Goal: Transaction & Acquisition: Purchase product/service

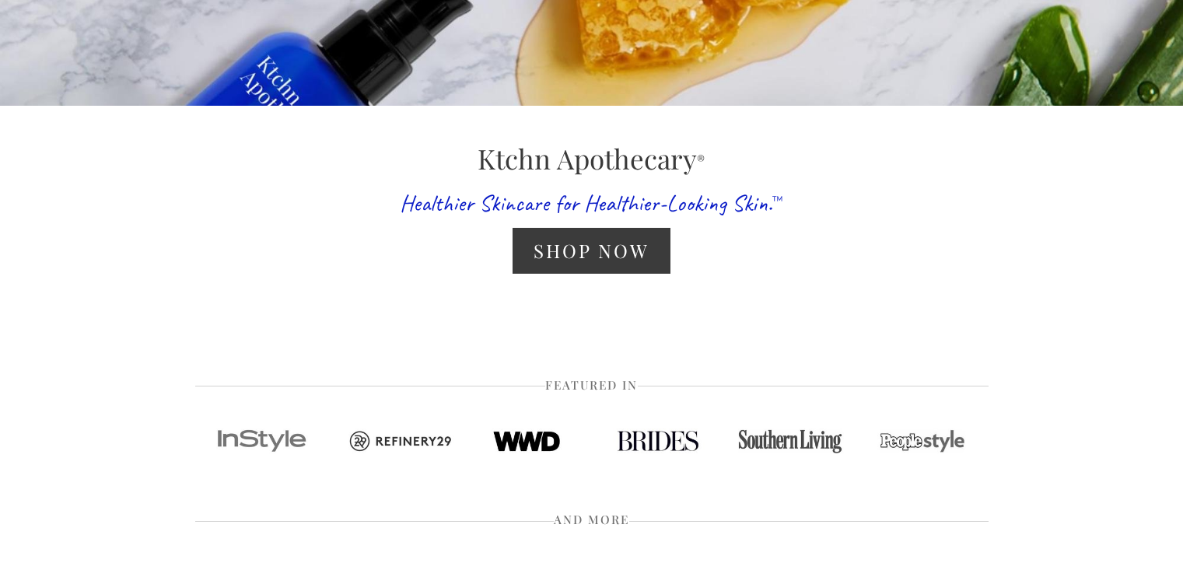
scroll to position [324, 0]
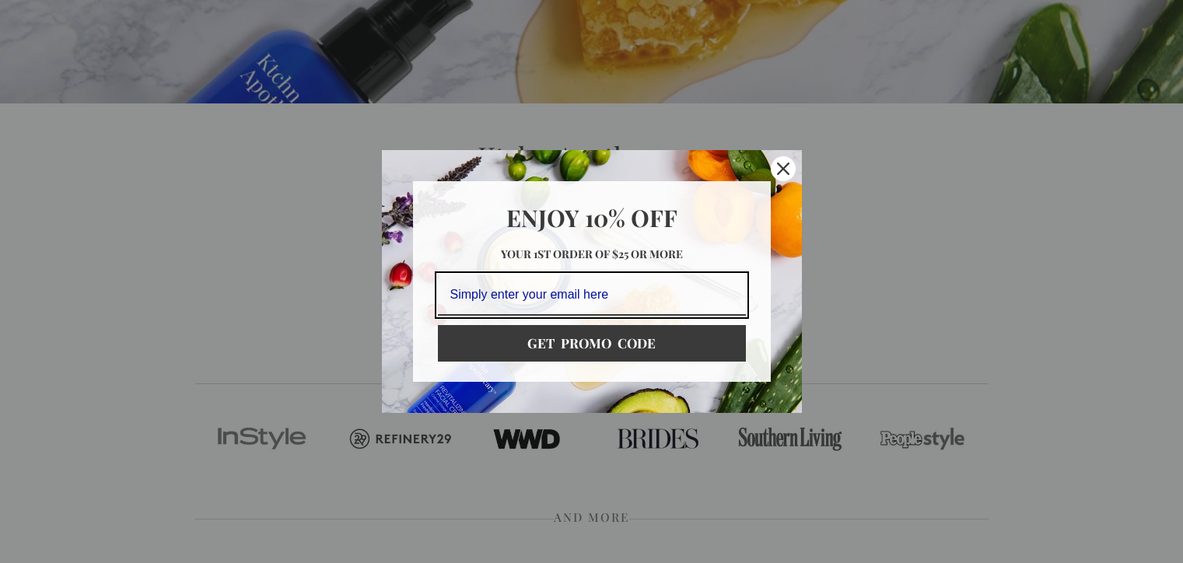
click at [533, 296] on input "Email field" at bounding box center [592, 294] width 308 height 41
type input "febjunk7@gmail.com"
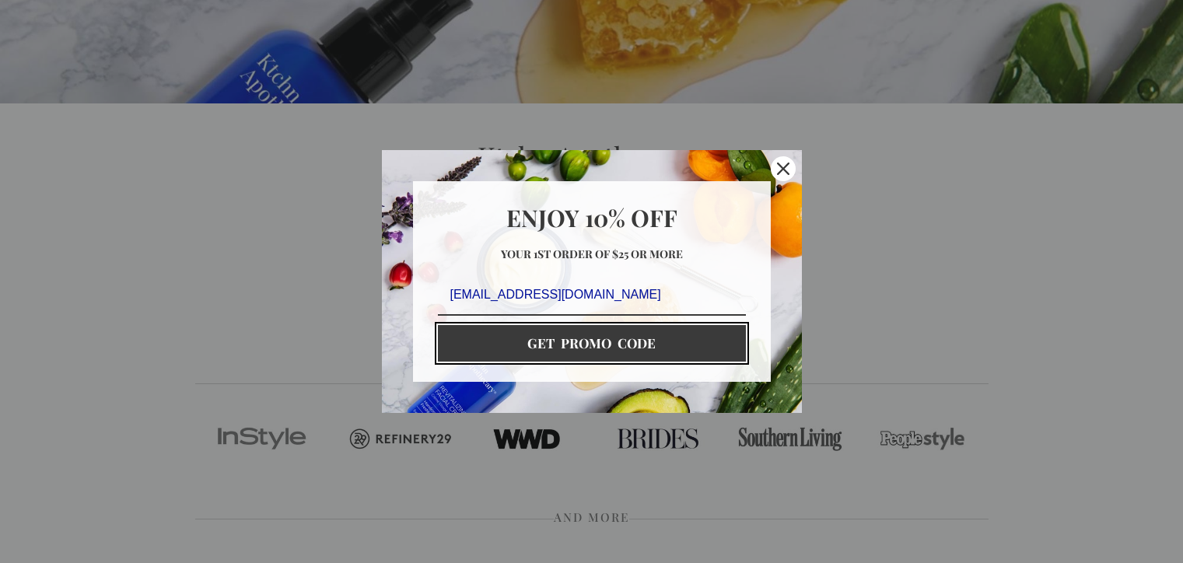
click at [547, 340] on button "GET PROMO CODE" at bounding box center [592, 343] width 308 height 36
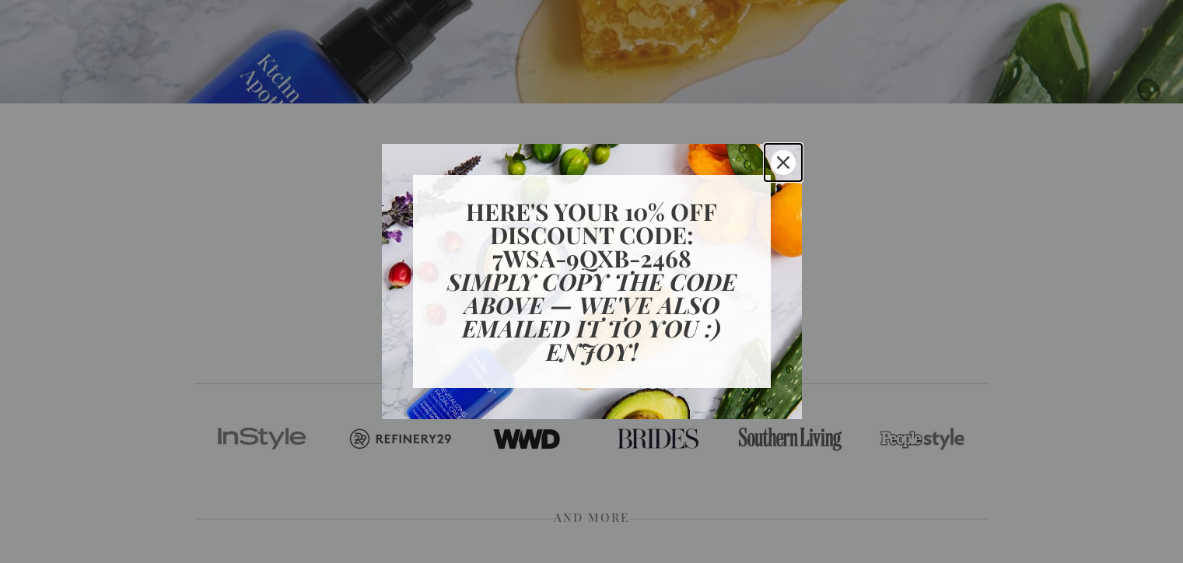
click at [780, 160] on icon "close icon" at bounding box center [783, 162] width 12 height 12
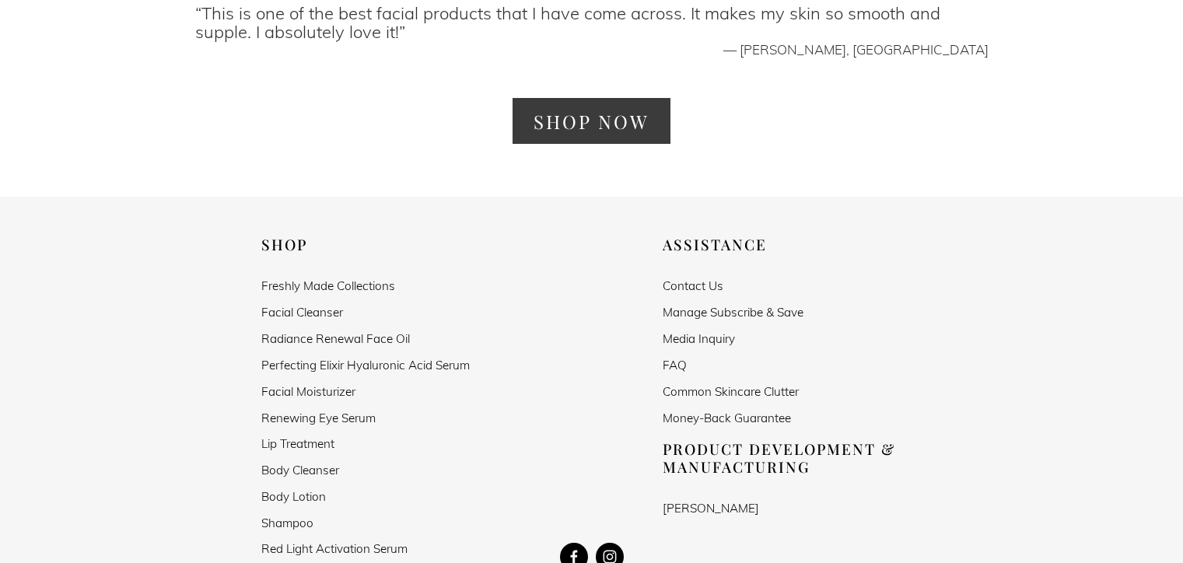
scroll to position [2642, 0]
click at [337, 411] on link "Renewing Eye Serum" at bounding box center [318, 417] width 114 height 13
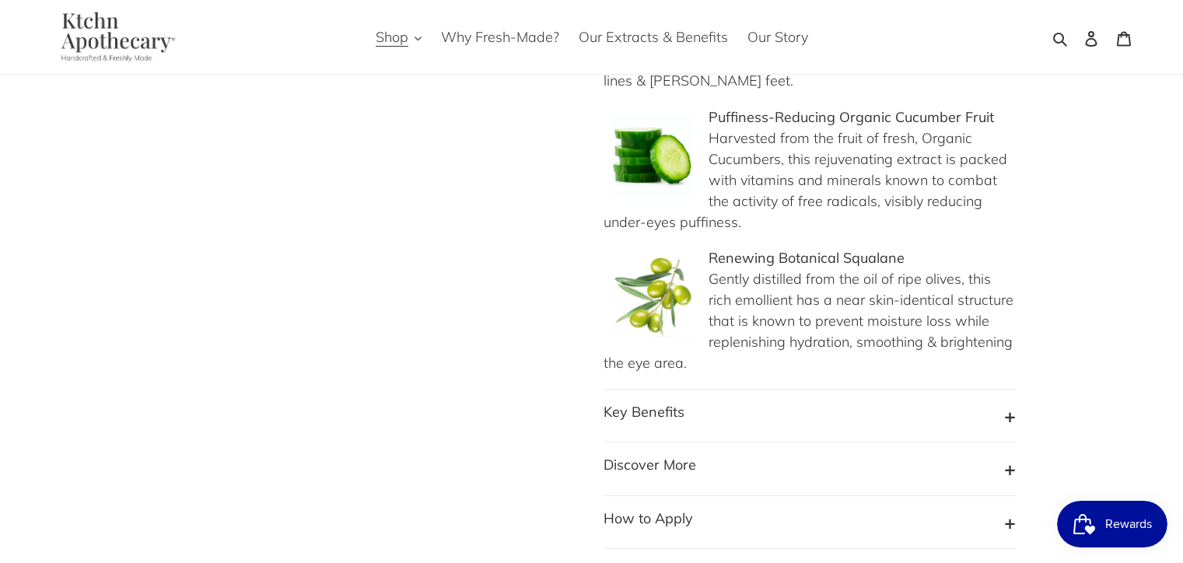
scroll to position [1280, 0]
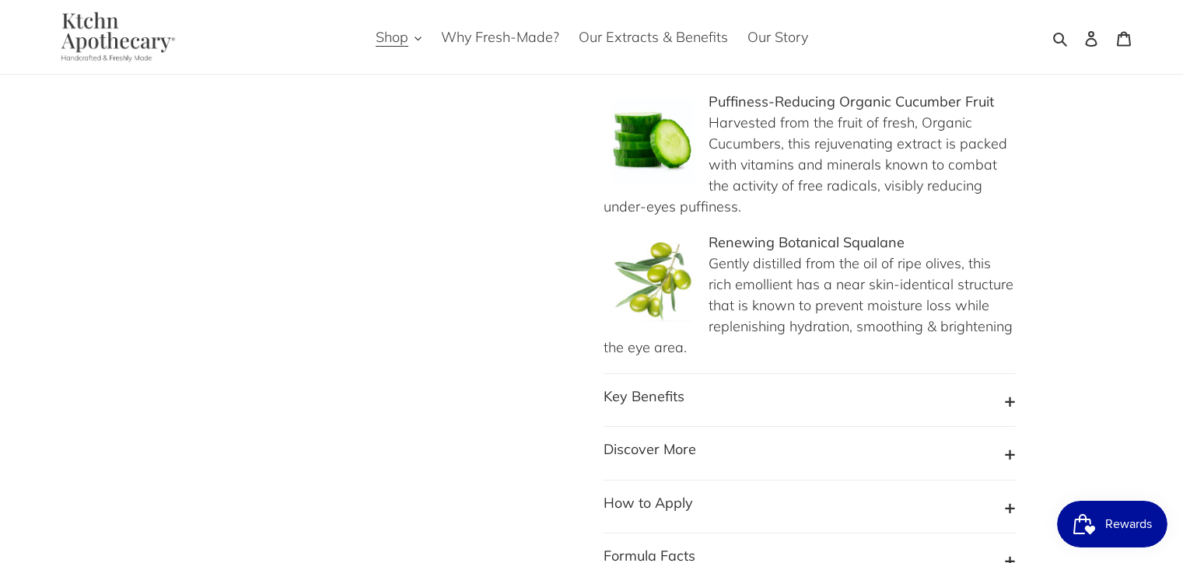
click at [748, 386] on button "Key Benefits" at bounding box center [809, 401] width 412 height 30
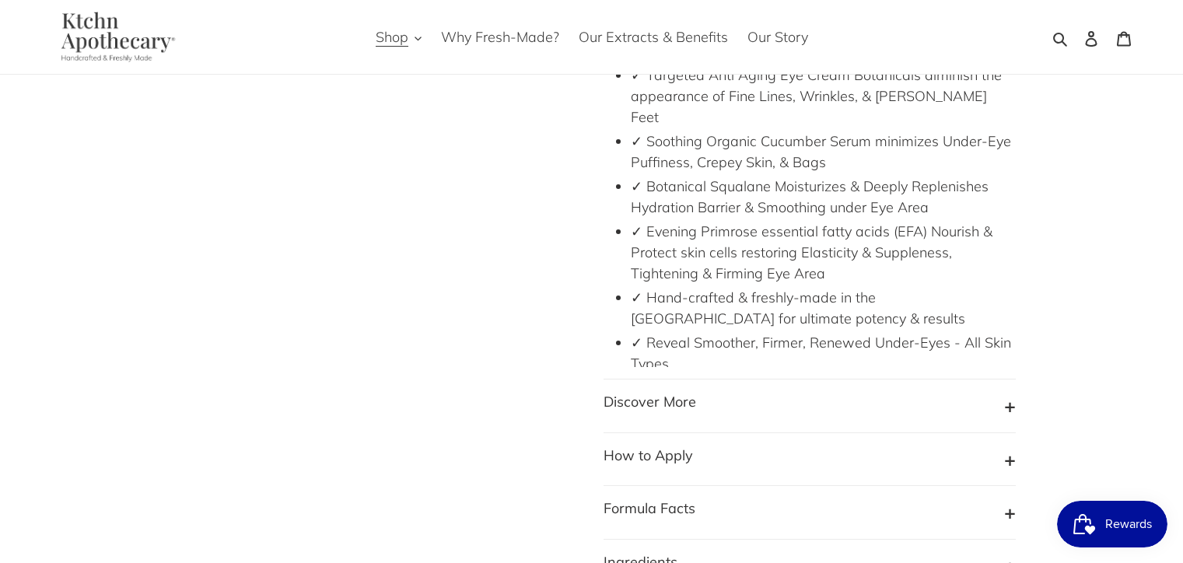
scroll to position [1630, 0]
click at [445, 288] on div "Previous slide" at bounding box center [580, 177] width 871 height 3380
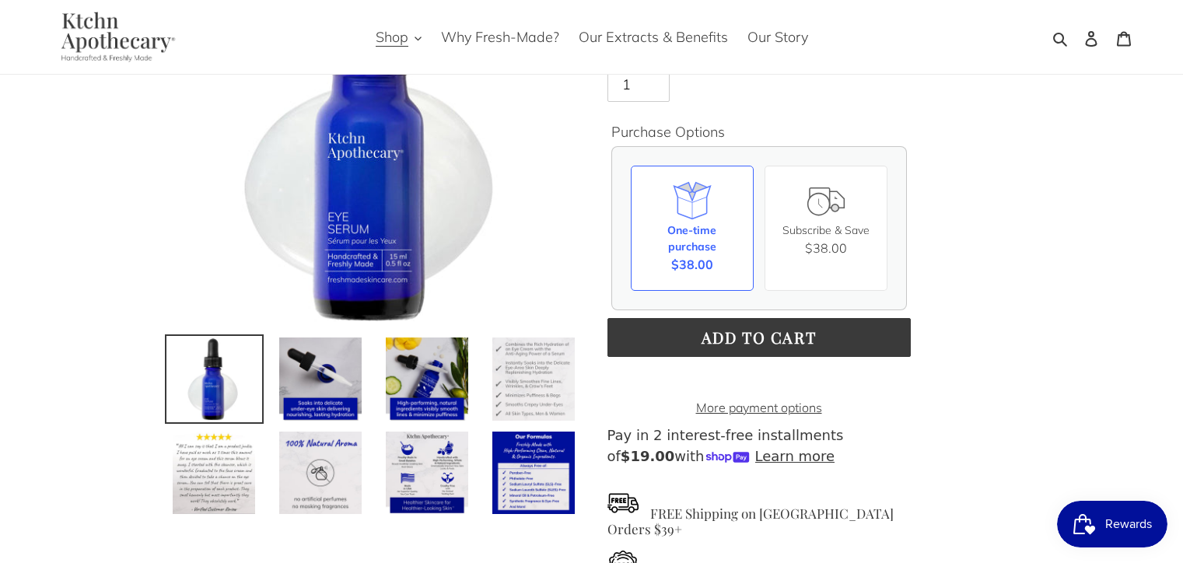
scroll to position [211, 0]
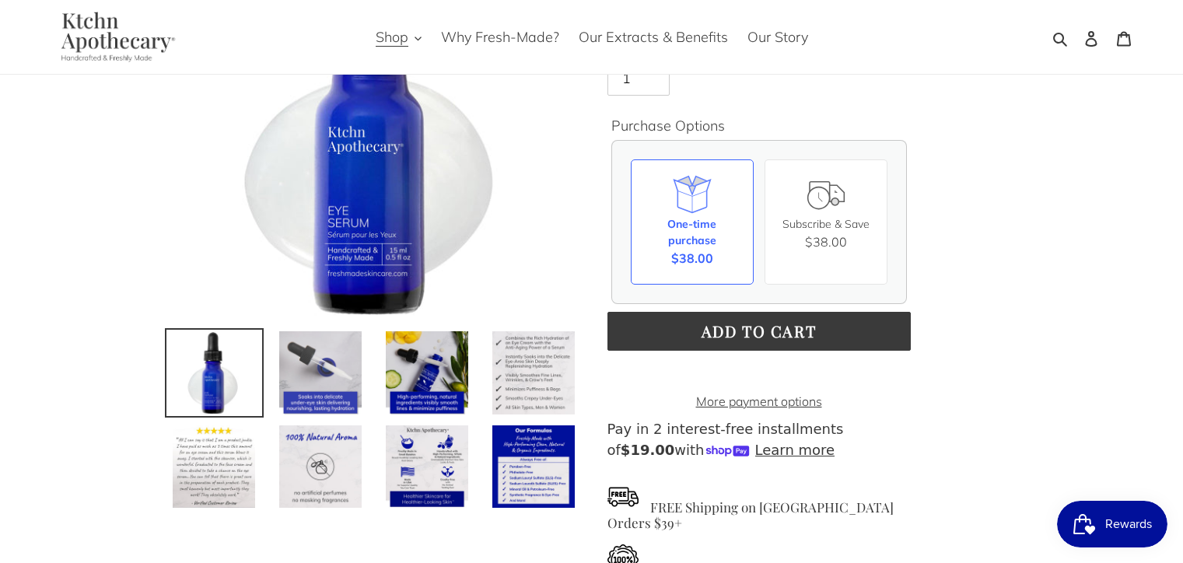
click at [317, 360] on img at bounding box center [321, 373] width 86 height 86
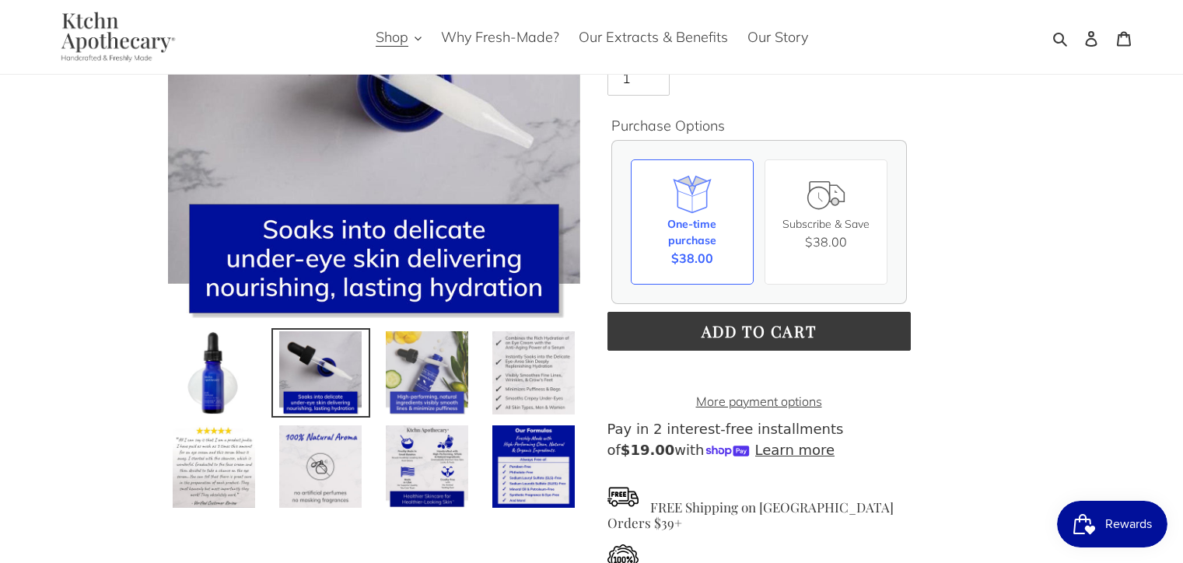
click at [445, 360] on img at bounding box center [427, 373] width 86 height 86
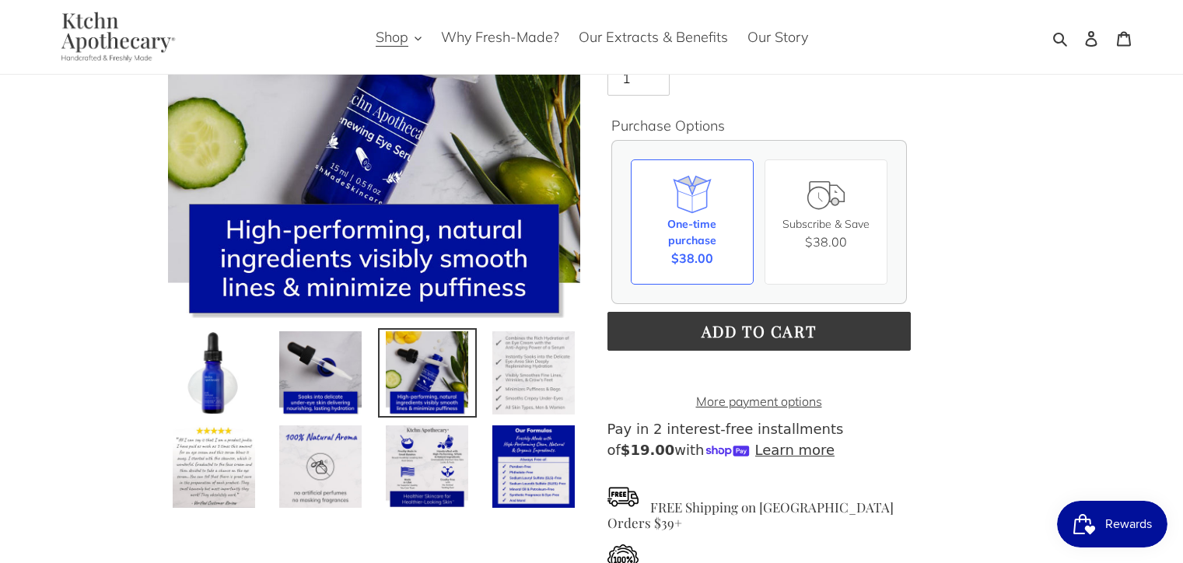
click at [525, 369] on img at bounding box center [534, 373] width 86 height 86
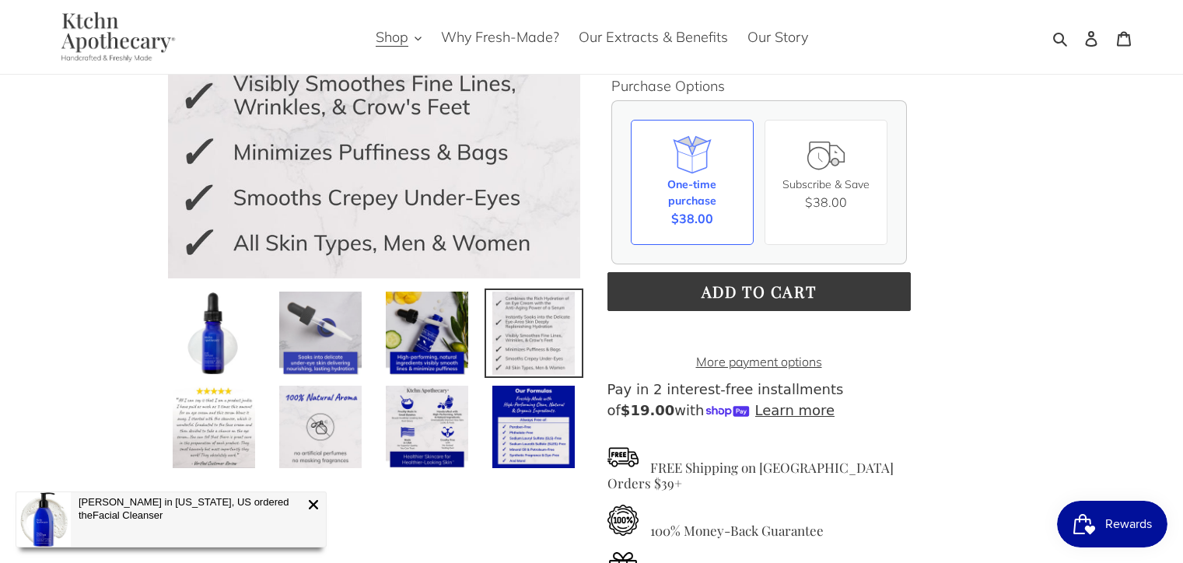
scroll to position [282, 0]
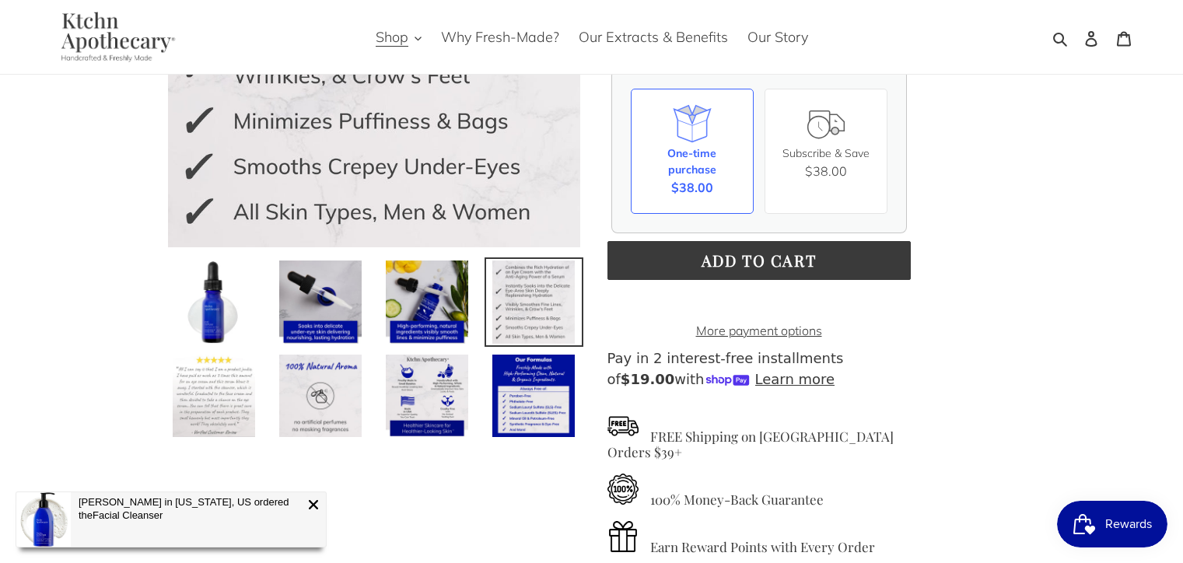
click at [200, 396] on img at bounding box center [214, 396] width 86 height 86
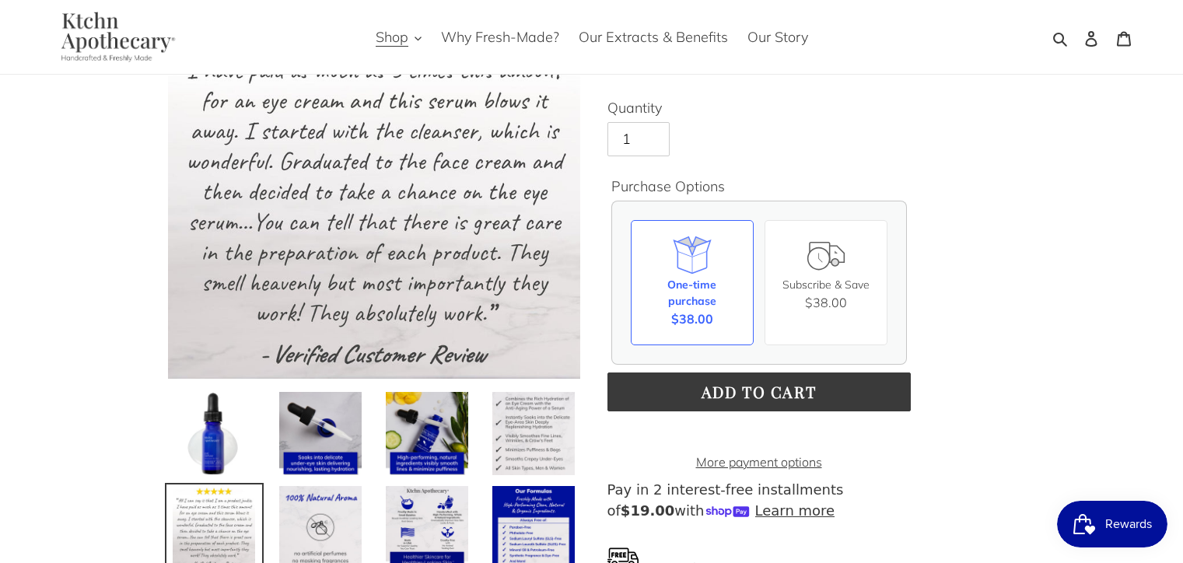
scroll to position [195, 0]
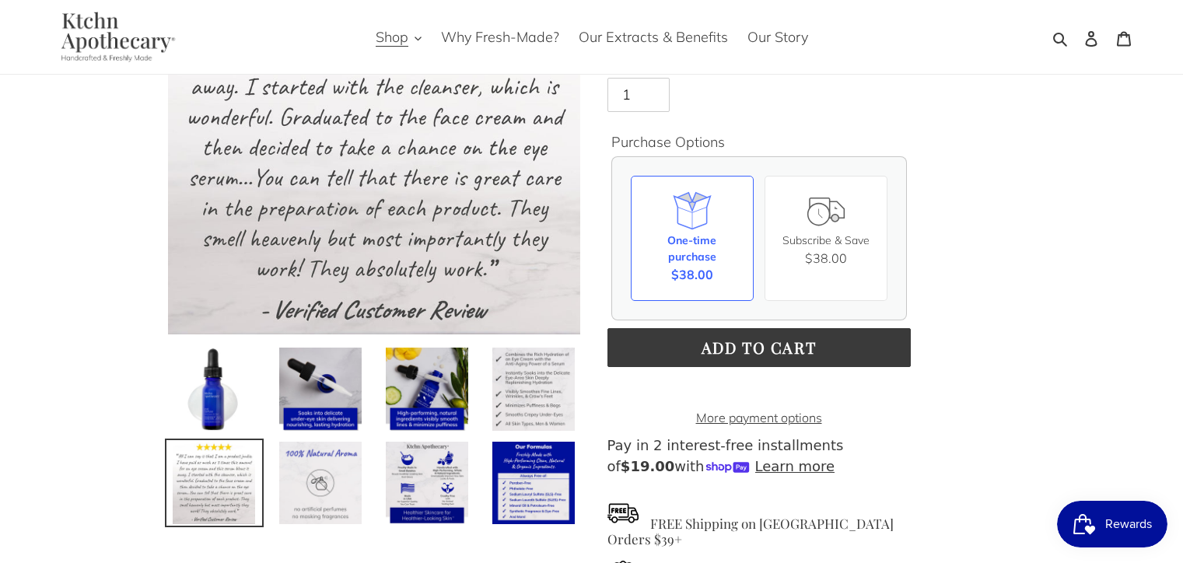
click at [319, 487] on img at bounding box center [321, 483] width 86 height 86
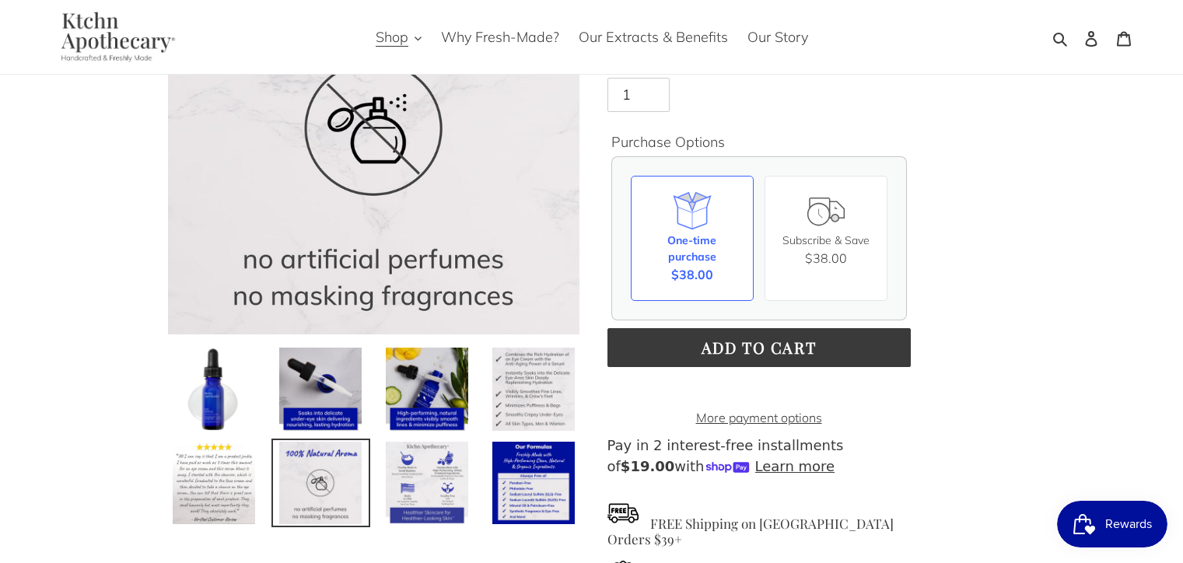
click at [418, 499] on img at bounding box center [427, 483] width 86 height 86
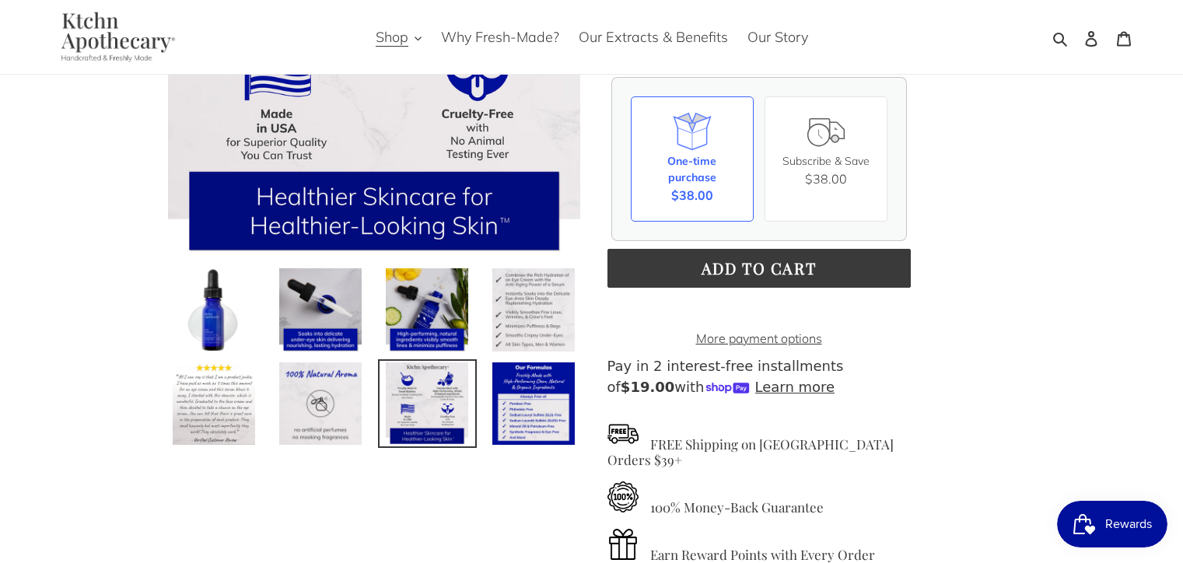
scroll to position [275, 0]
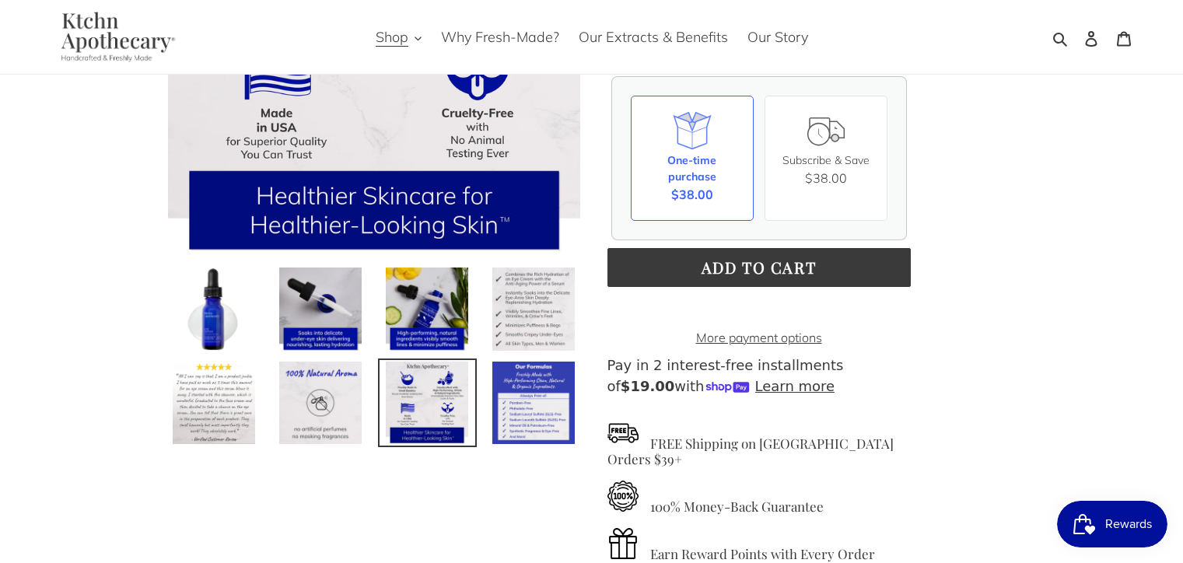
click at [508, 390] on img at bounding box center [534, 403] width 86 height 86
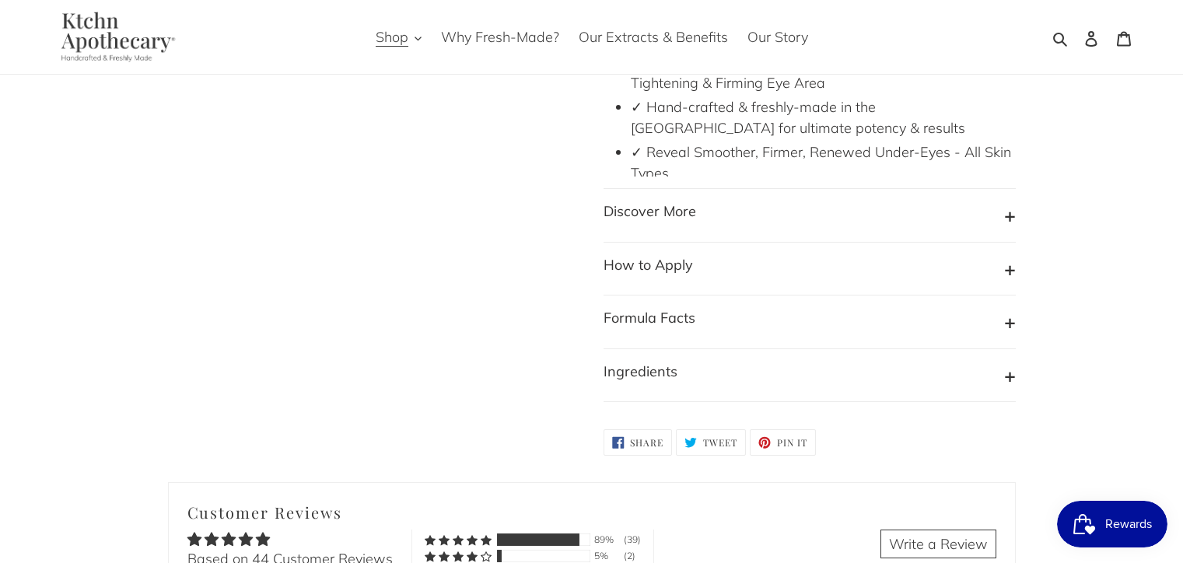
scroll to position [1826, 0]
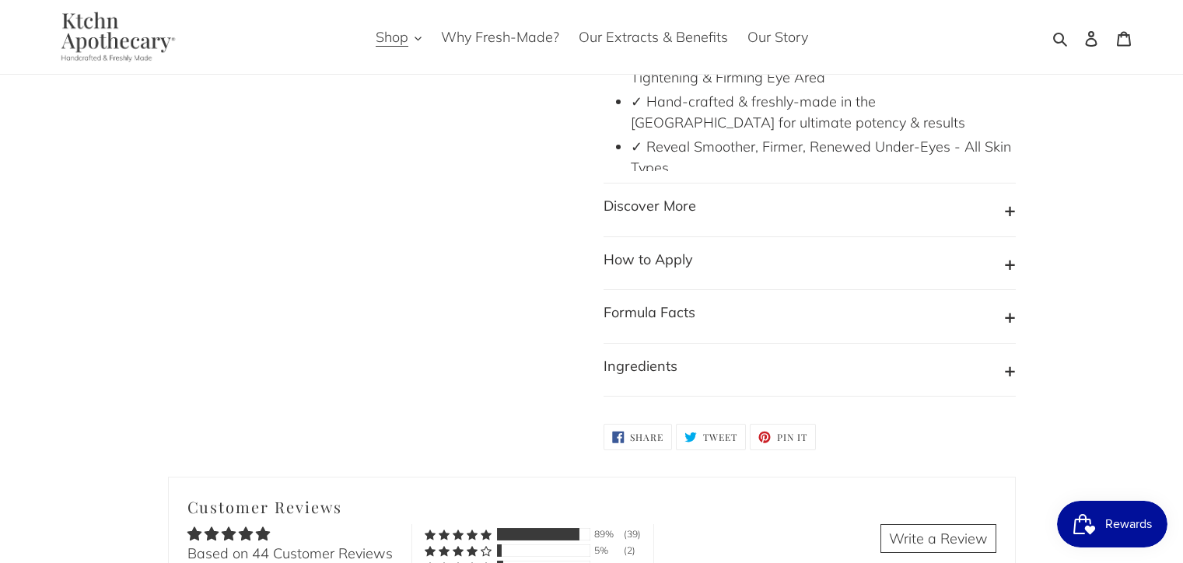
click at [654, 308] on b "Formula Facts" at bounding box center [649, 312] width 92 height 18
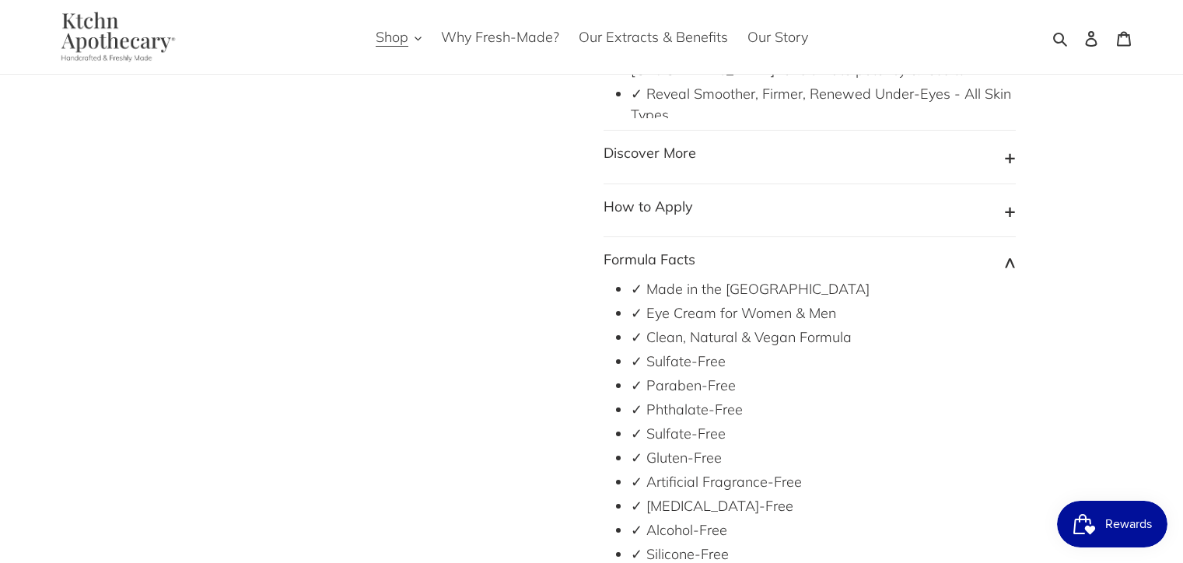
scroll to position [1858, 0]
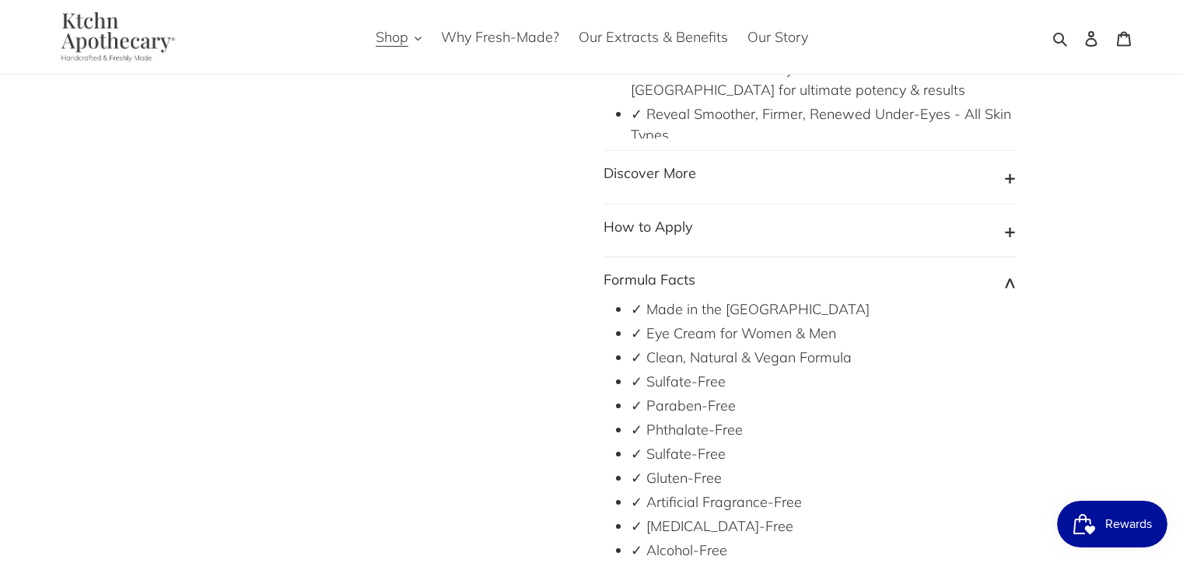
click at [704, 220] on button "How to Apply" at bounding box center [809, 231] width 412 height 30
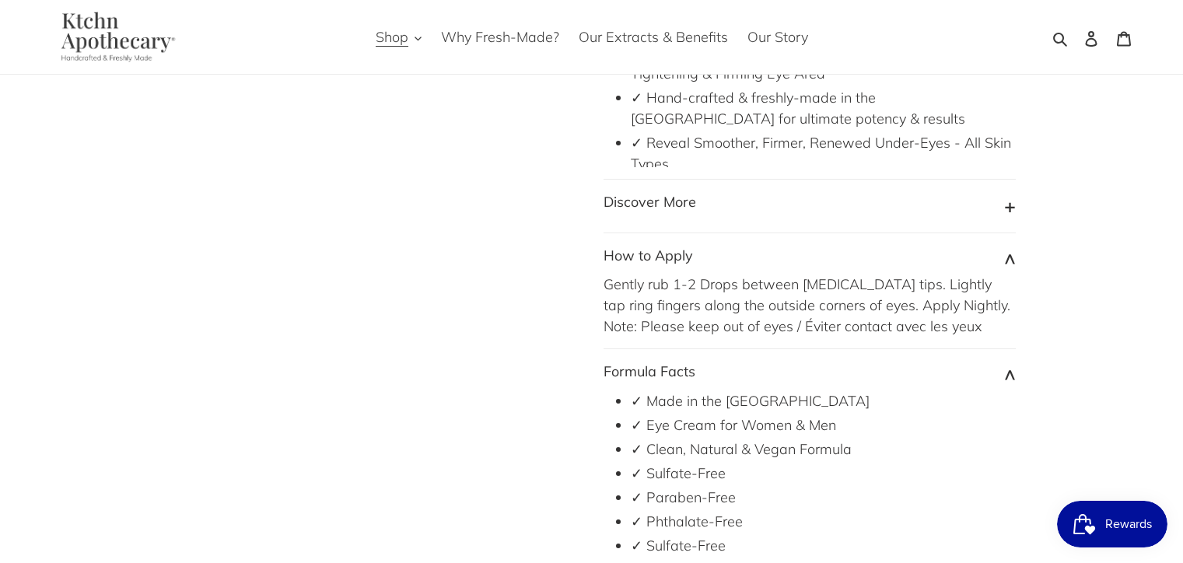
scroll to position [1786, 0]
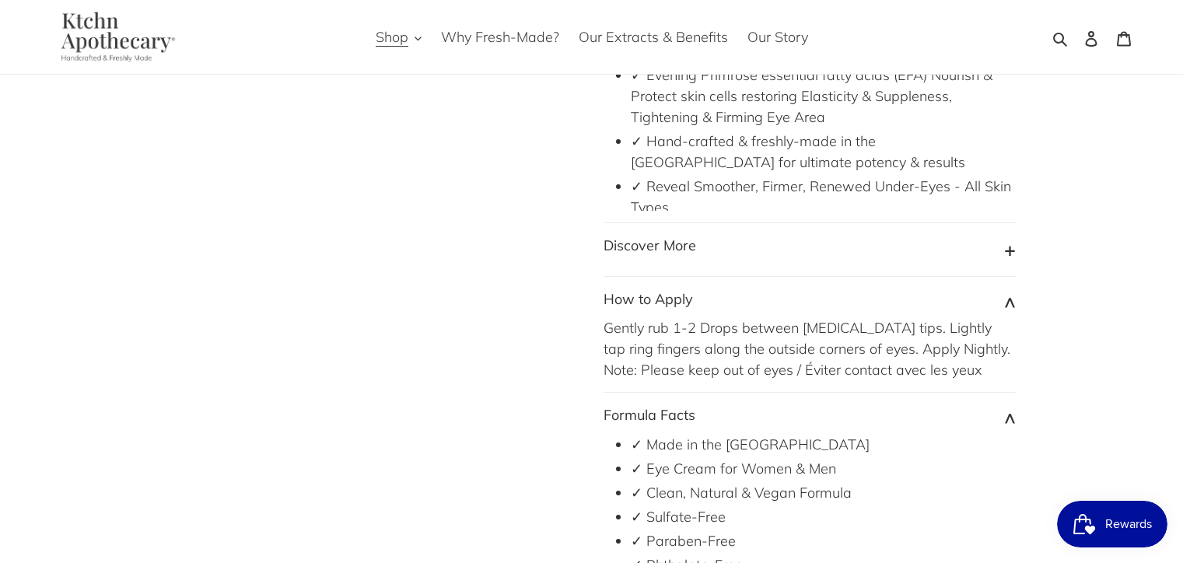
click at [732, 252] on button "Discover More" at bounding box center [809, 250] width 412 height 30
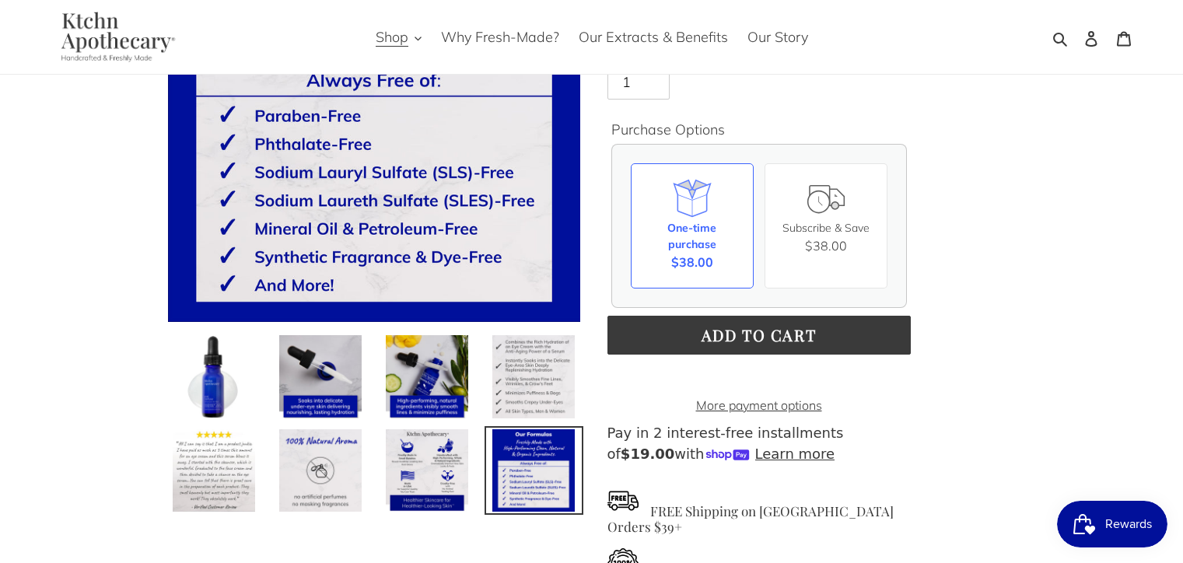
scroll to position [0, 0]
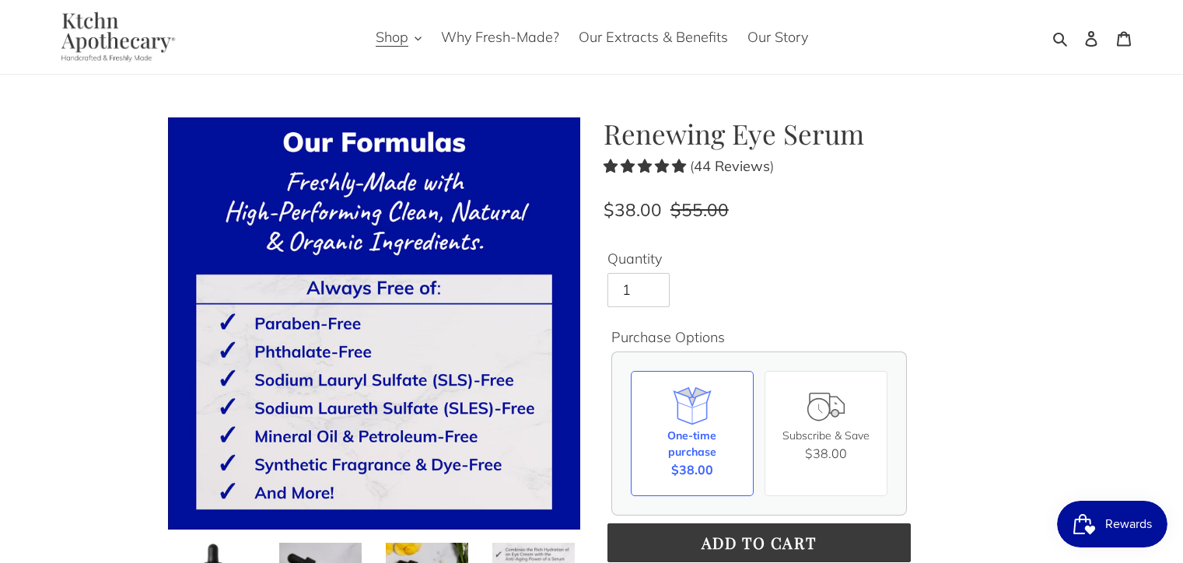
click at [735, 161] on b "44 Reviews" at bounding box center [732, 166] width 76 height 18
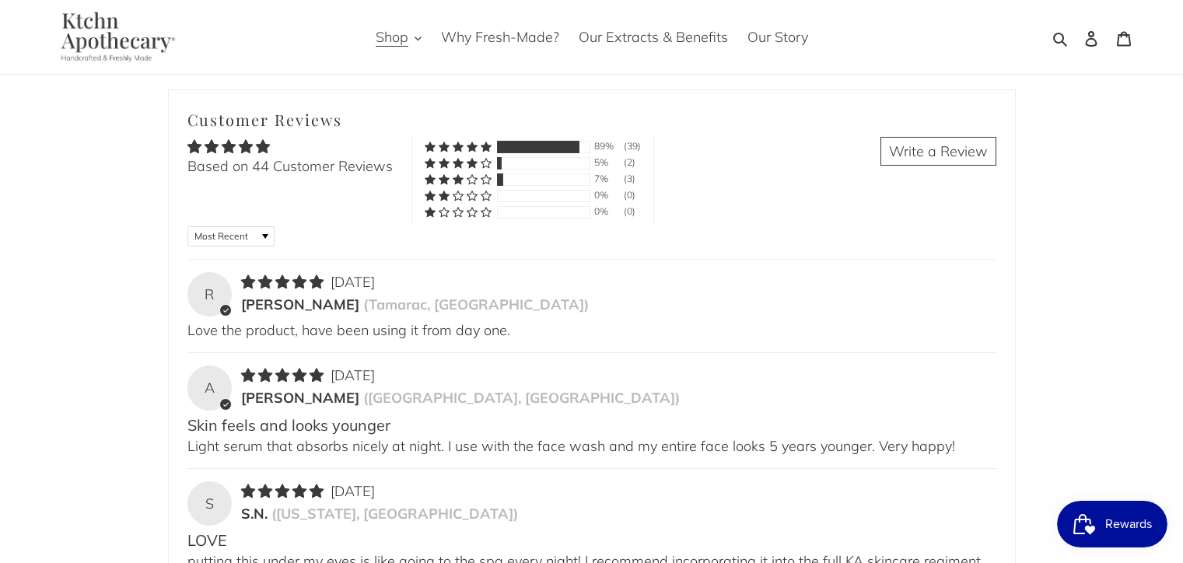
scroll to position [3337, 0]
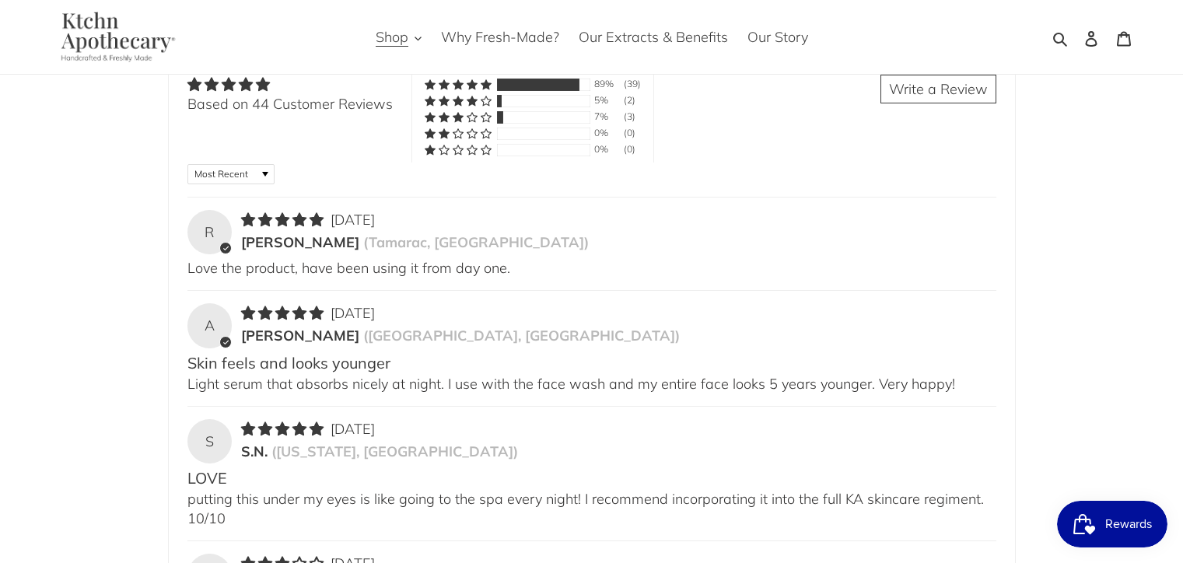
click at [498, 113] on div "Customer Reviews Based on 44 Customer Reviews Write a Review 89% (39) 5% (2) 7%…" at bounding box center [591, 116] width 809 height 138
click at [593, 113] on div "Customer Reviews Based on 44 Customer Reviews Write a Review 89% (39) 5% (2) 7%…" at bounding box center [591, 116] width 809 height 138
click at [624, 112] on div "Customer Reviews Based on 44 Customer Reviews Write a Review 89% (39) 5% (2) 7%…" at bounding box center [591, 116] width 809 height 138
click at [241, 166] on select "Most Recent Highest Rating Lowest Rating Only Pictures Pictures First Videos Fi…" at bounding box center [230, 174] width 87 height 20
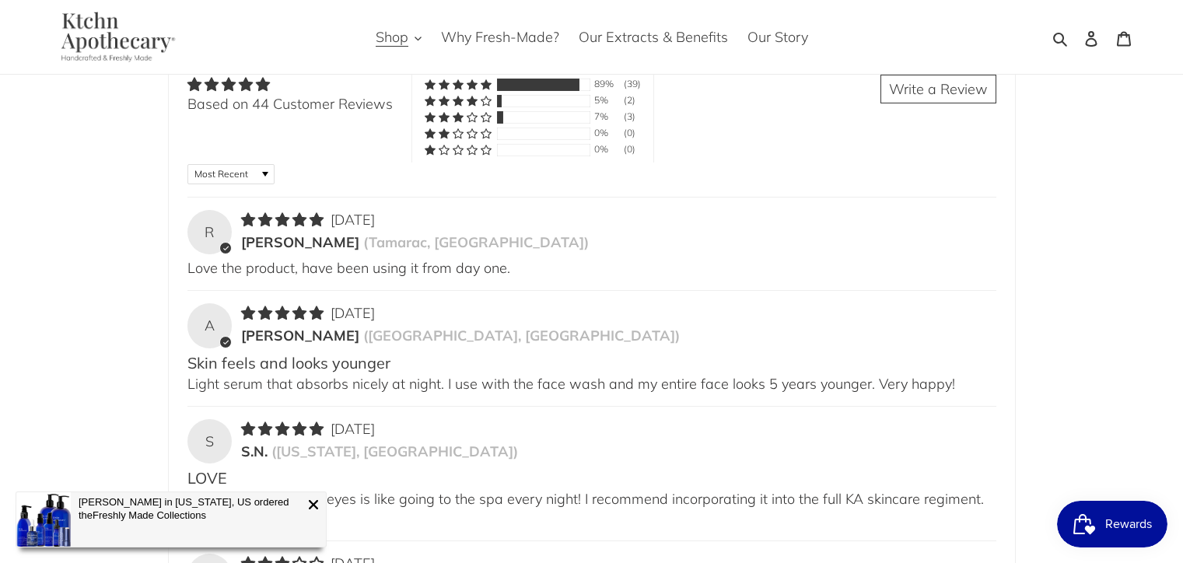
select select "highest-rating"
click at [187, 164] on select "Most Recent Highest Rating Lowest Rating Only Pictures Pictures First Videos Fi…" at bounding box center [230, 174] width 87 height 20
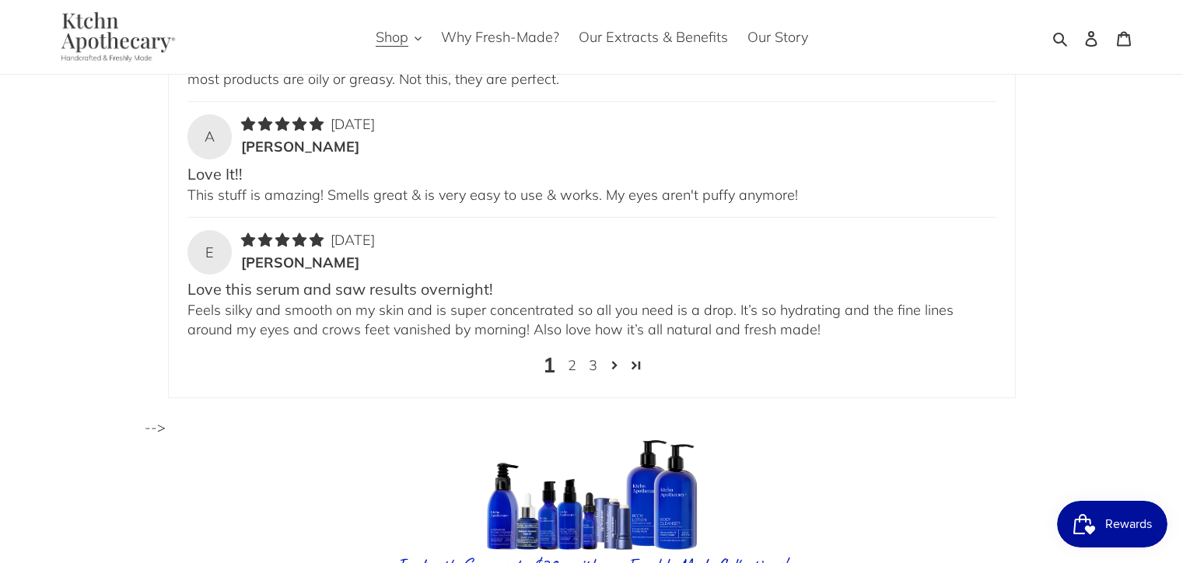
scroll to position [4160, 0]
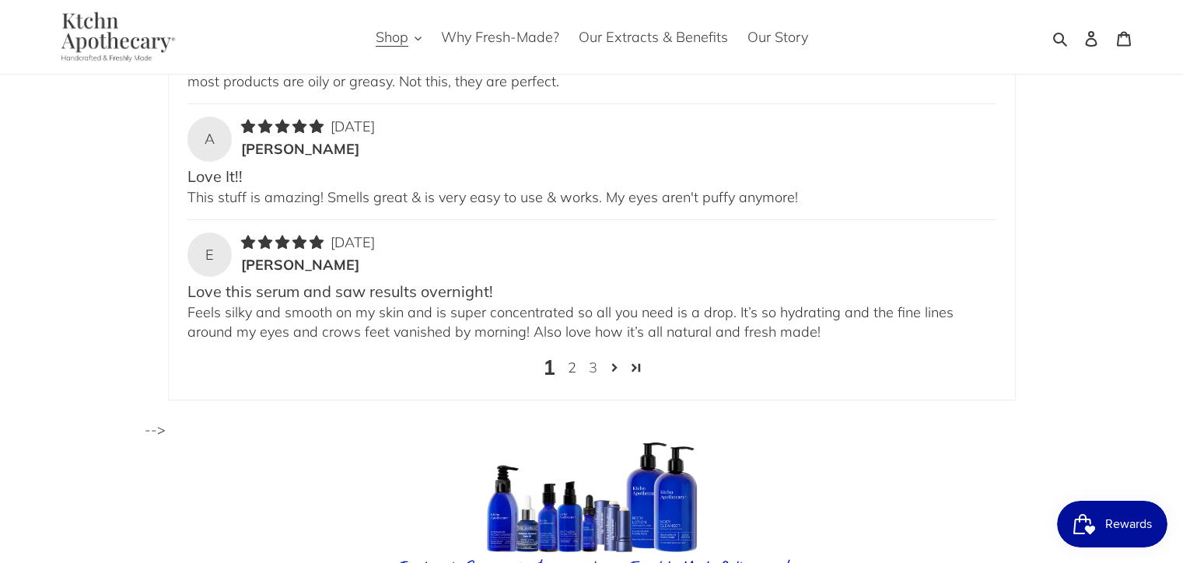
click at [594, 362] on link "3" at bounding box center [592, 368] width 21 height 20
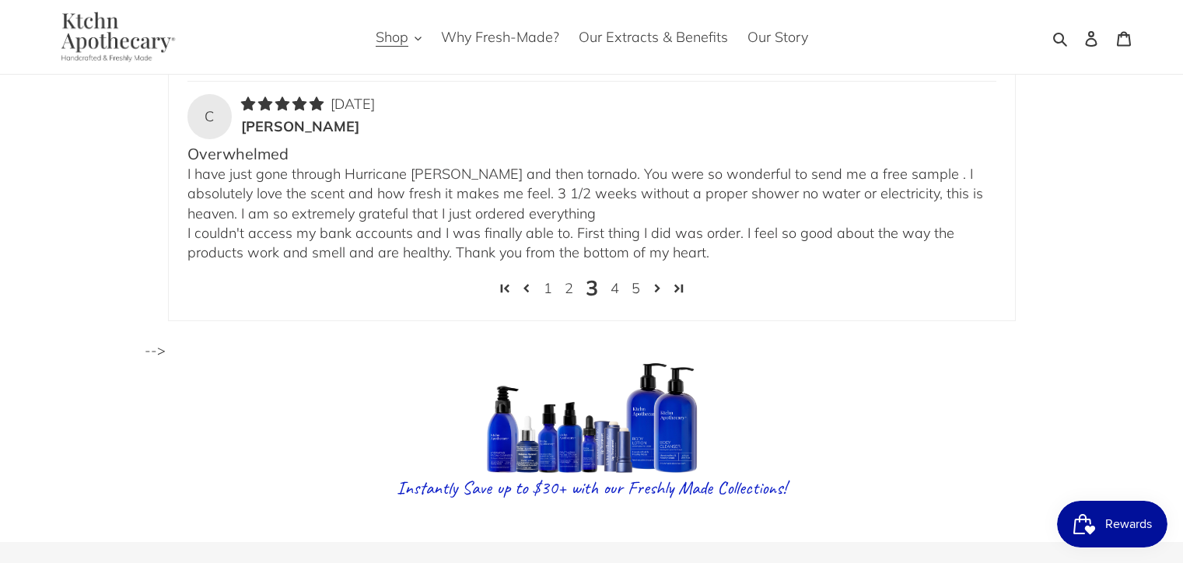
scroll to position [4489, 0]
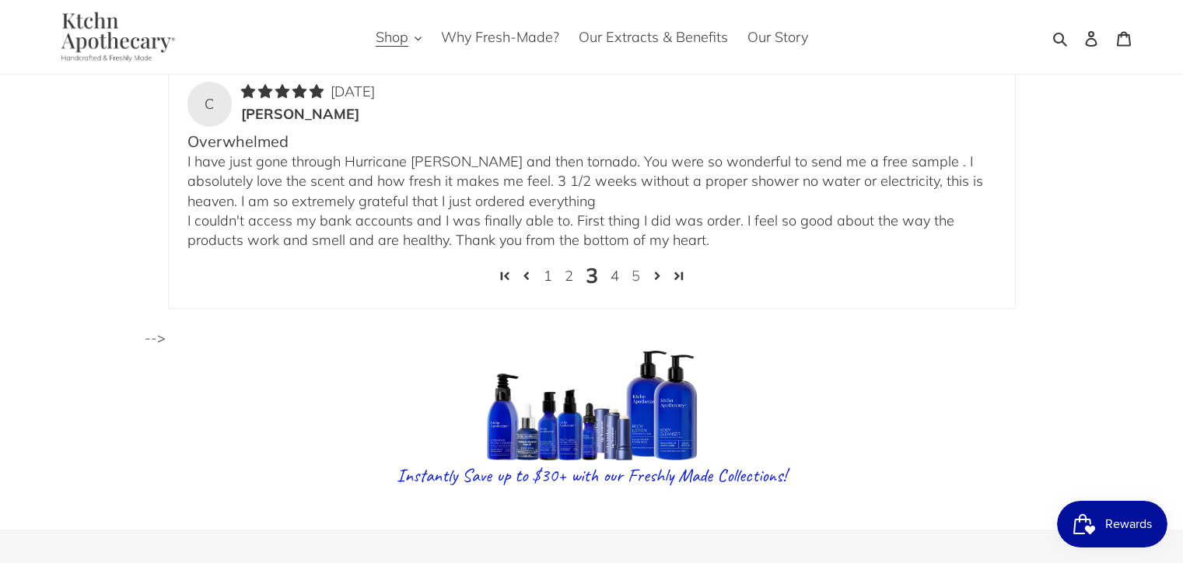
click at [636, 266] on link "5" at bounding box center [635, 276] width 21 height 20
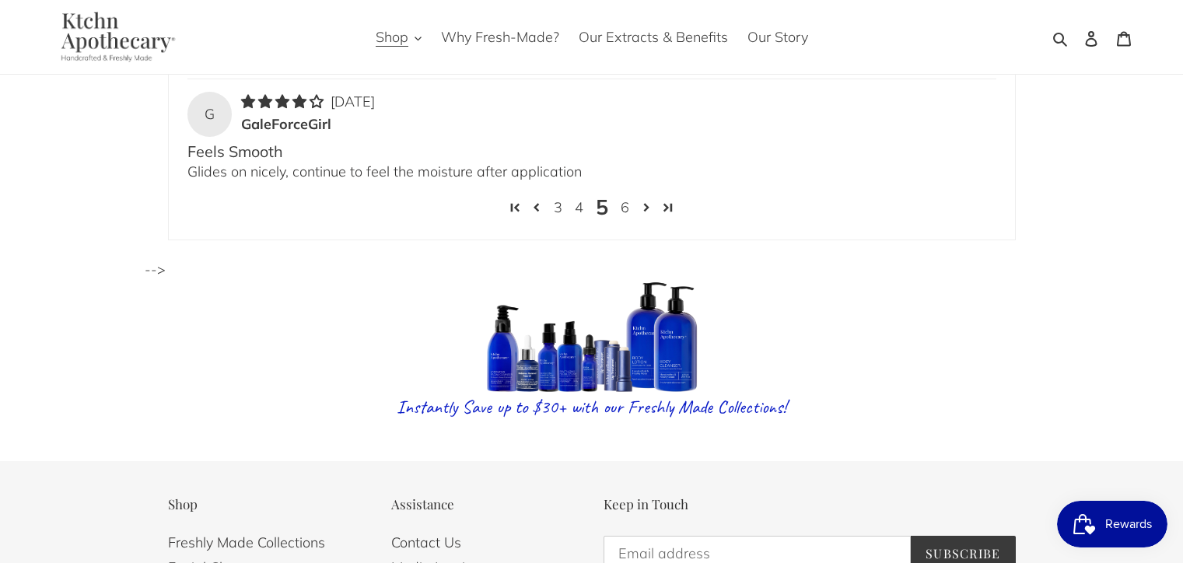
scroll to position [4579, 0]
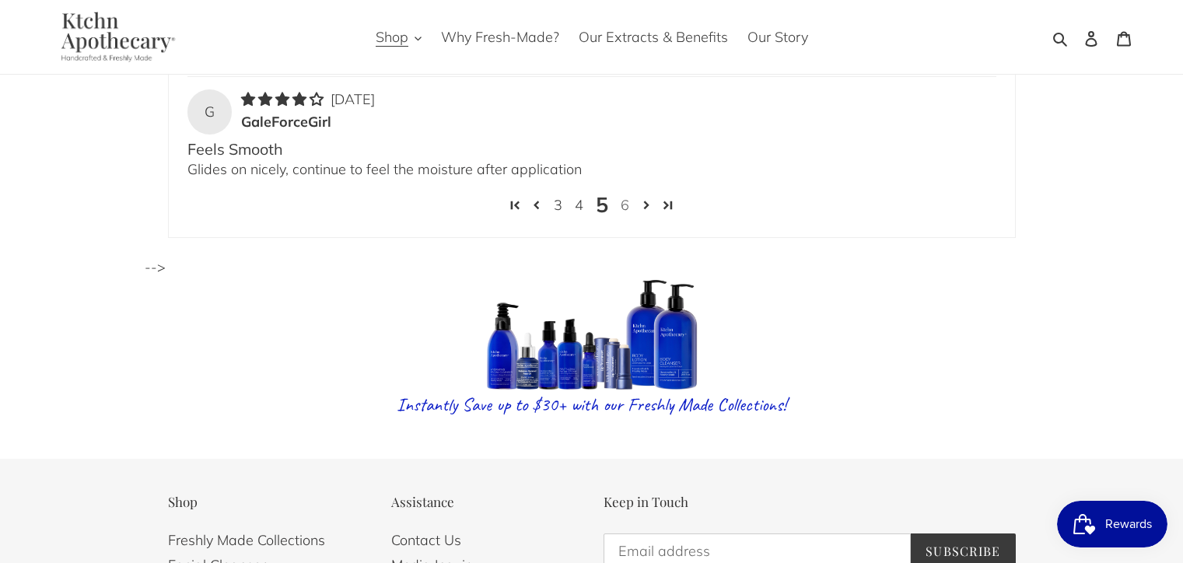
click at [626, 201] on link "6" at bounding box center [624, 205] width 21 height 20
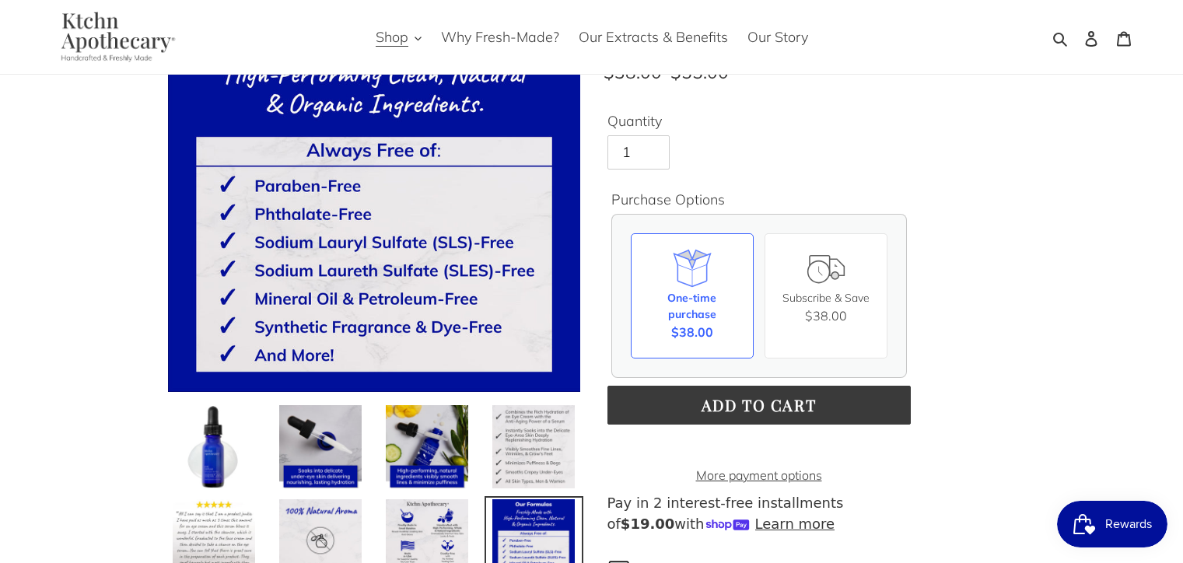
scroll to position [0, 0]
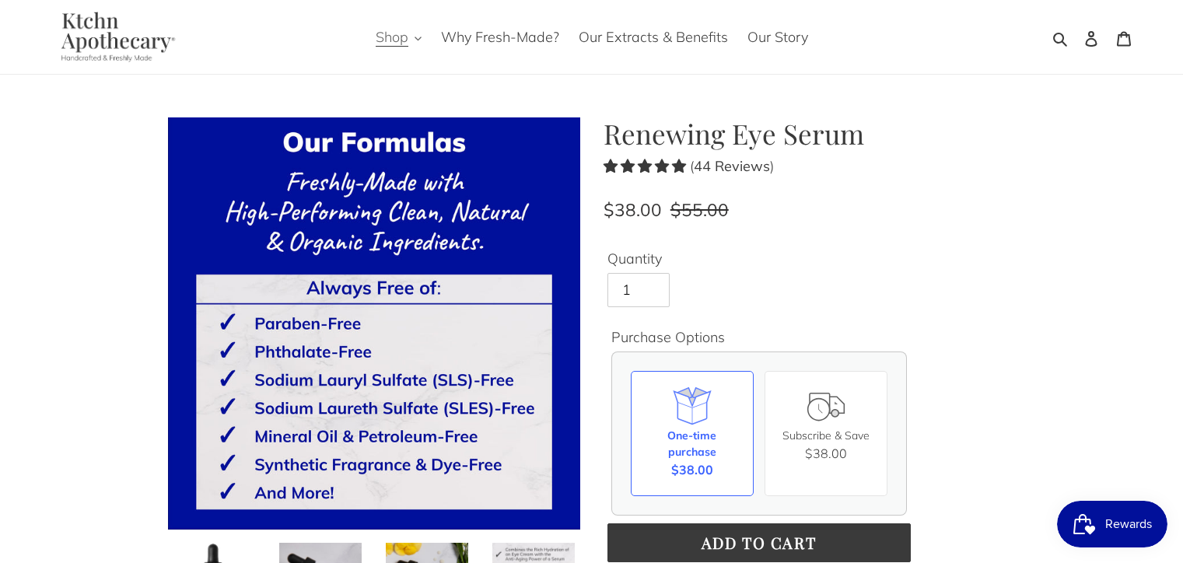
click at [417, 35] on icon "button" at bounding box center [417, 38] width 7 height 7
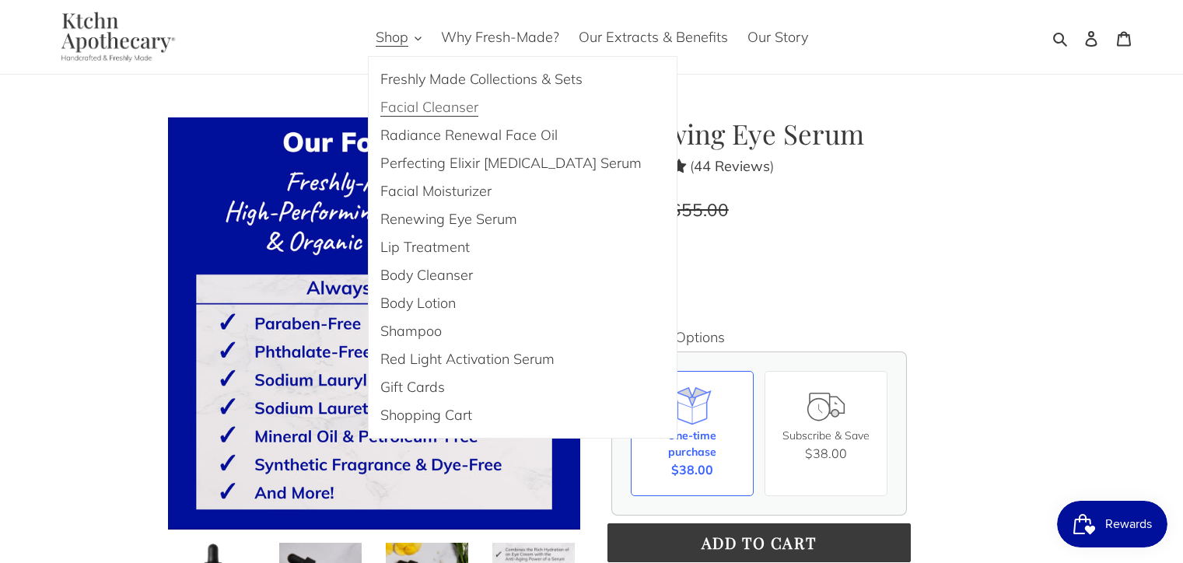
click at [404, 105] on span "Facial Cleanser" at bounding box center [429, 107] width 98 height 19
click at [526, 75] on span "Freshly Made Collections & Sets" at bounding box center [481, 79] width 202 height 19
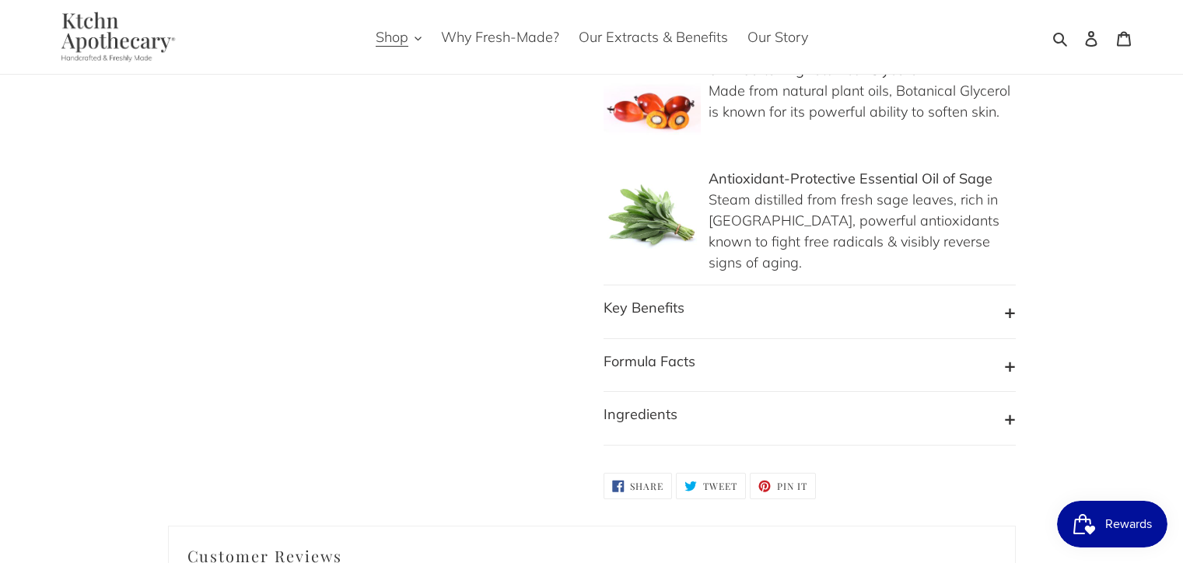
scroll to position [1542, 0]
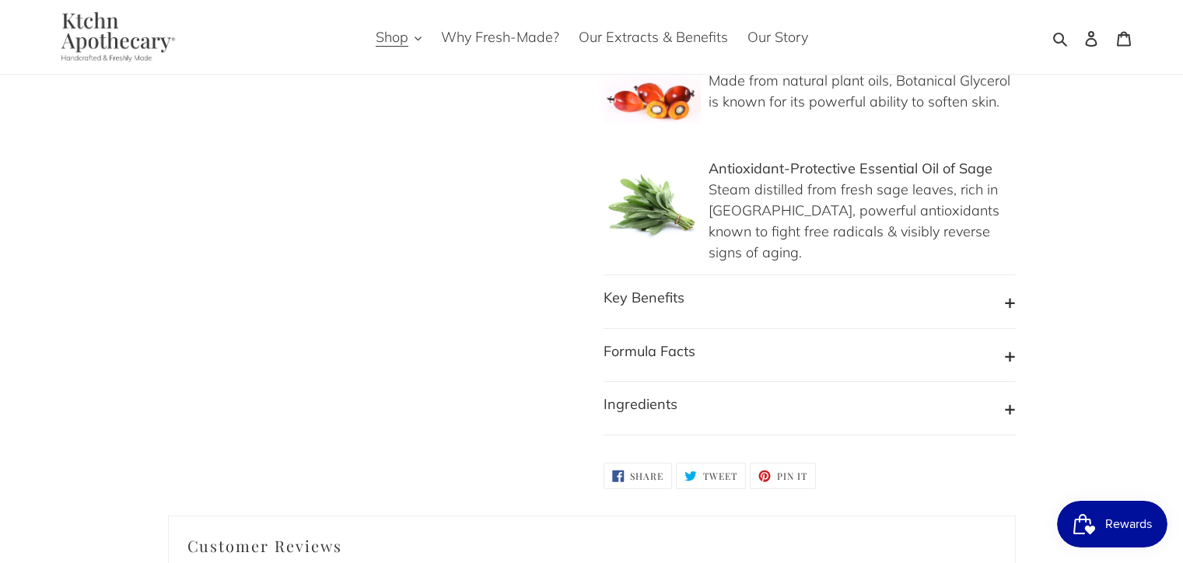
click at [661, 288] on b "Key Benefits" at bounding box center [643, 297] width 81 height 18
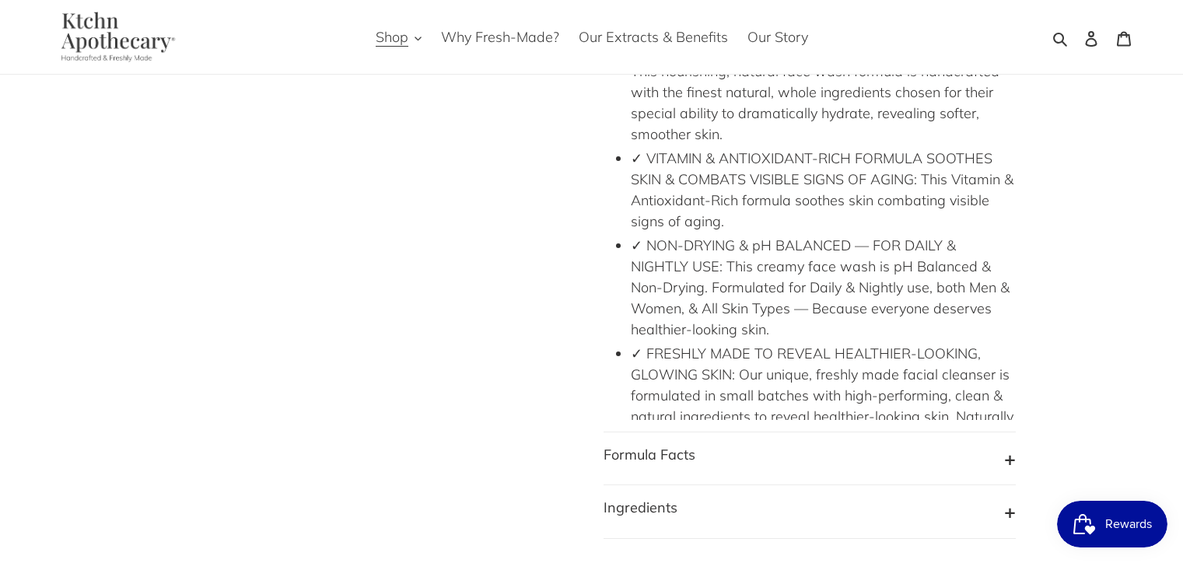
scroll to position [1957, 0]
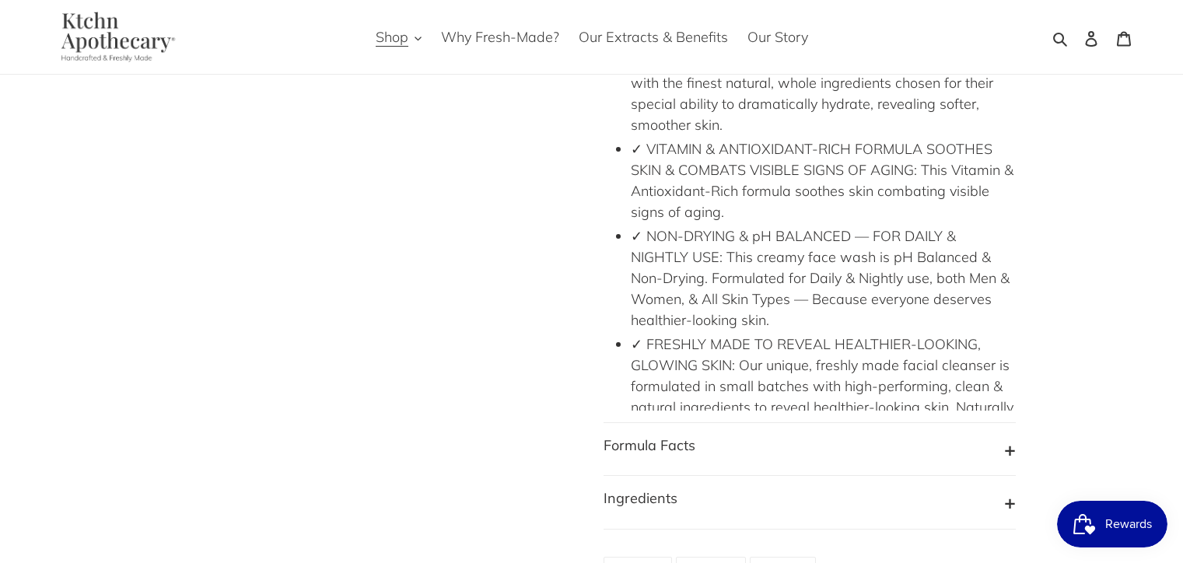
click at [763, 435] on button "Formula Facts" at bounding box center [809, 450] width 412 height 30
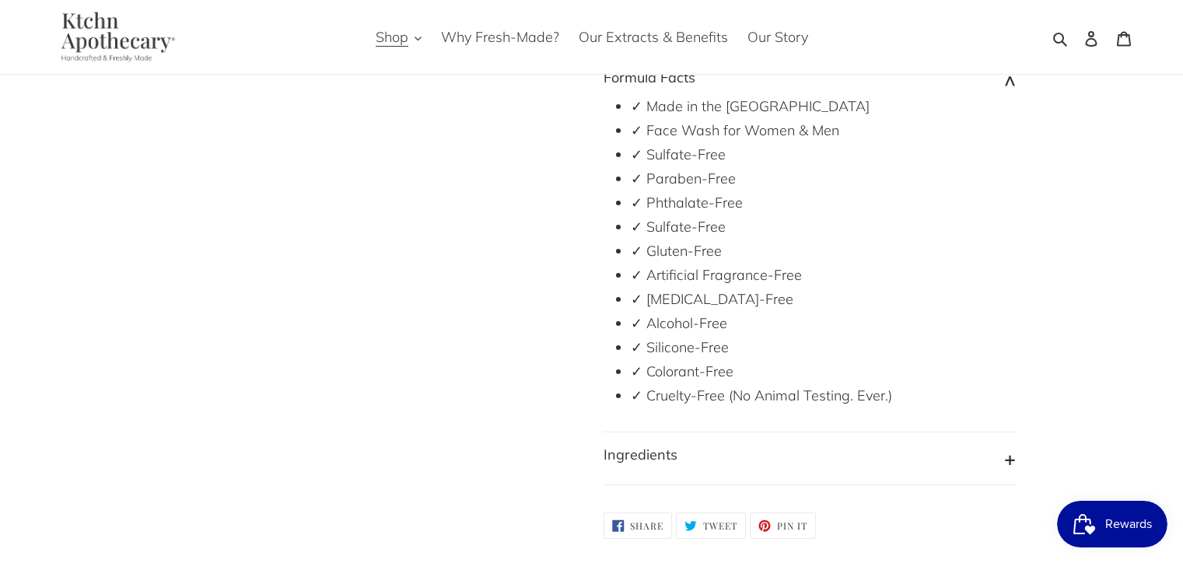
scroll to position [2329, 0]
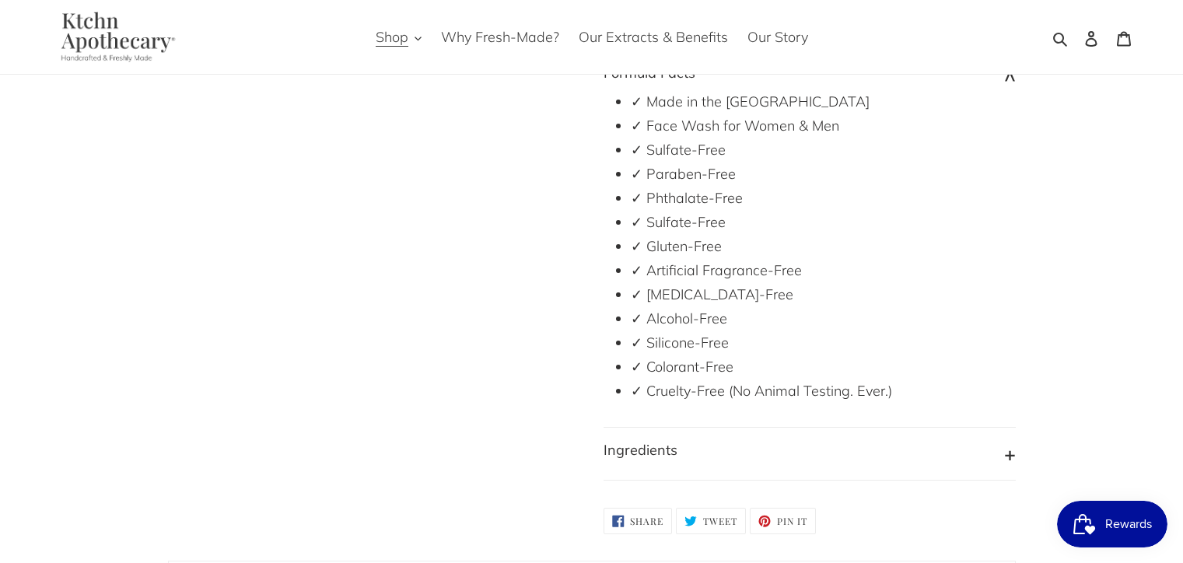
click at [694, 439] on button "Ingredients" at bounding box center [809, 454] width 412 height 30
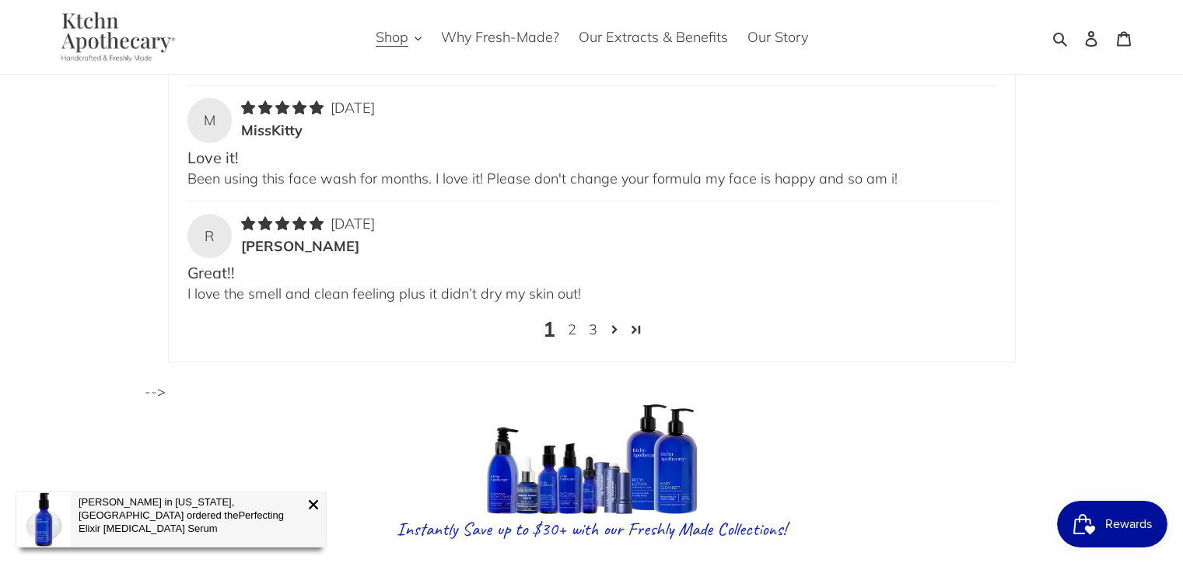
scroll to position [4115, 0]
click at [612, 317] on link "Page 2" at bounding box center [614, 328] width 22 height 22
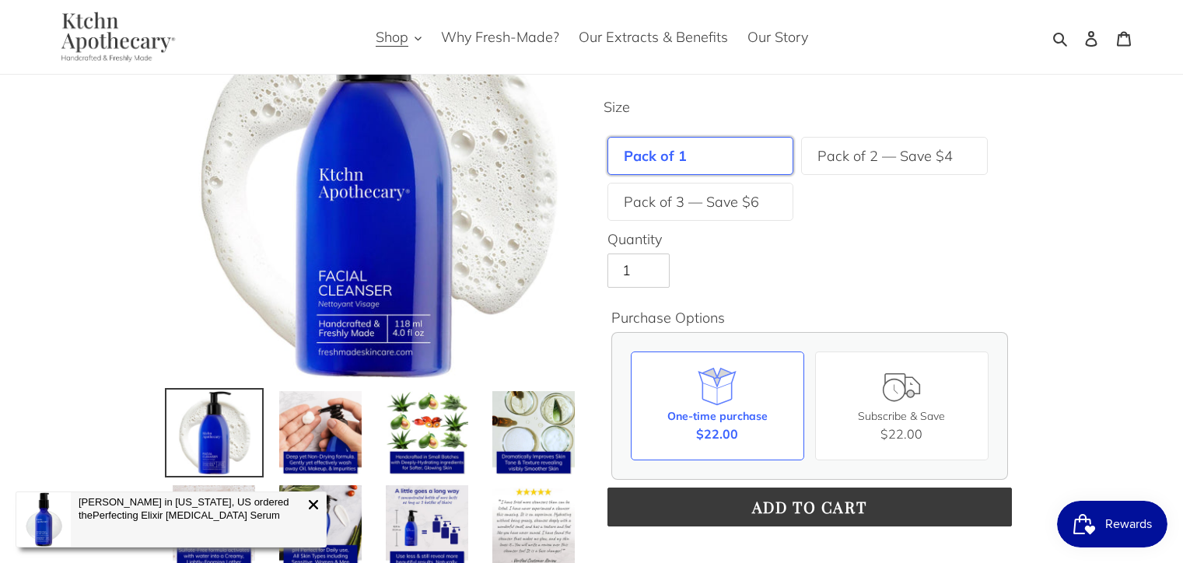
scroll to position [154, 0]
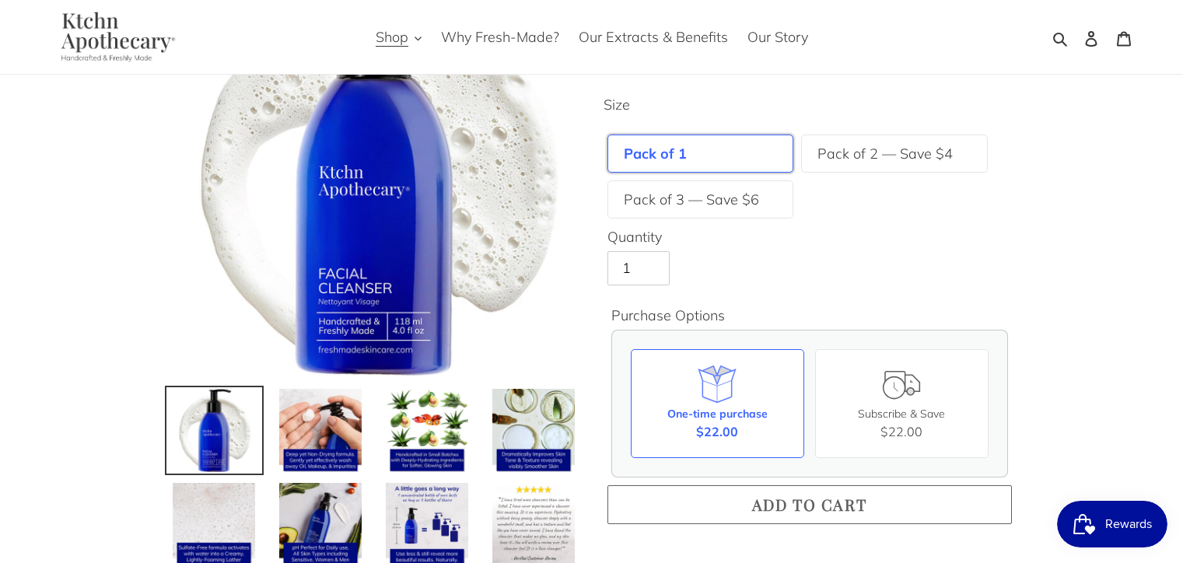
click at [710, 503] on button "Add to cart" at bounding box center [809, 504] width 404 height 39
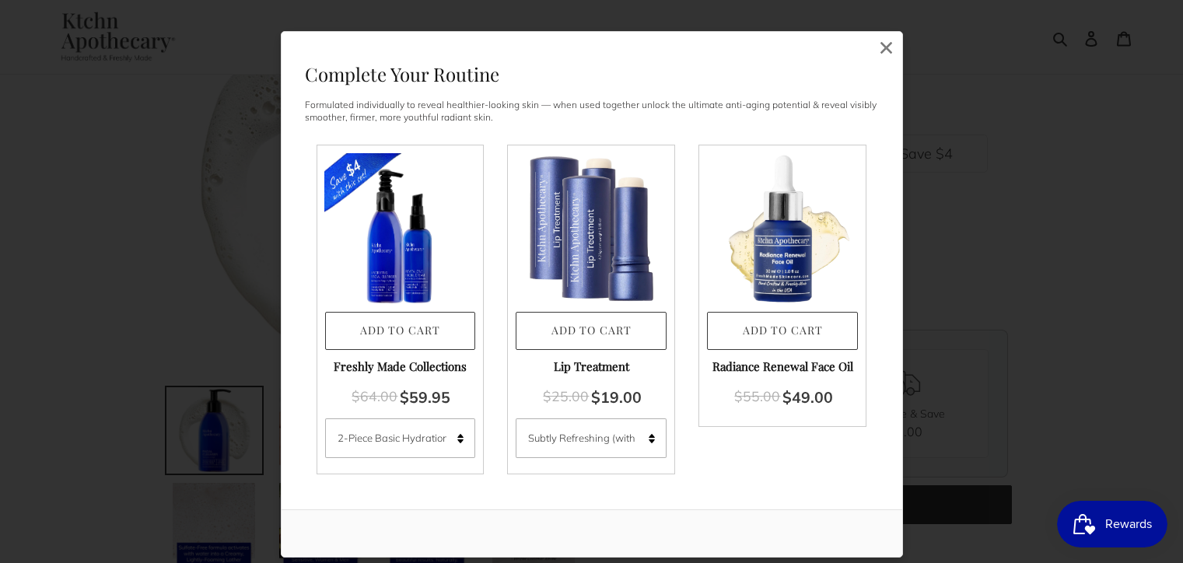
click at [386, 253] on img at bounding box center [399, 228] width 151 height 151
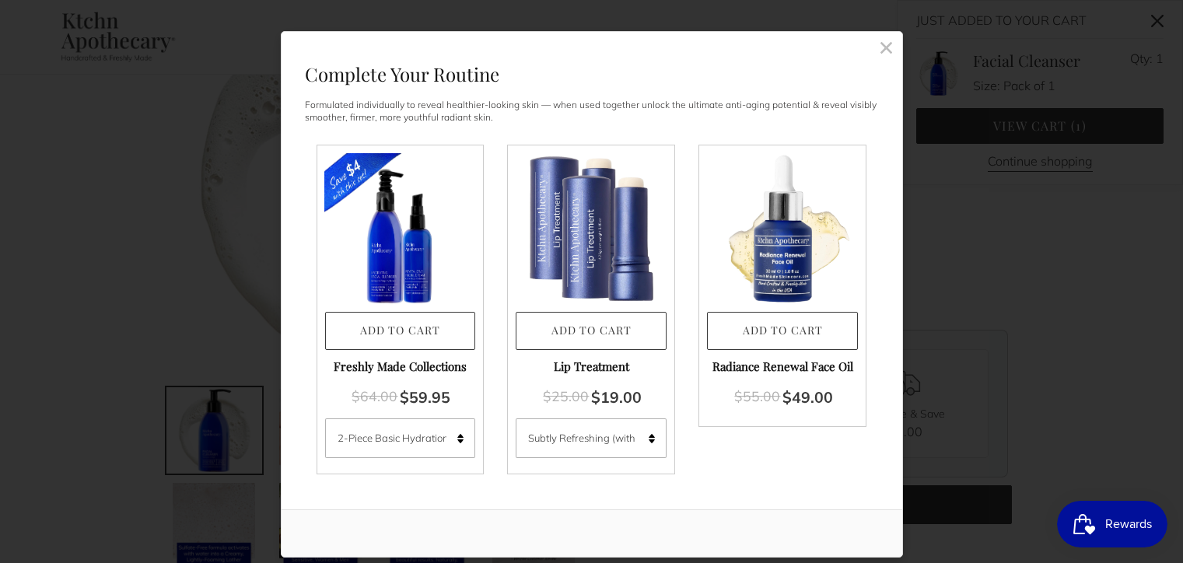
click at [884, 43] on rect at bounding box center [886, 47] width 14 height 14
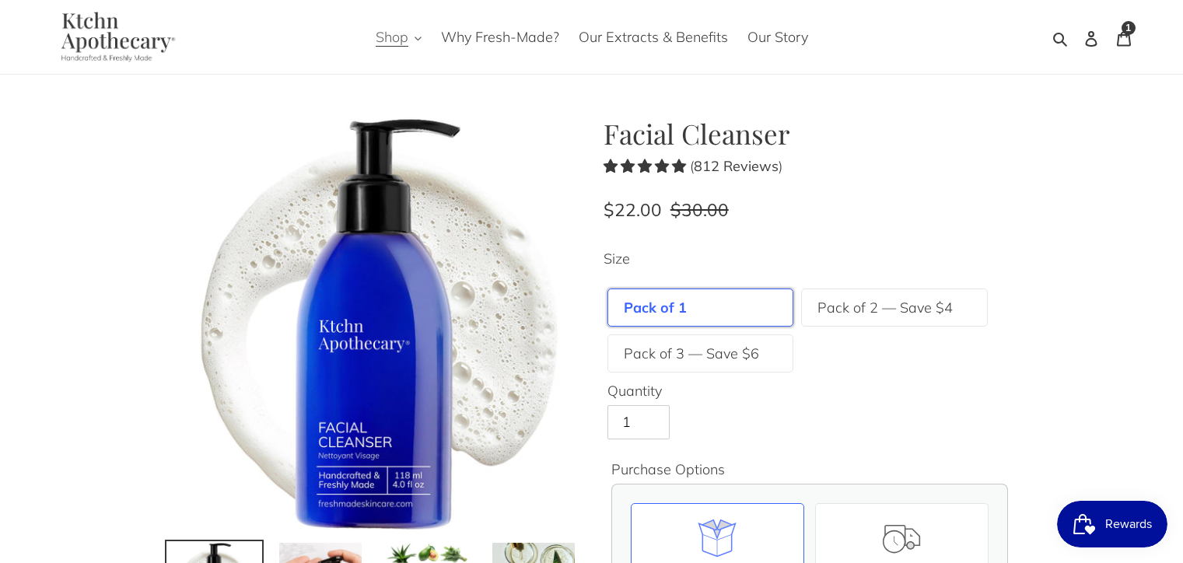
click at [420, 40] on icon "button" at bounding box center [417, 38] width 7 height 7
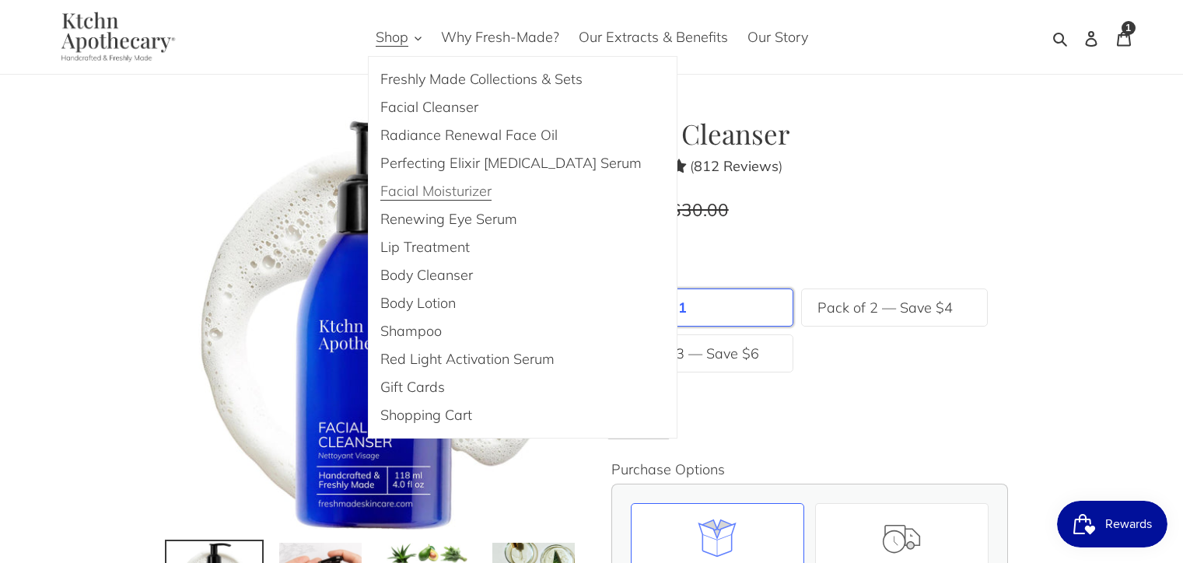
click at [407, 187] on span "Facial Moisturizer" at bounding box center [435, 191] width 111 height 19
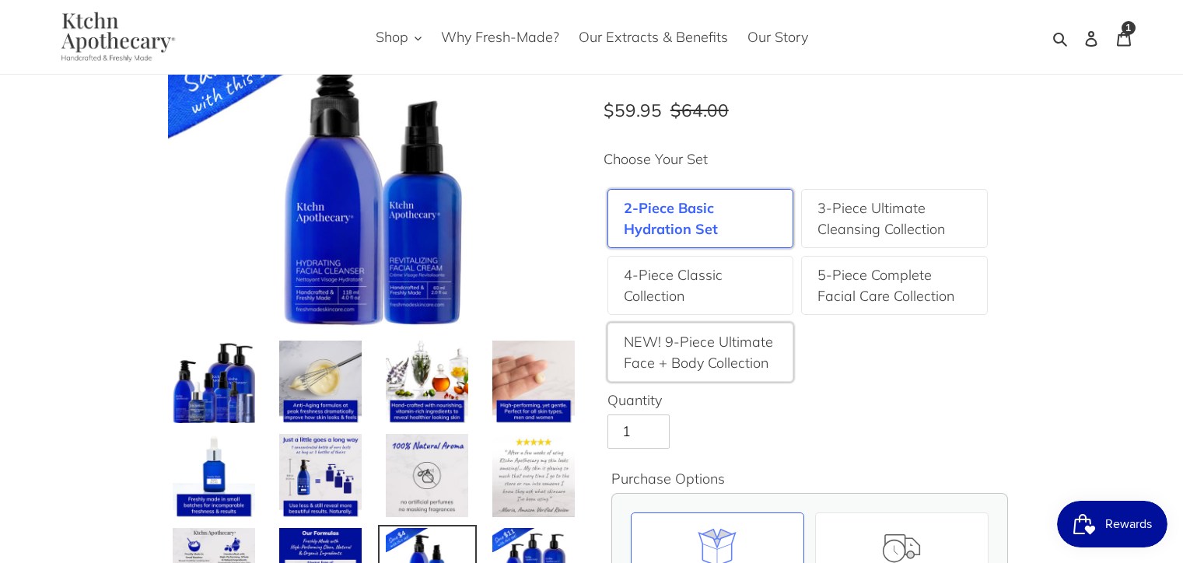
scroll to position [101, 0]
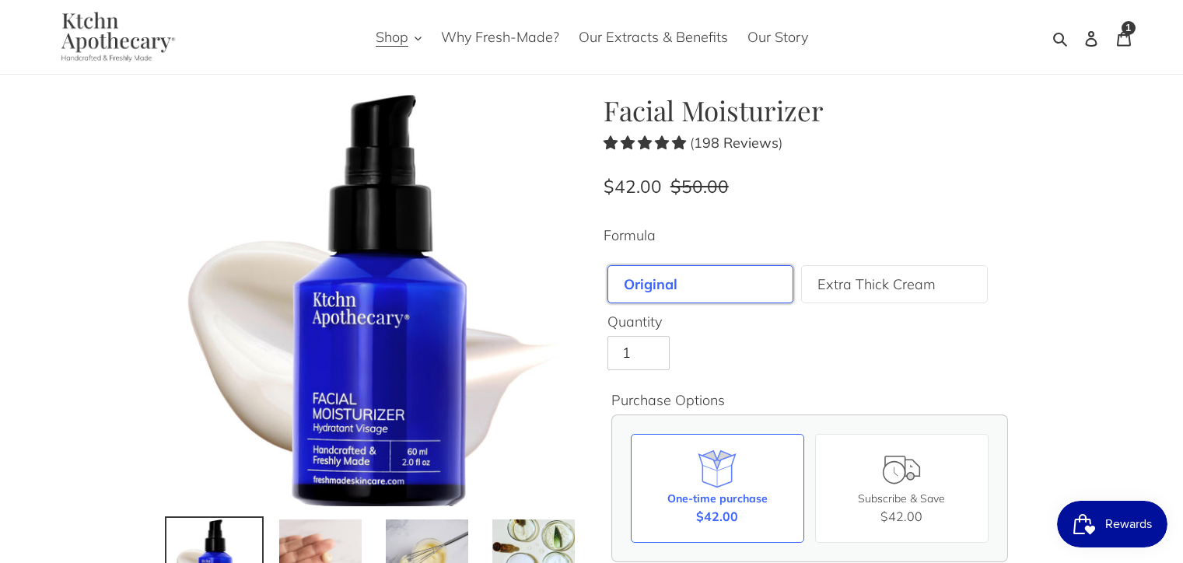
scroll to position [20, 0]
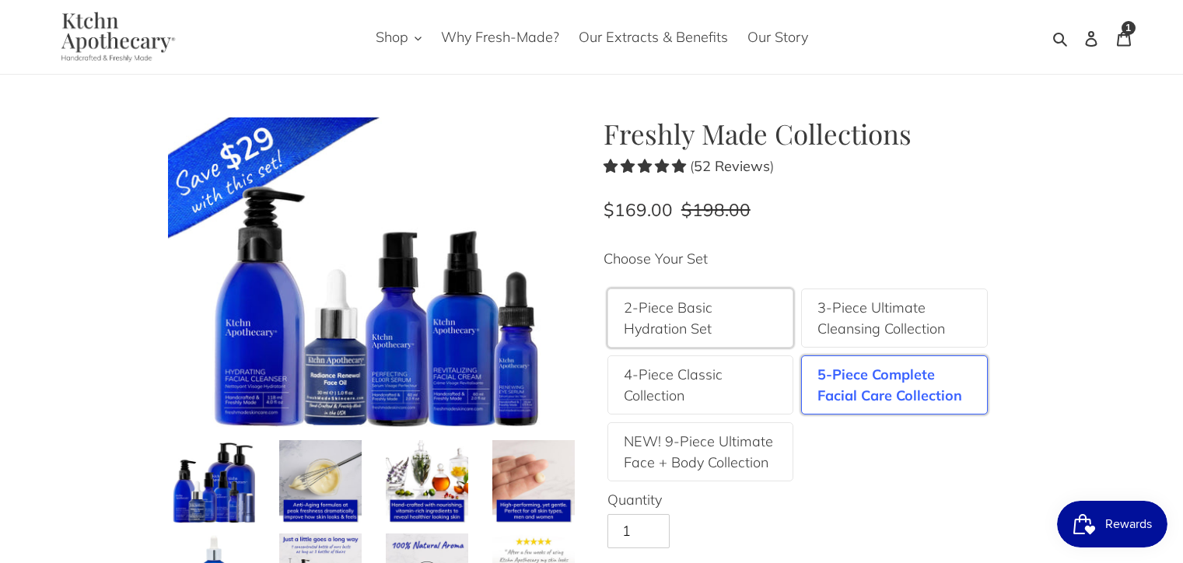
click at [707, 324] on label "2-Piece Basic Hydration Set" at bounding box center [701, 318] width 154 height 42
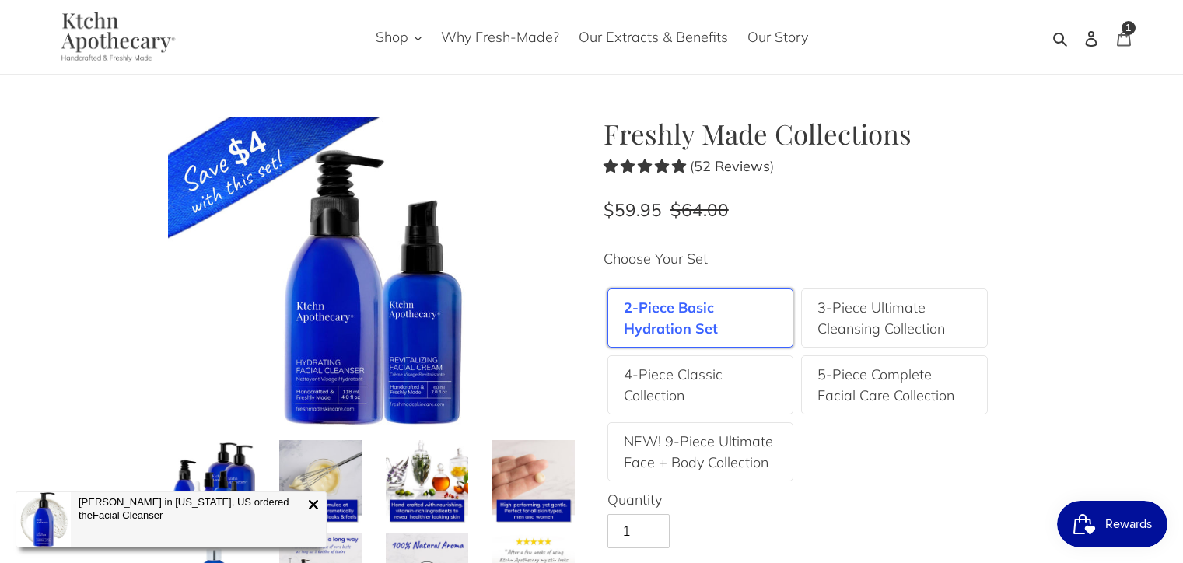
click at [1120, 35] on icon at bounding box center [1123, 38] width 14 height 15
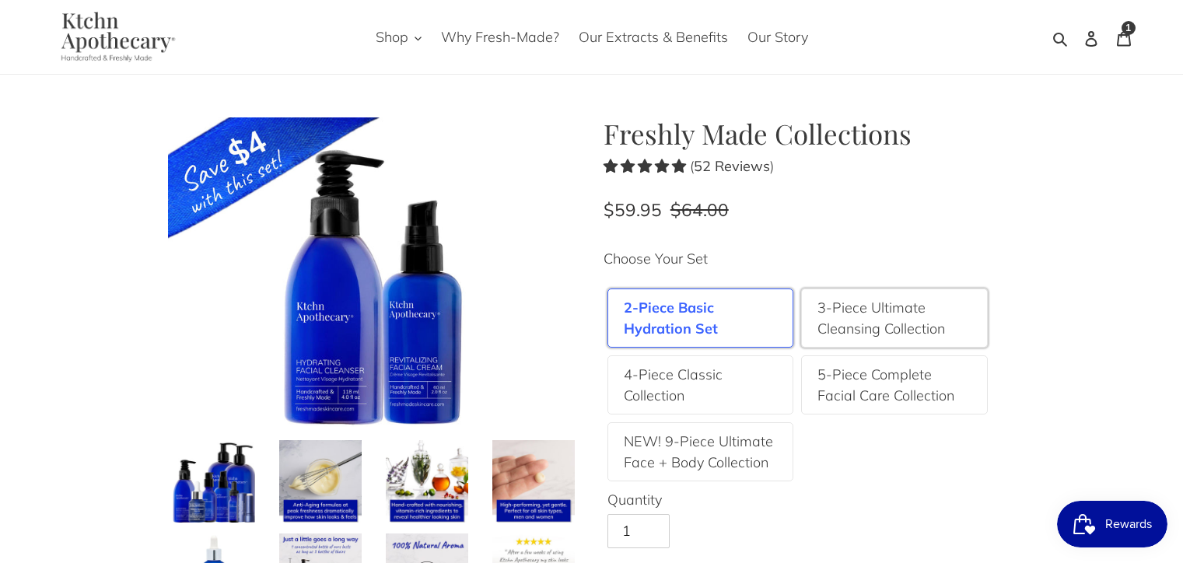
click at [854, 324] on label "3-Piece Ultimate Cleansing Collection" at bounding box center [894, 318] width 154 height 42
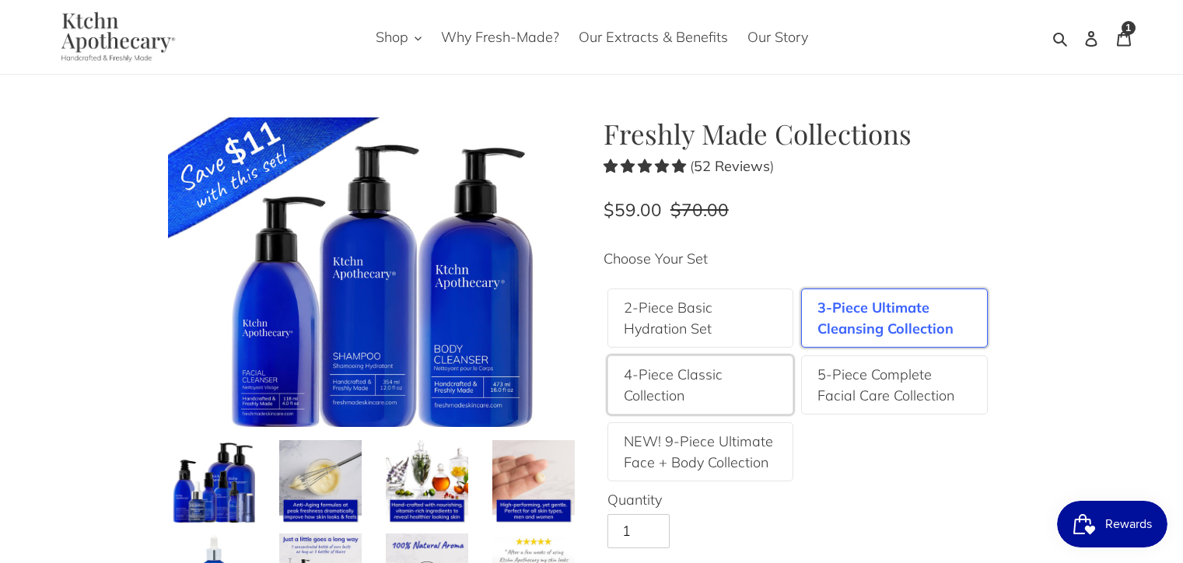
click at [661, 375] on label "4-Piece Classic Collection" at bounding box center [701, 385] width 154 height 42
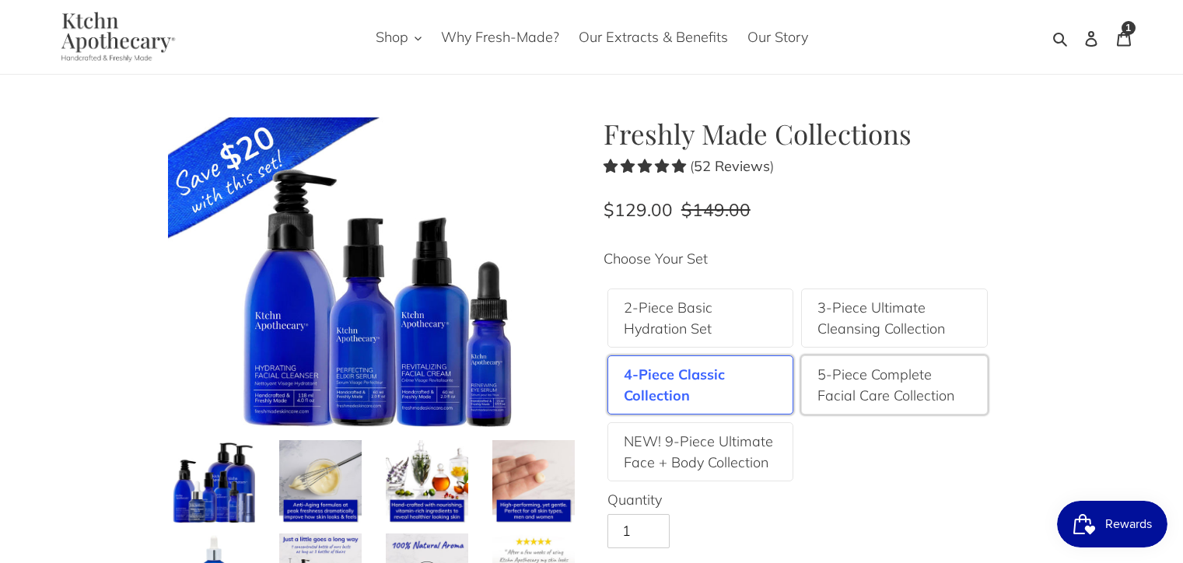
click at [914, 392] on label "5-Piece Complete Facial Care Collection" at bounding box center [894, 385] width 154 height 42
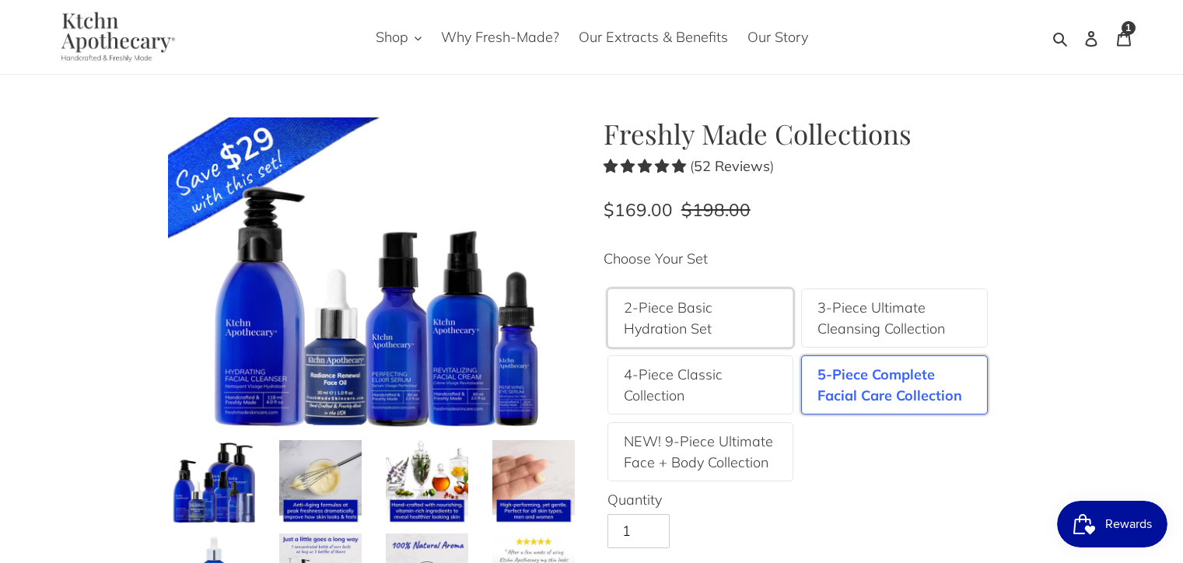
click at [676, 323] on label "2-Piece Basic Hydration Set" at bounding box center [701, 318] width 154 height 42
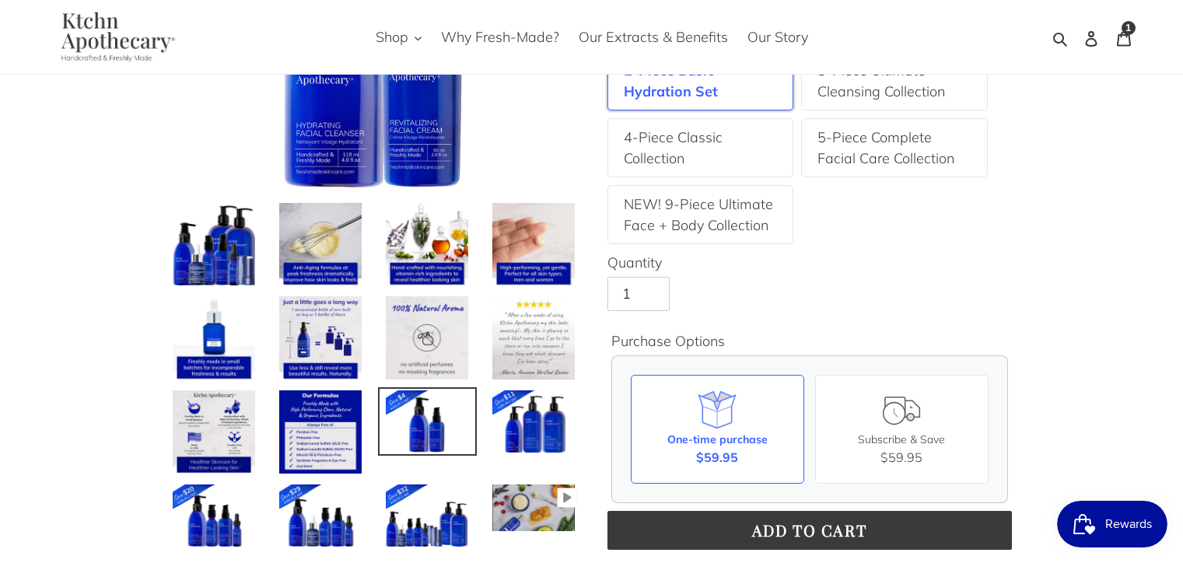
scroll to position [240, 0]
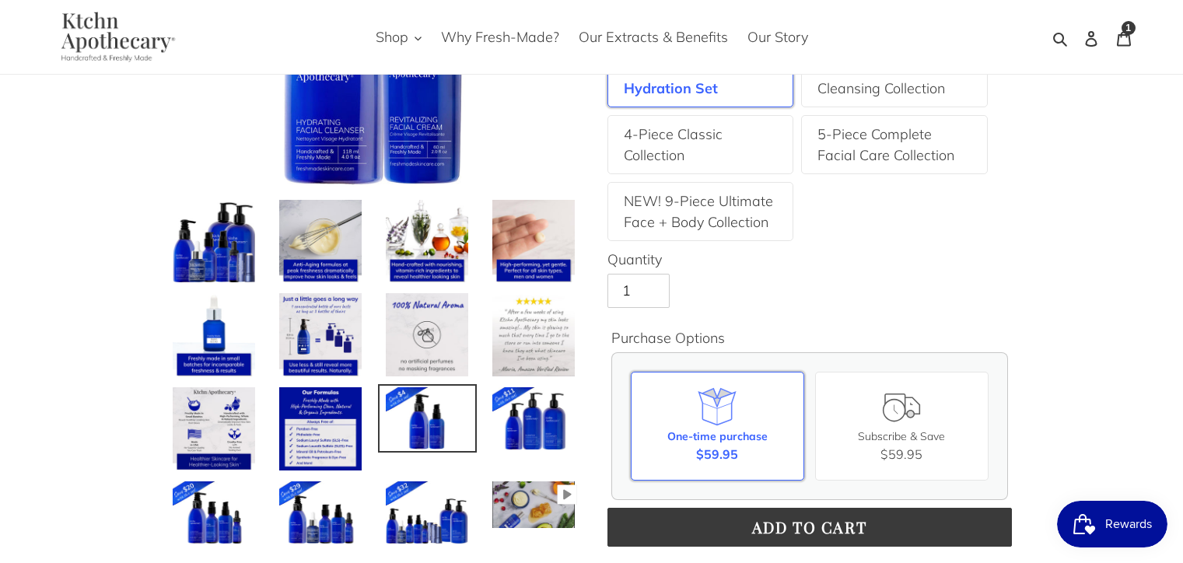
click at [697, 406] on icon at bounding box center [717, 407] width 44 height 44
click at [0, 0] on input "One-time purchase $59.95" at bounding box center [0, 0] width 0 height 0
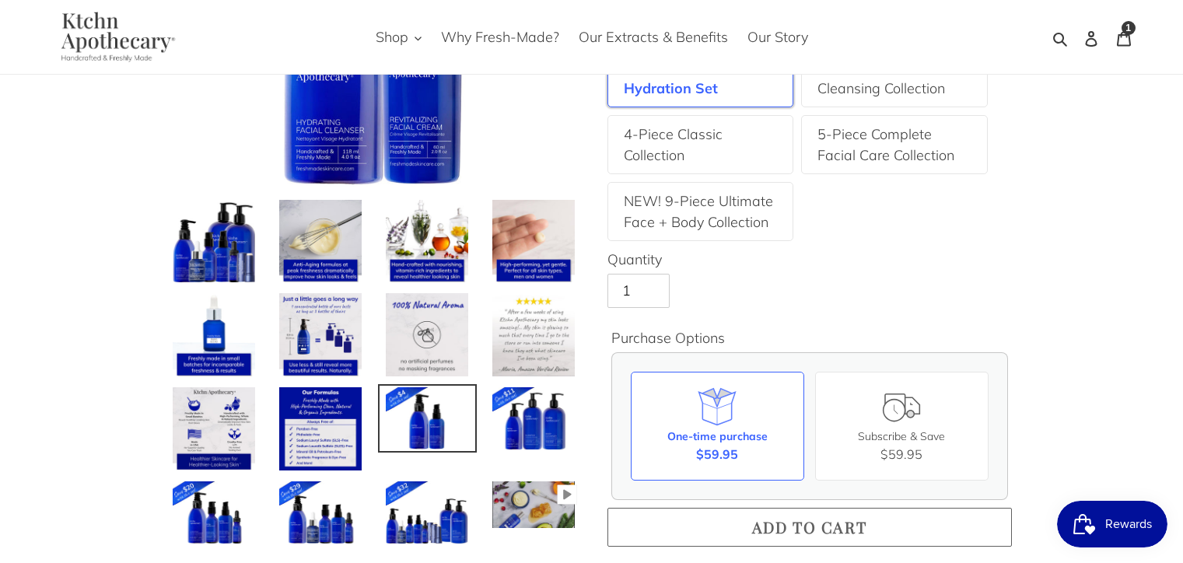
click at [724, 521] on button "Add to cart" at bounding box center [809, 527] width 404 height 39
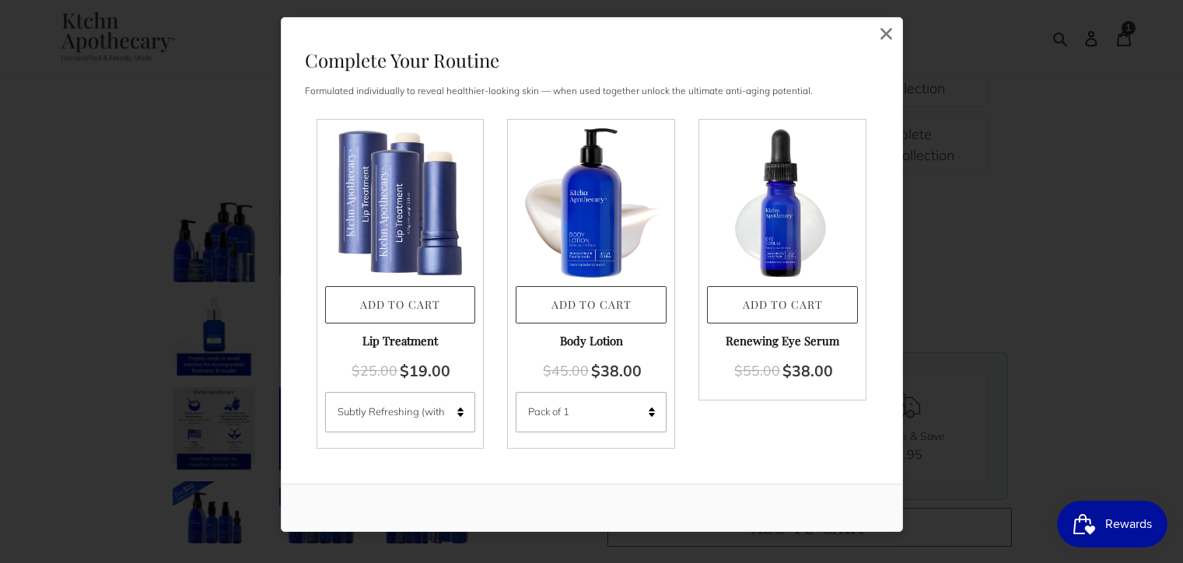
scroll to position [0, 0]
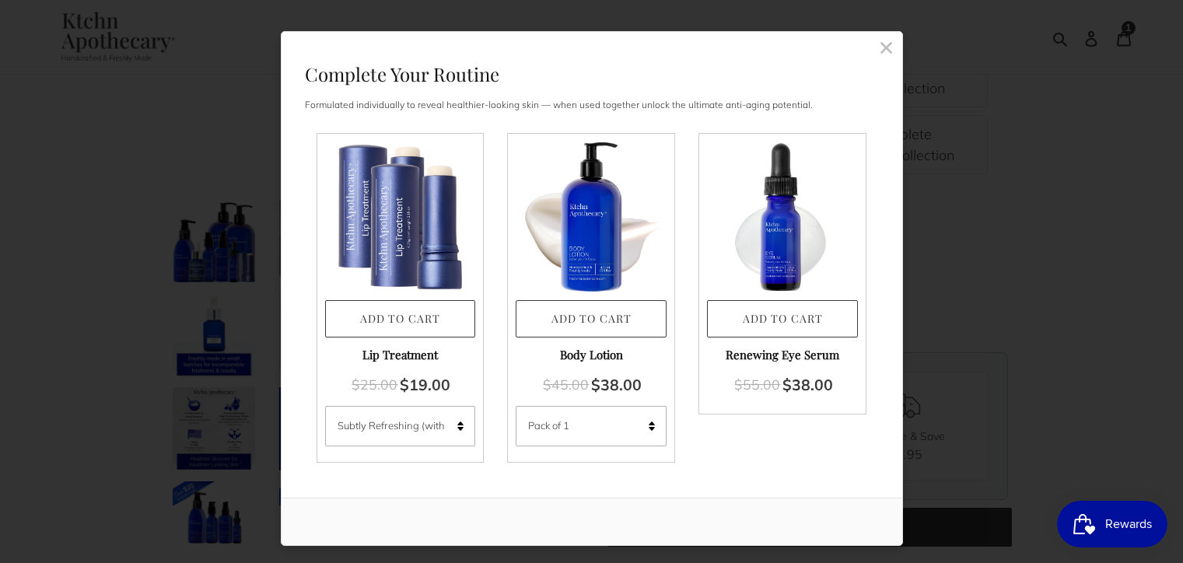
click at [883, 47] on rect at bounding box center [886, 47] width 14 height 14
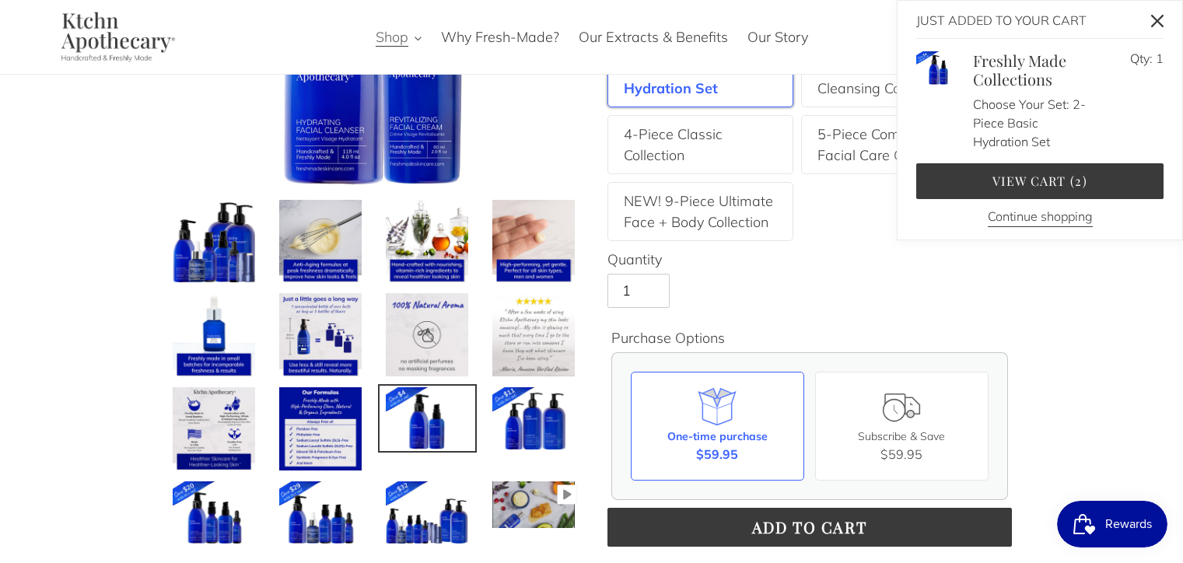
click at [414, 37] on button "Shop" at bounding box center [398, 37] width 61 height 26
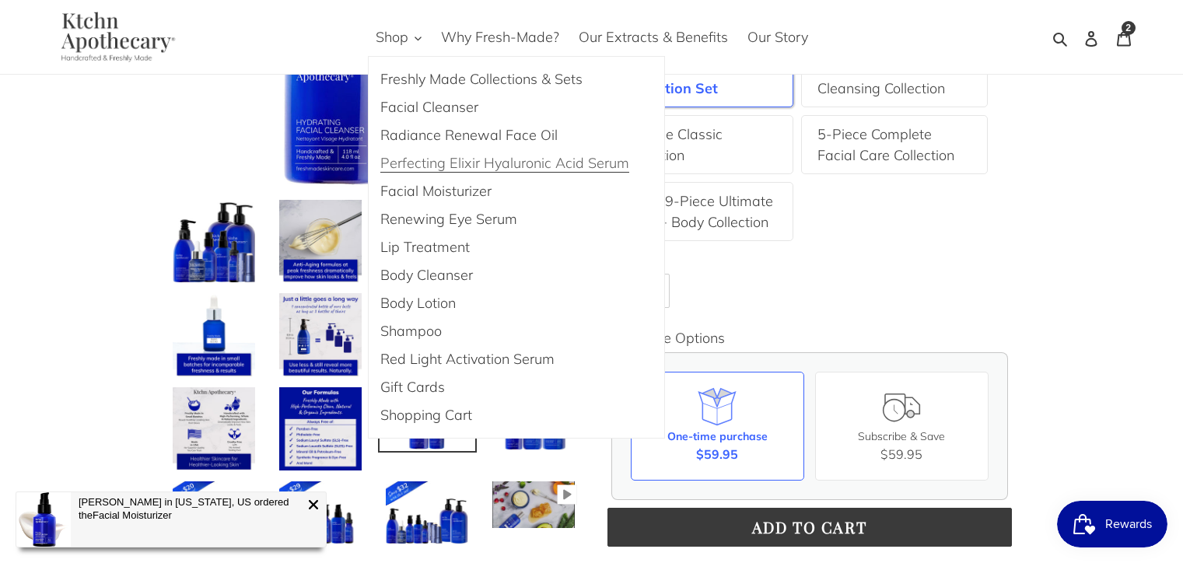
click at [411, 162] on span "Perfecting Elixir Hyaluronic Acid Serum" at bounding box center [504, 163] width 249 height 19
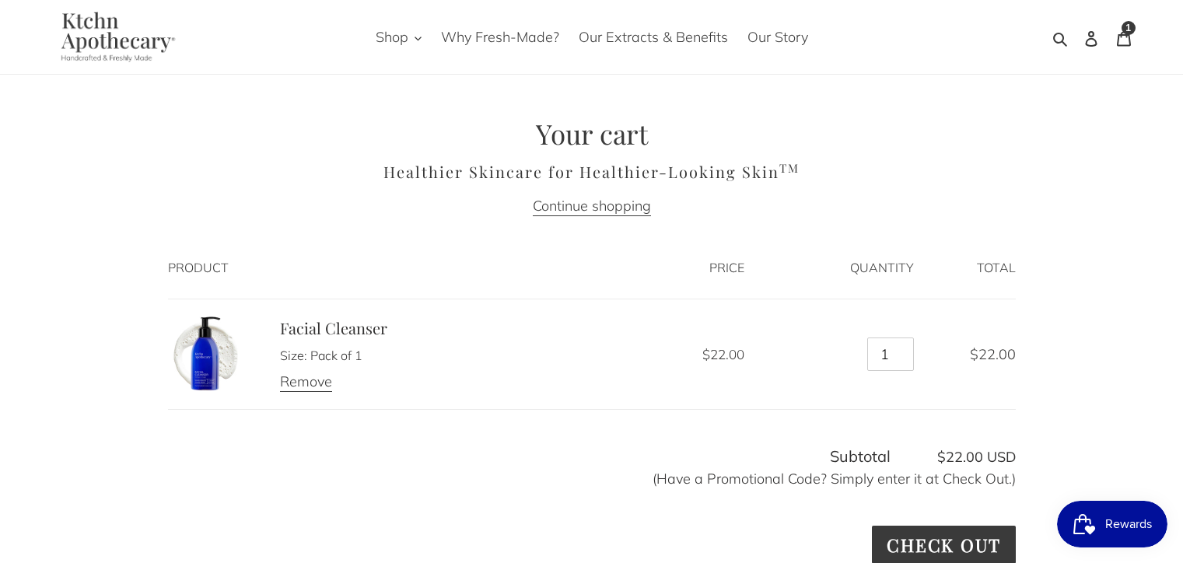
click at [197, 367] on img at bounding box center [205, 353] width 74 height 74
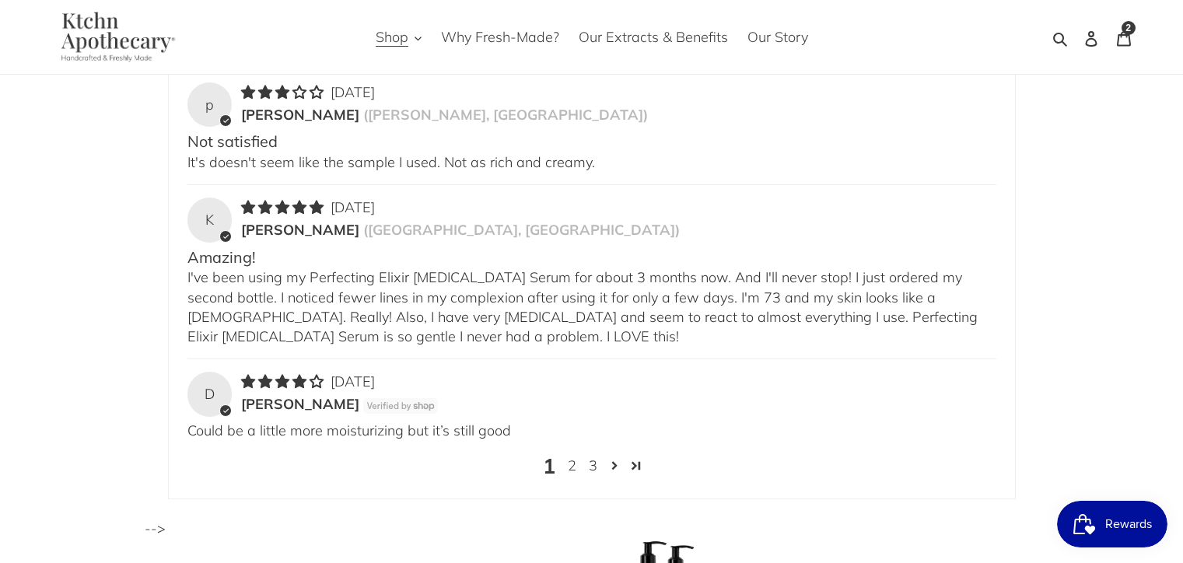
scroll to position [2831, 0]
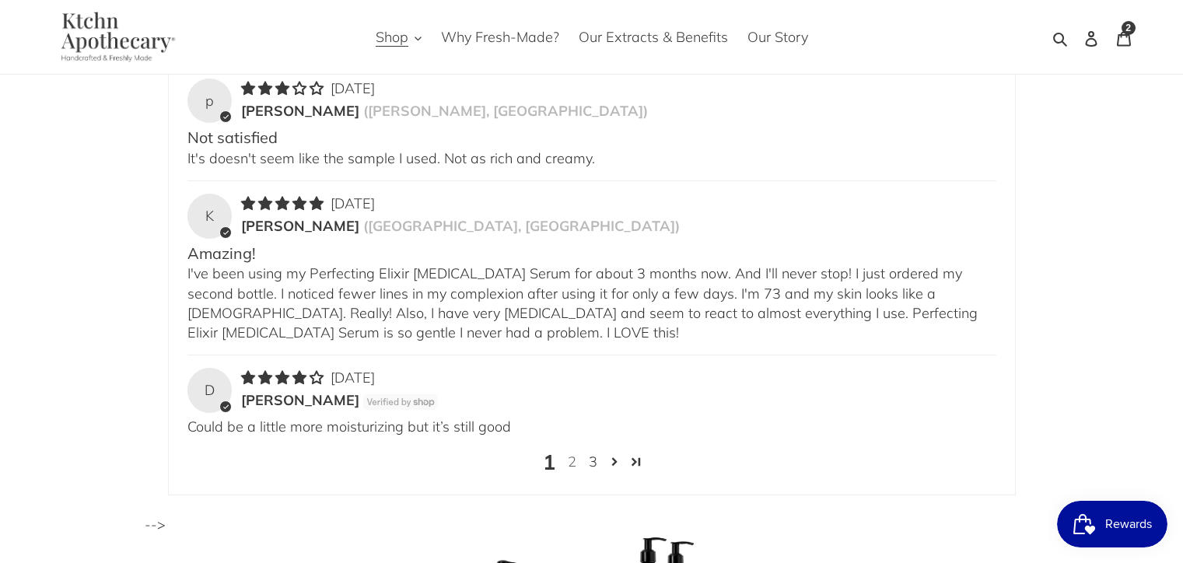
click at [570, 452] on link "2" at bounding box center [571, 462] width 21 height 20
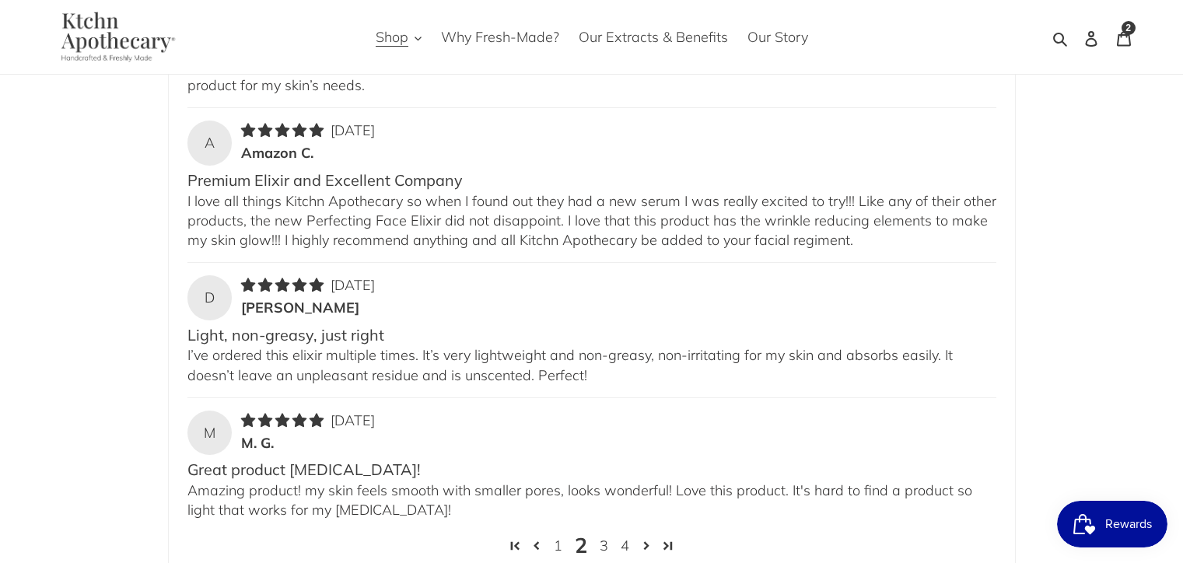
scroll to position [2911, 0]
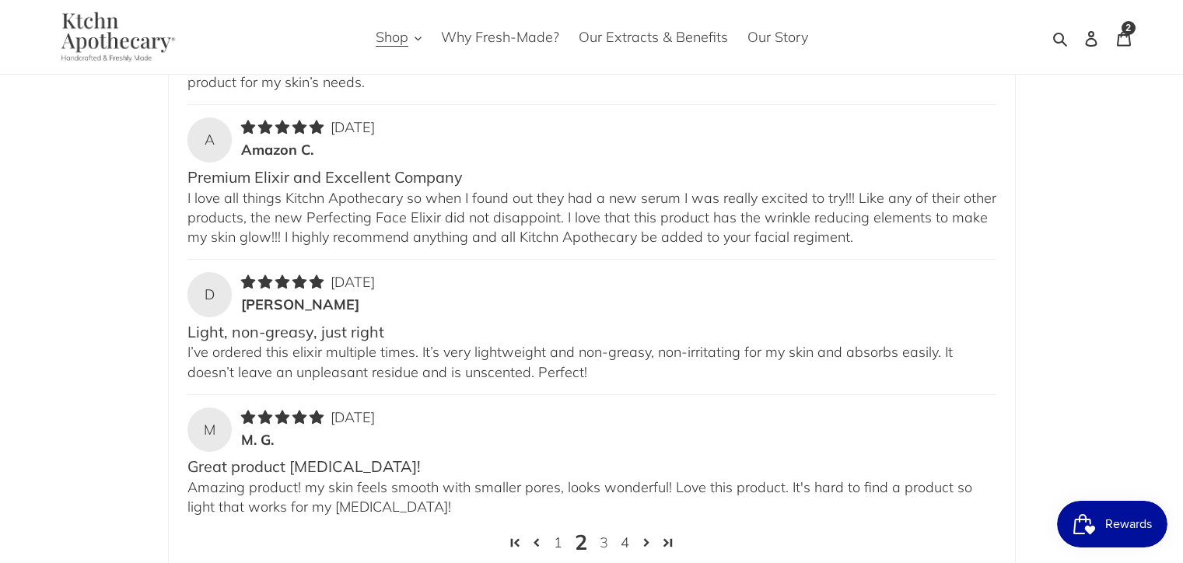
click at [602, 533] on link "3" at bounding box center [603, 543] width 21 height 20
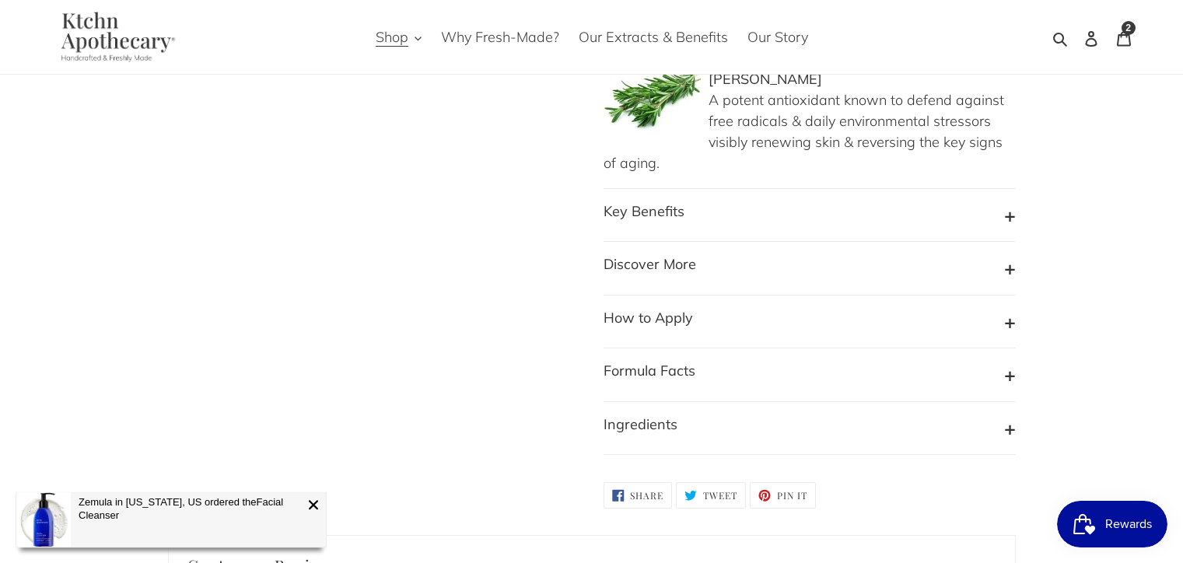
scroll to position [1599, 0]
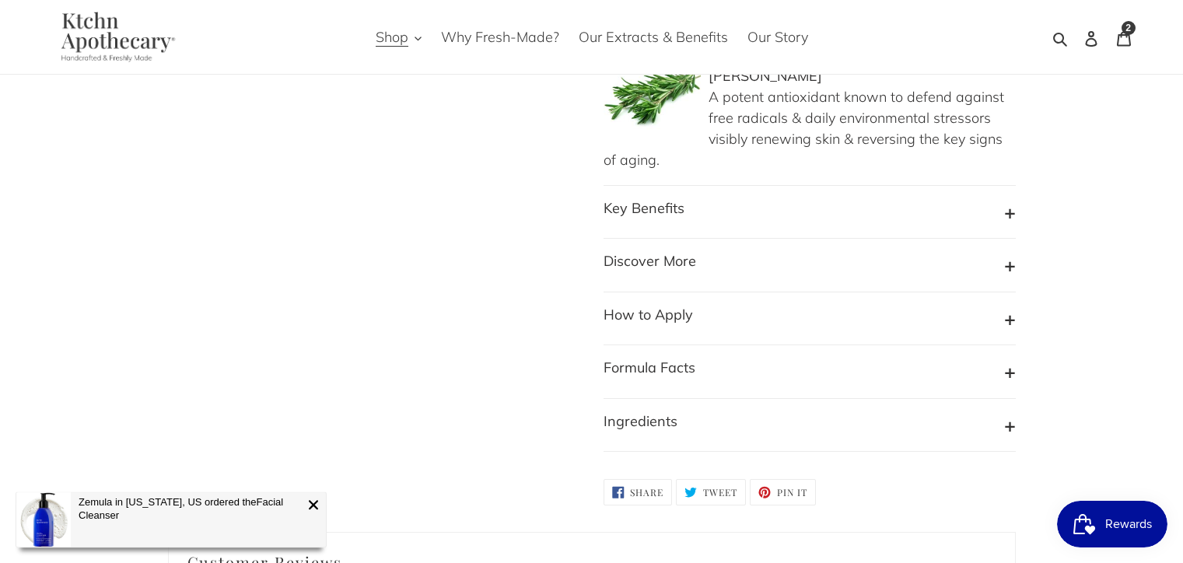
click at [718, 411] on button "Ingredients" at bounding box center [809, 426] width 412 height 30
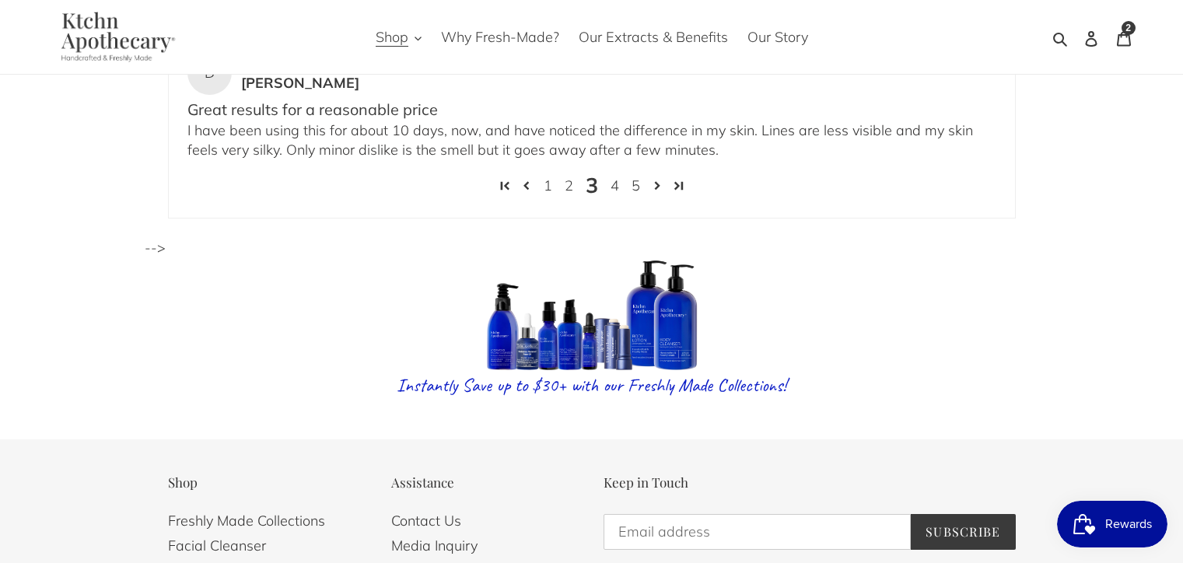
scroll to position [3445, 0]
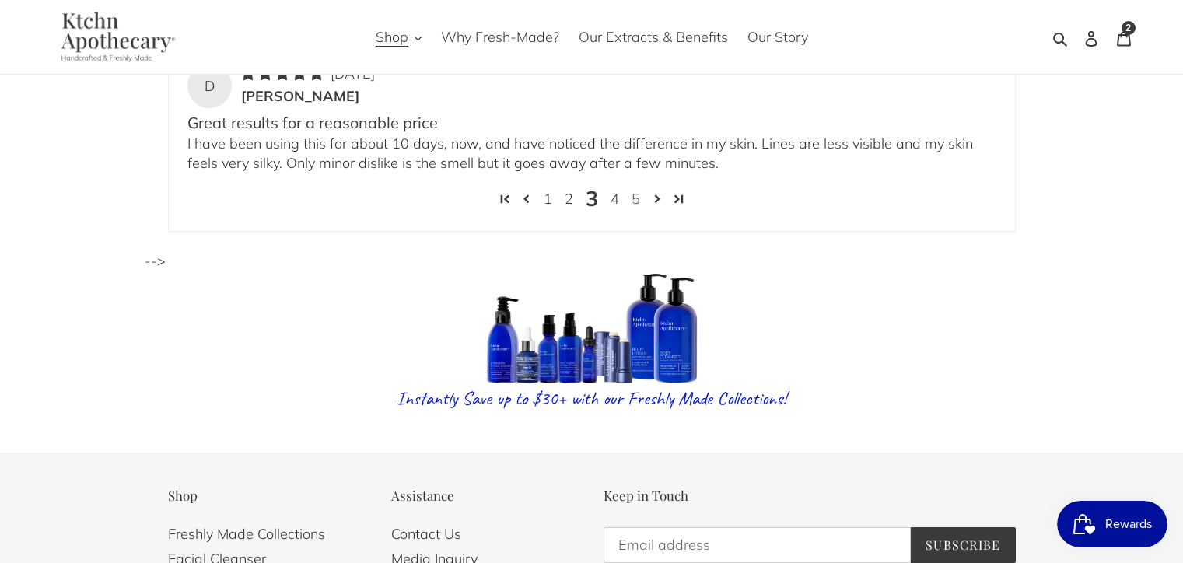
click at [632, 189] on link "5" at bounding box center [635, 199] width 21 height 20
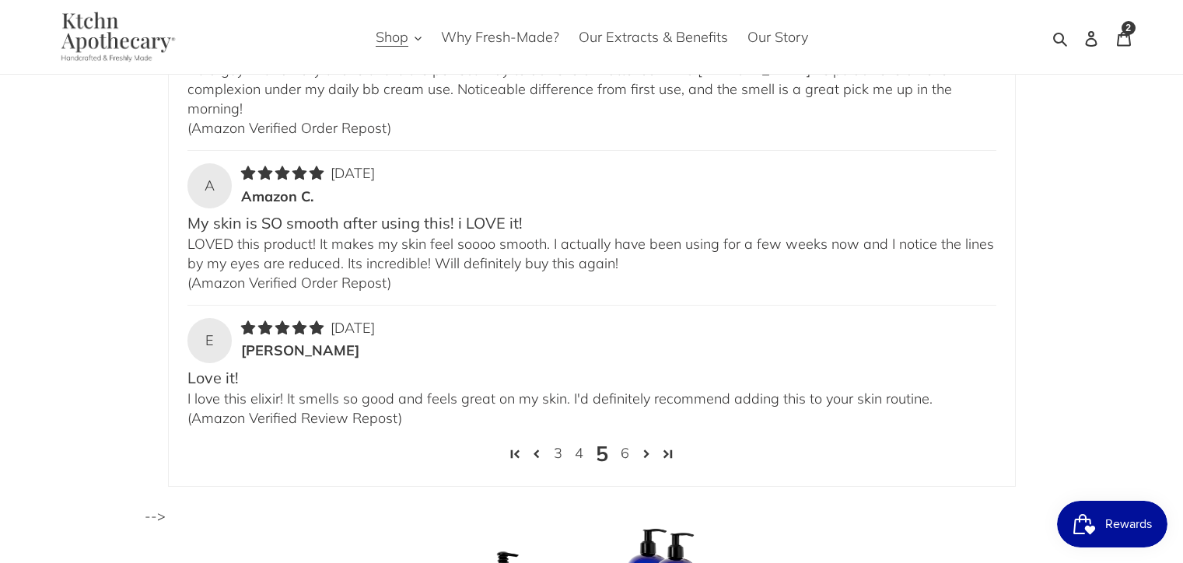
scroll to position [3384, 0]
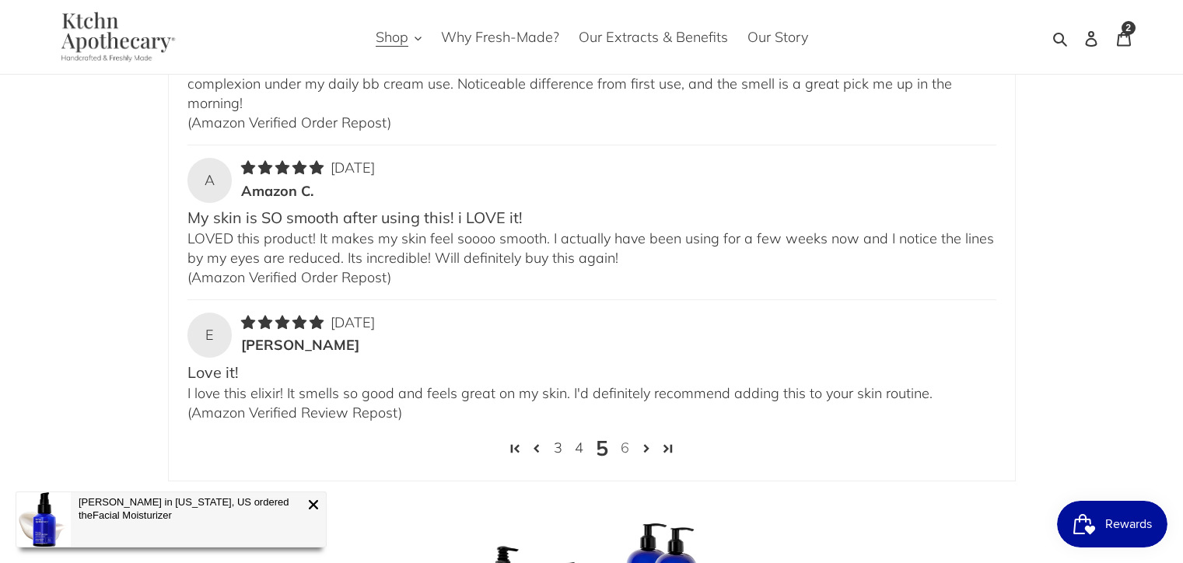
click at [623, 438] on link "6" at bounding box center [624, 448] width 21 height 20
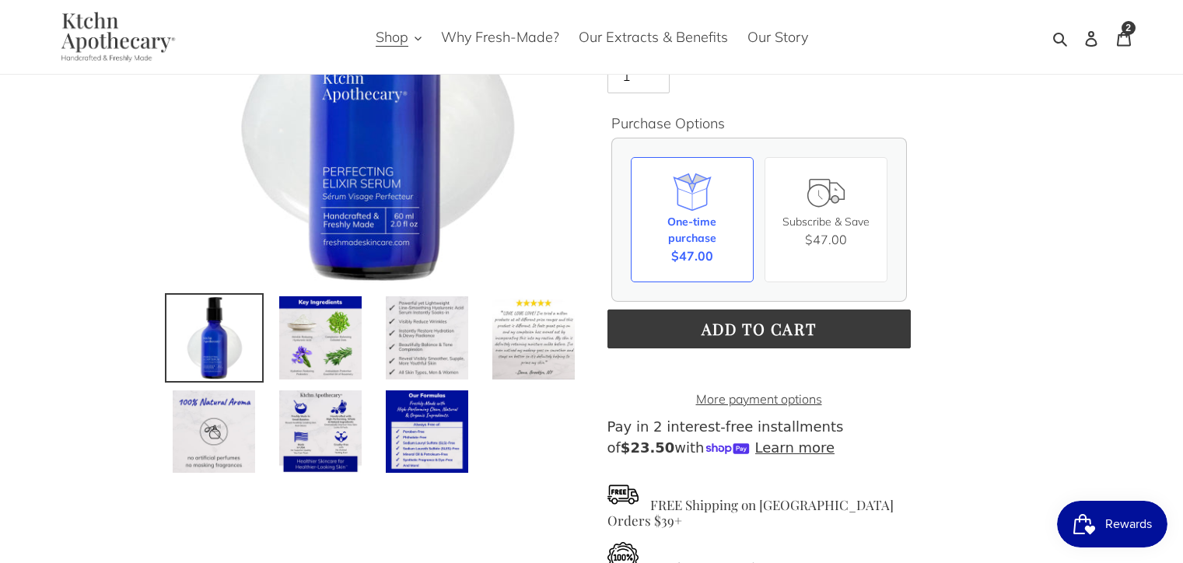
scroll to position [0, 0]
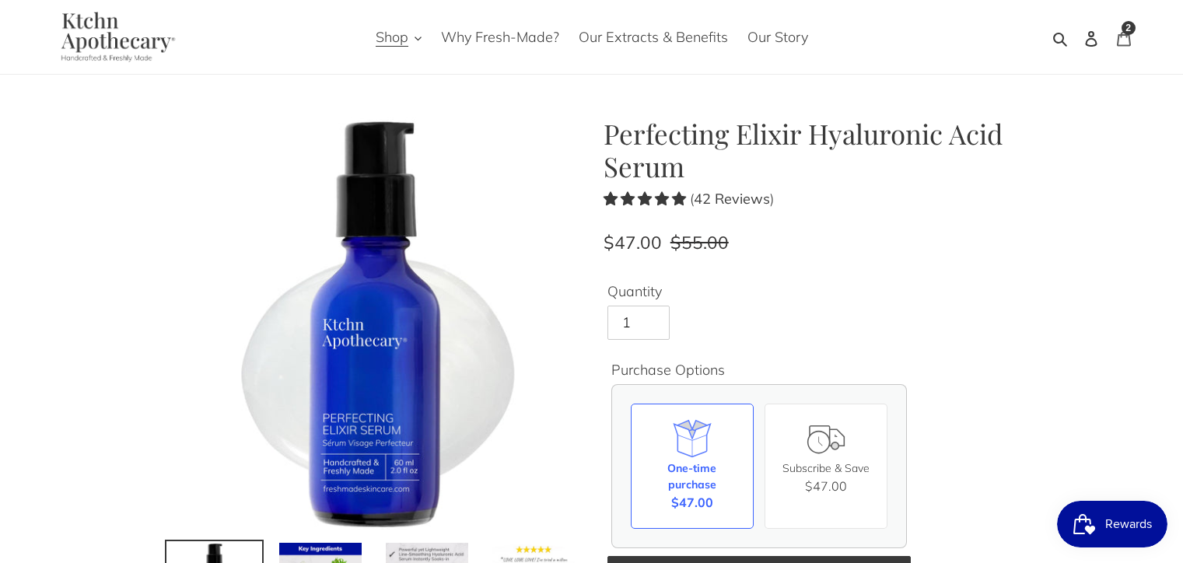
click at [1116, 41] on icon at bounding box center [1124, 39] width 16 height 16
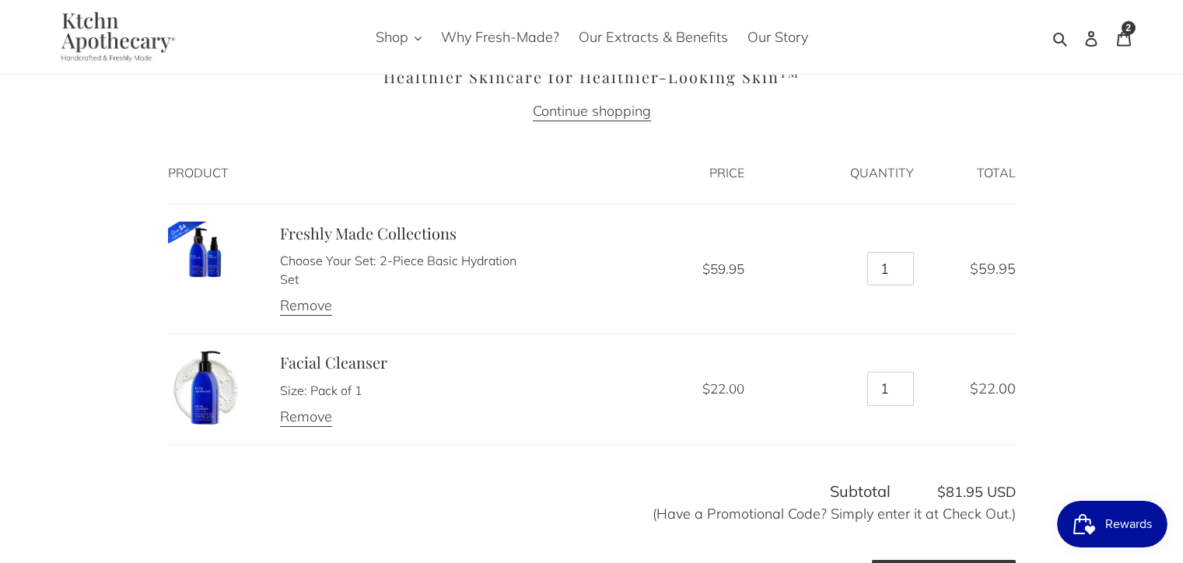
scroll to position [98, 0]
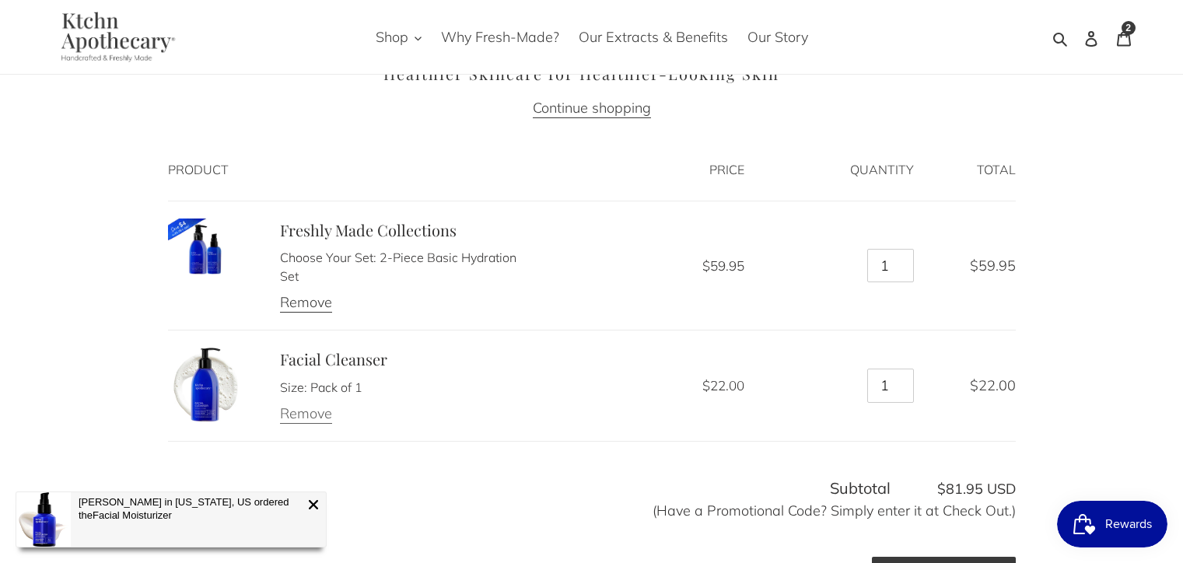
click at [295, 412] on link "Remove" at bounding box center [306, 413] width 52 height 19
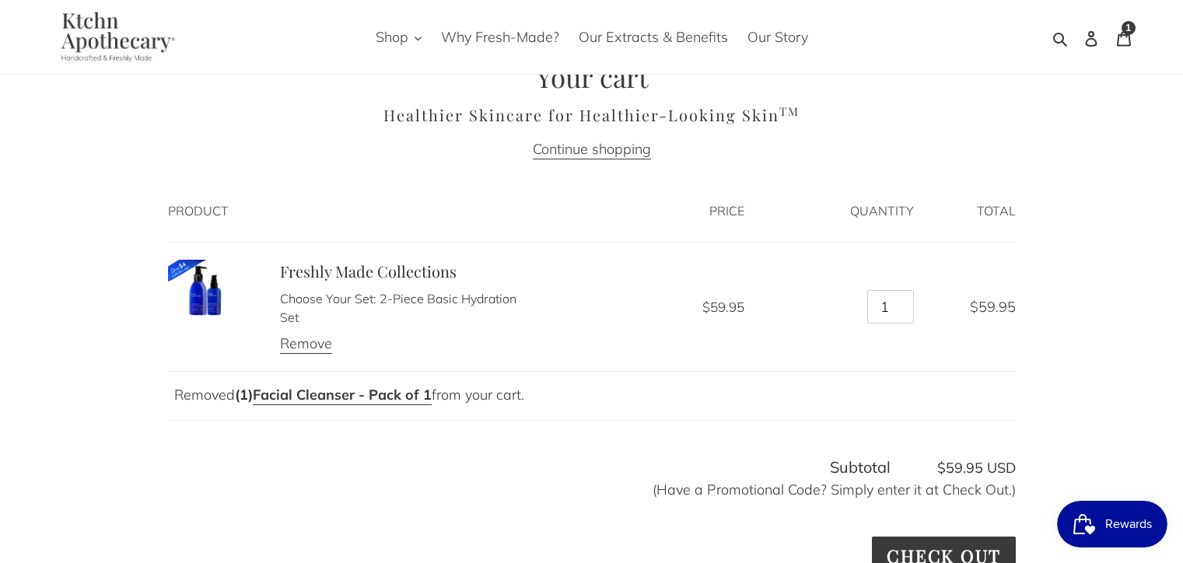
scroll to position [0, 0]
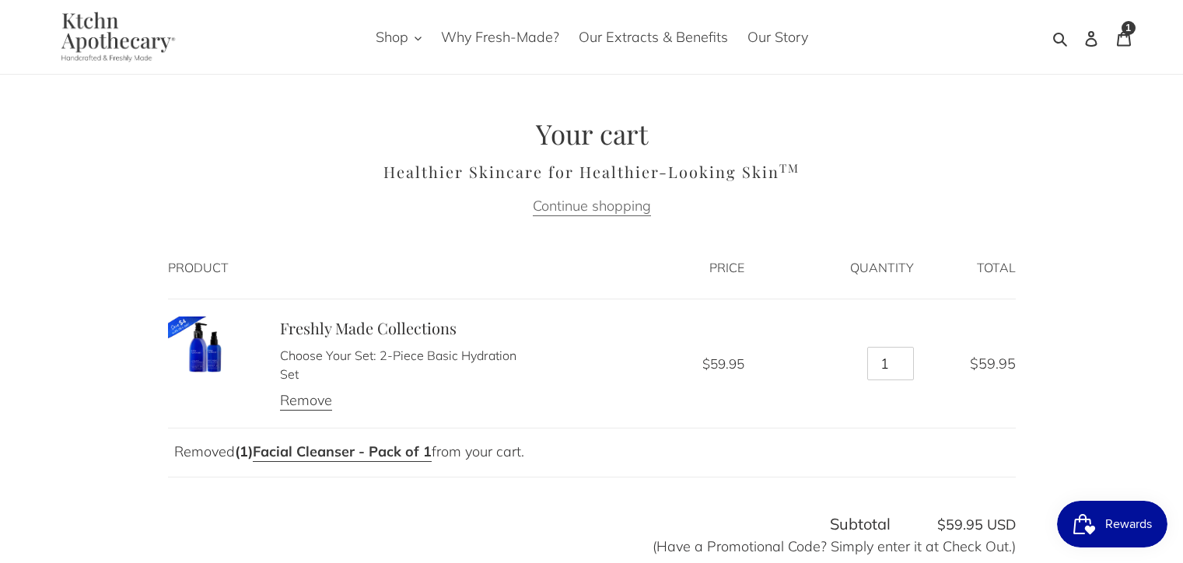
click at [565, 204] on link "Continue shopping" at bounding box center [592, 206] width 118 height 19
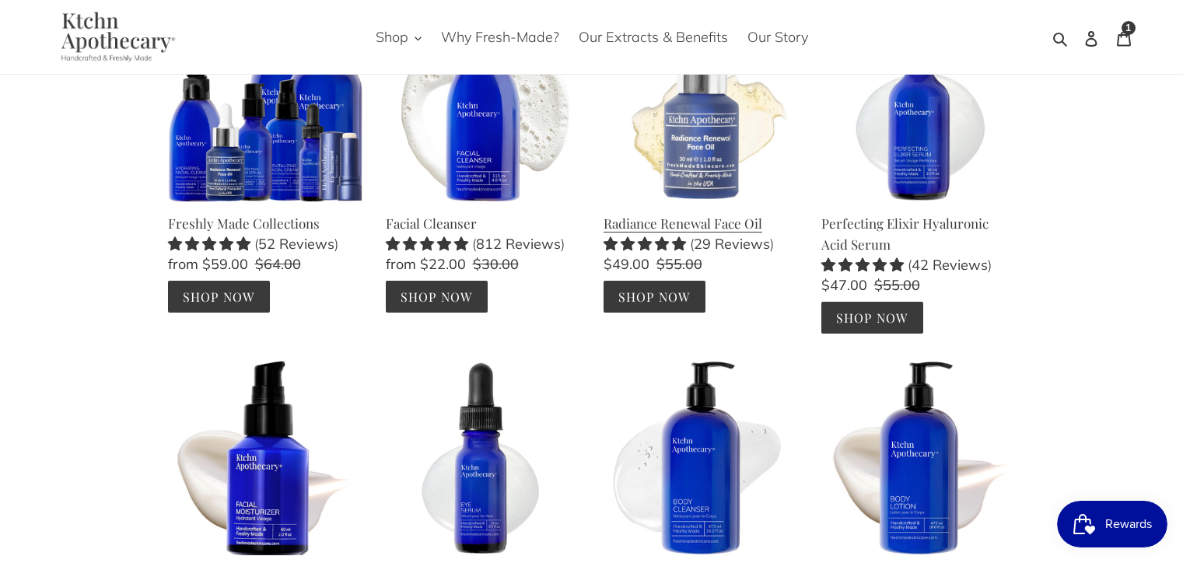
scroll to position [170, 0]
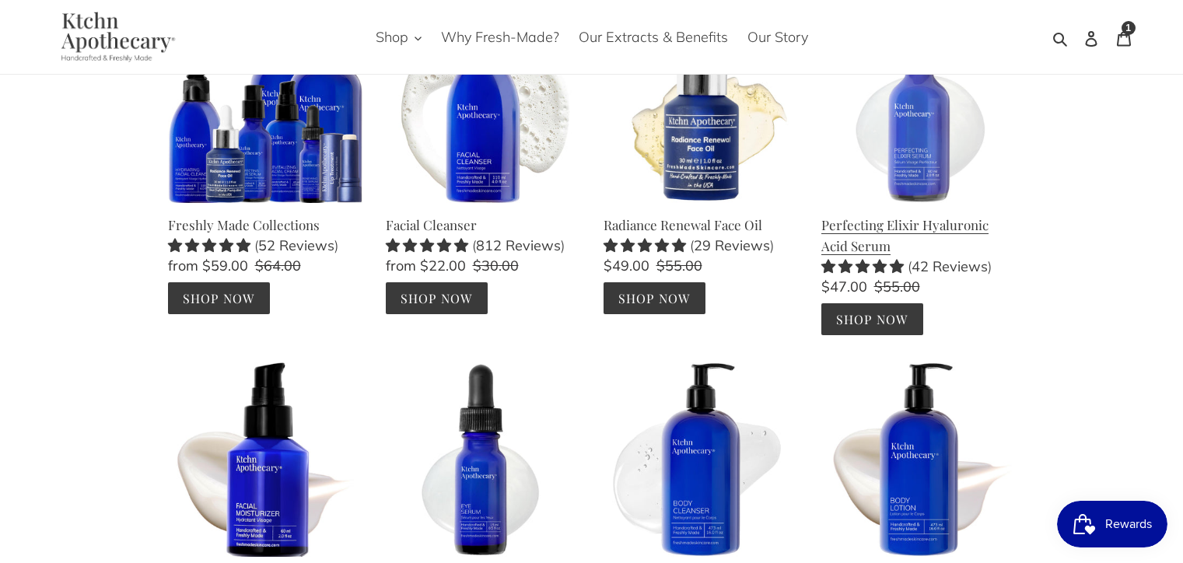
click at [861, 322] on link "Perfecting Elixir Hyaluronic Acid Serum" at bounding box center [918, 172] width 194 height 327
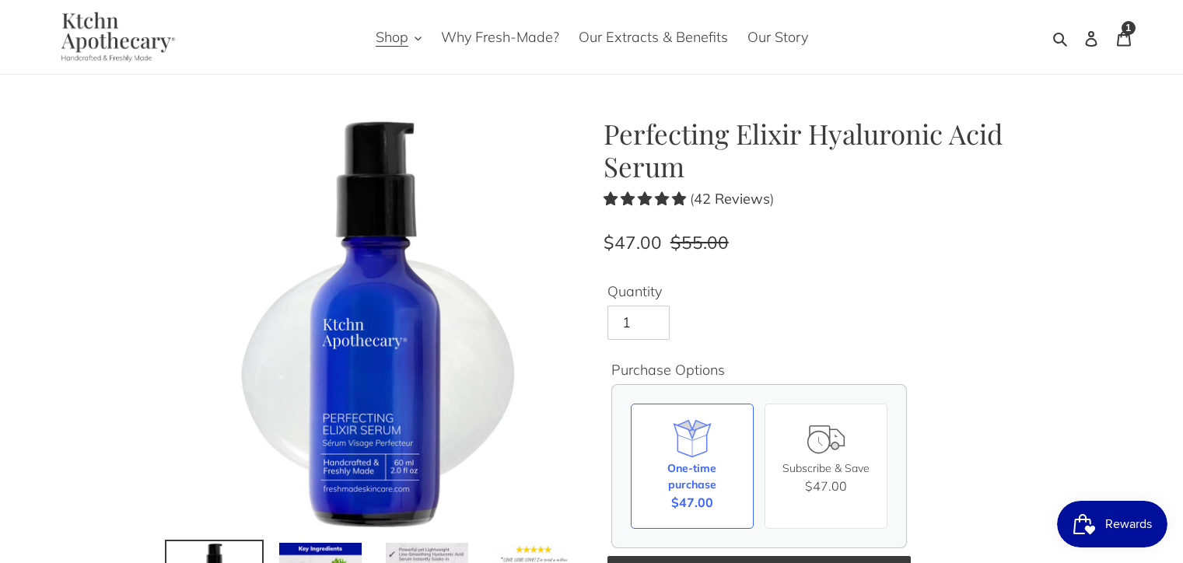
scroll to position [124, 0]
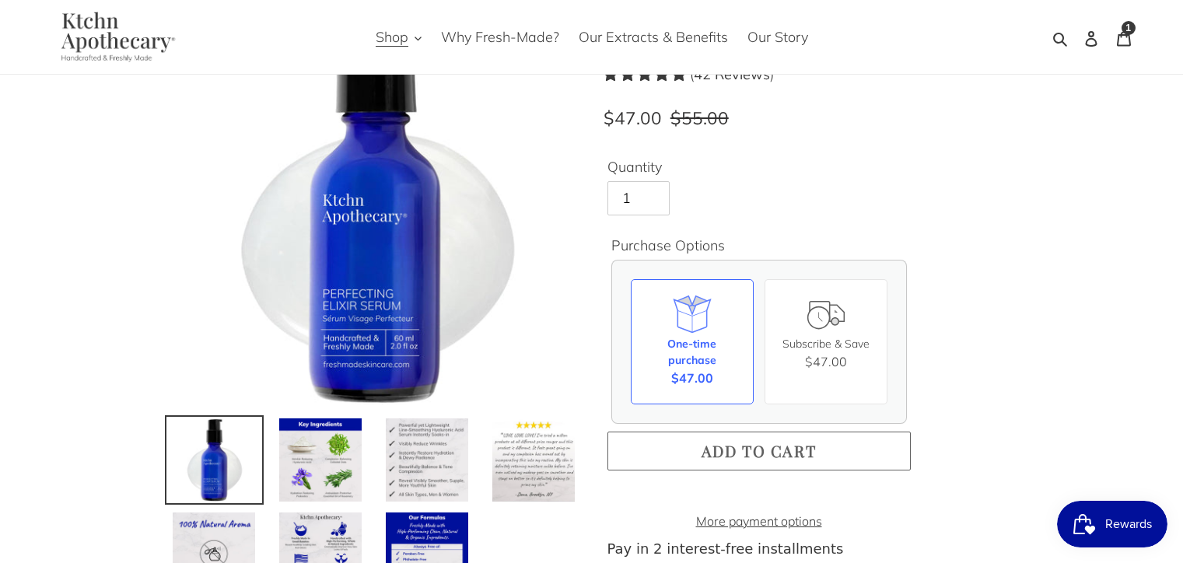
click at [727, 450] on span "Add to cart" at bounding box center [758, 450] width 115 height 21
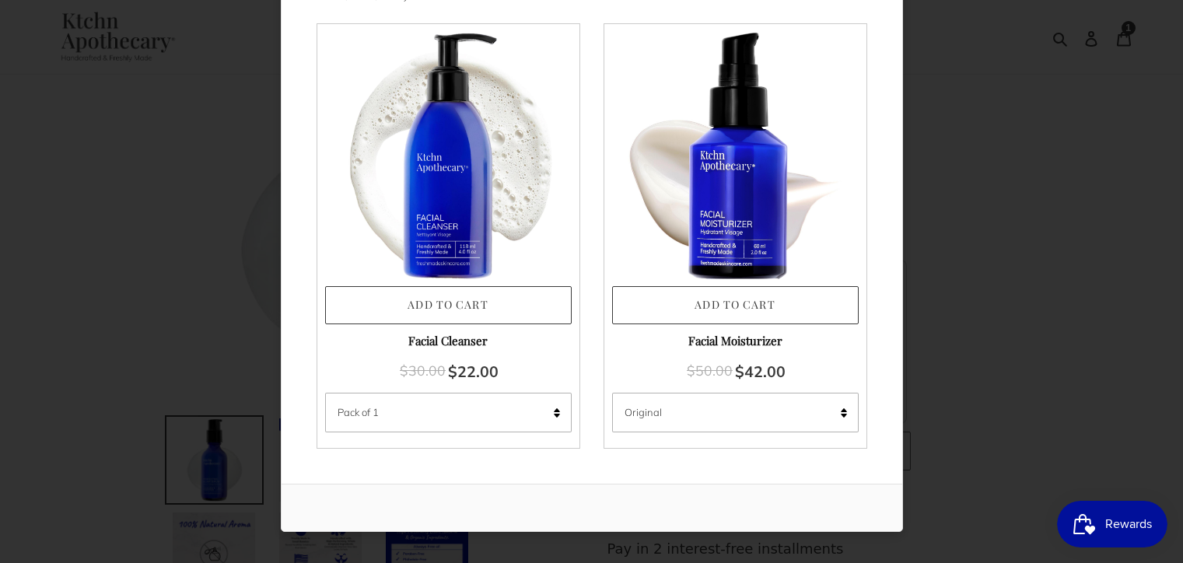
scroll to position [0, 0]
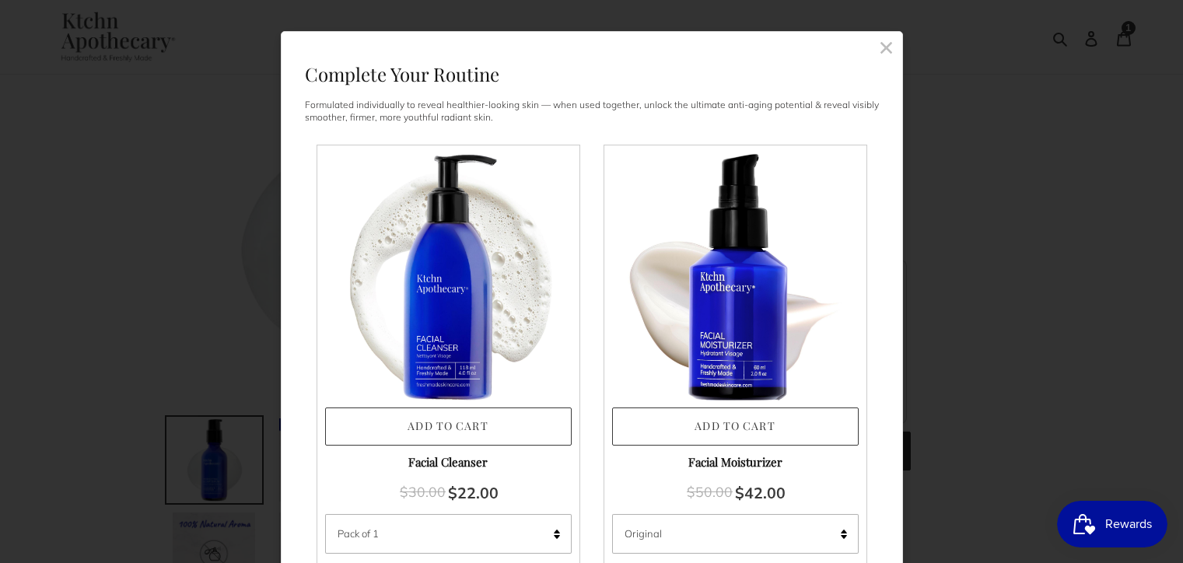
click at [888, 39] on link at bounding box center [886, 47] width 31 height 31
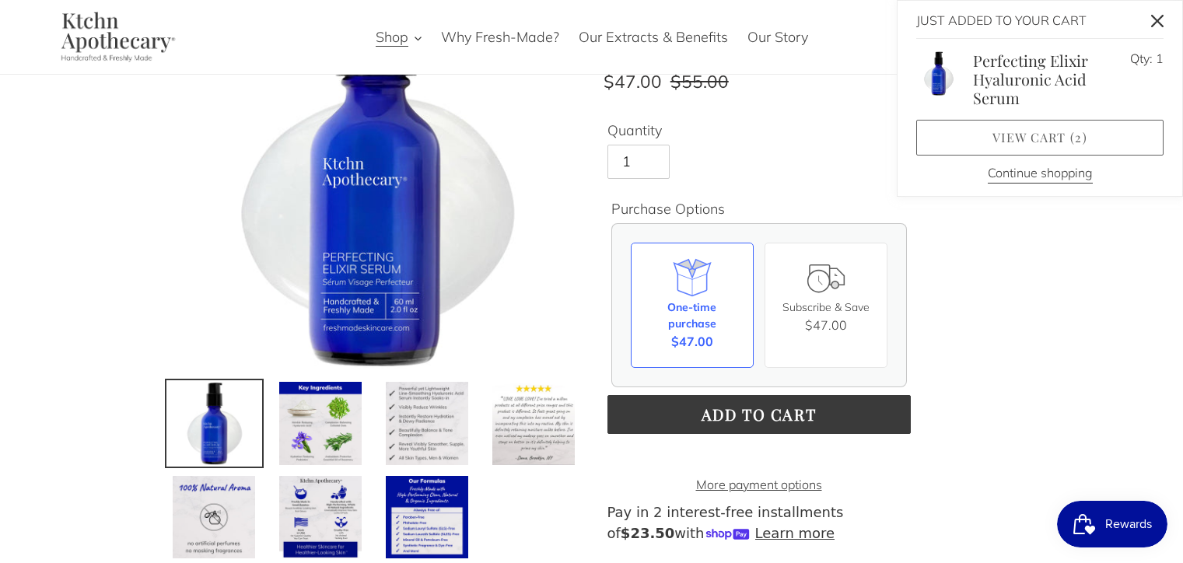
scroll to position [162, 0]
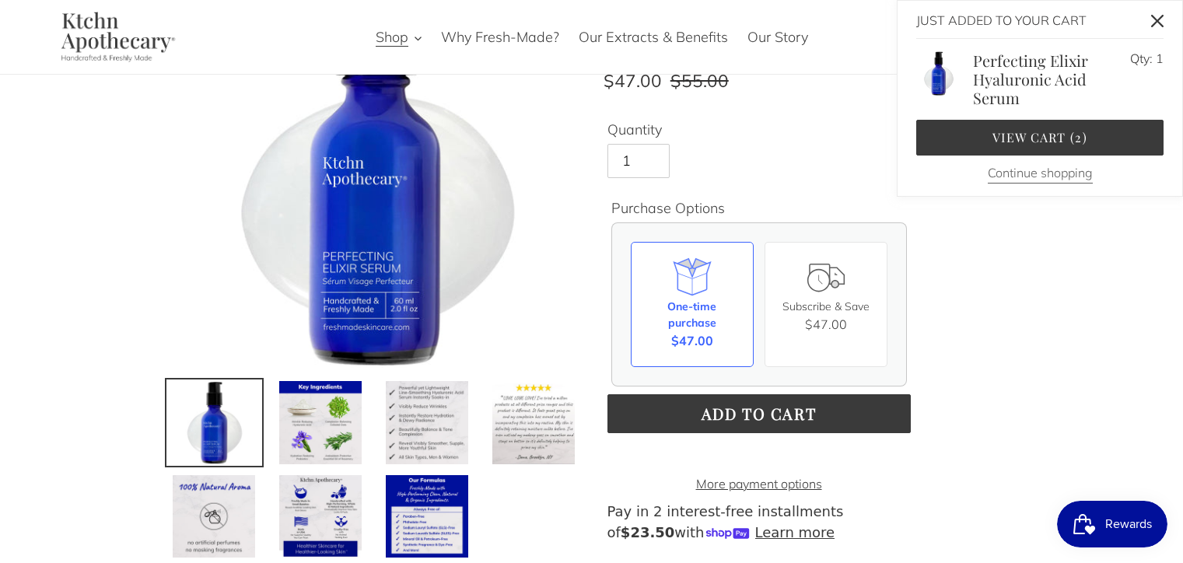
click at [1002, 170] on button "Continue shopping" at bounding box center [1039, 173] width 105 height 20
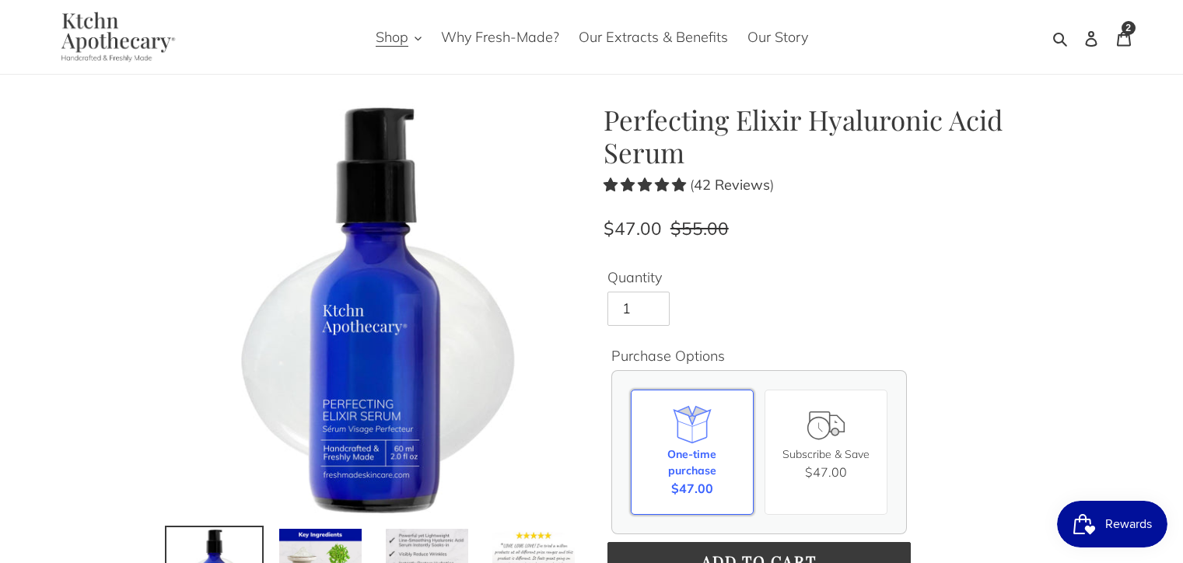
scroll to position [0, 0]
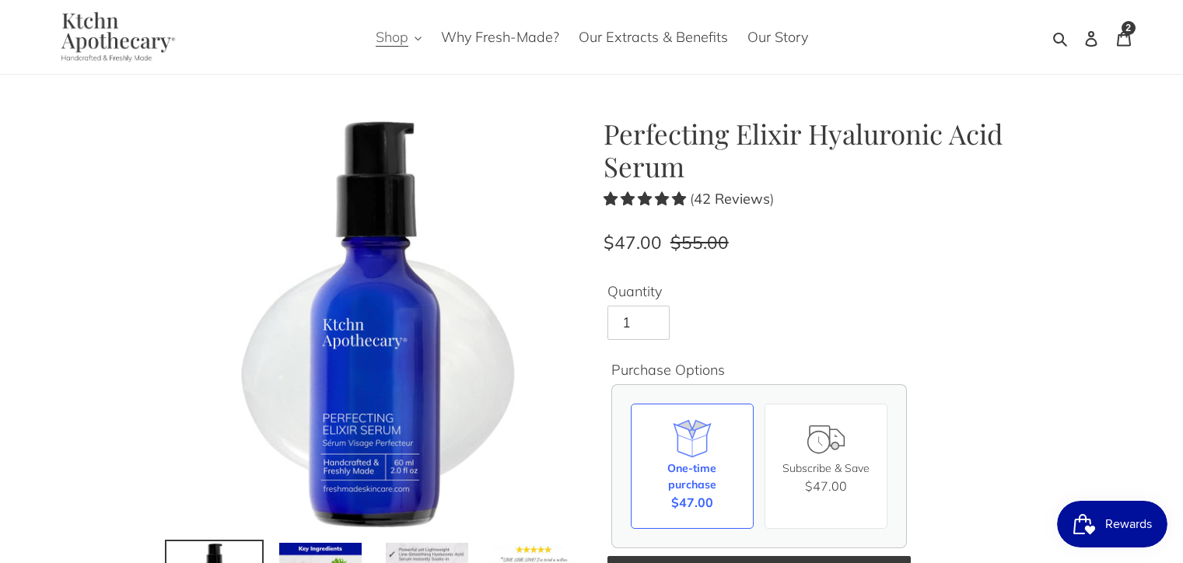
click at [395, 36] on span "Shop" at bounding box center [392, 37] width 33 height 19
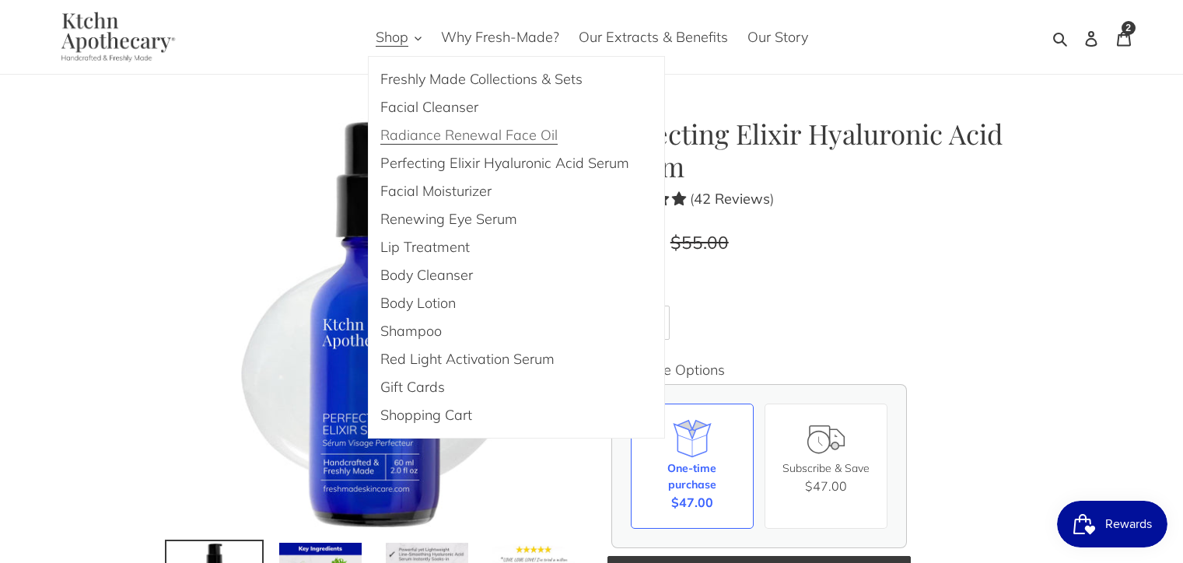
click at [421, 134] on span "Radiance Renewal Face Oil" at bounding box center [468, 135] width 177 height 19
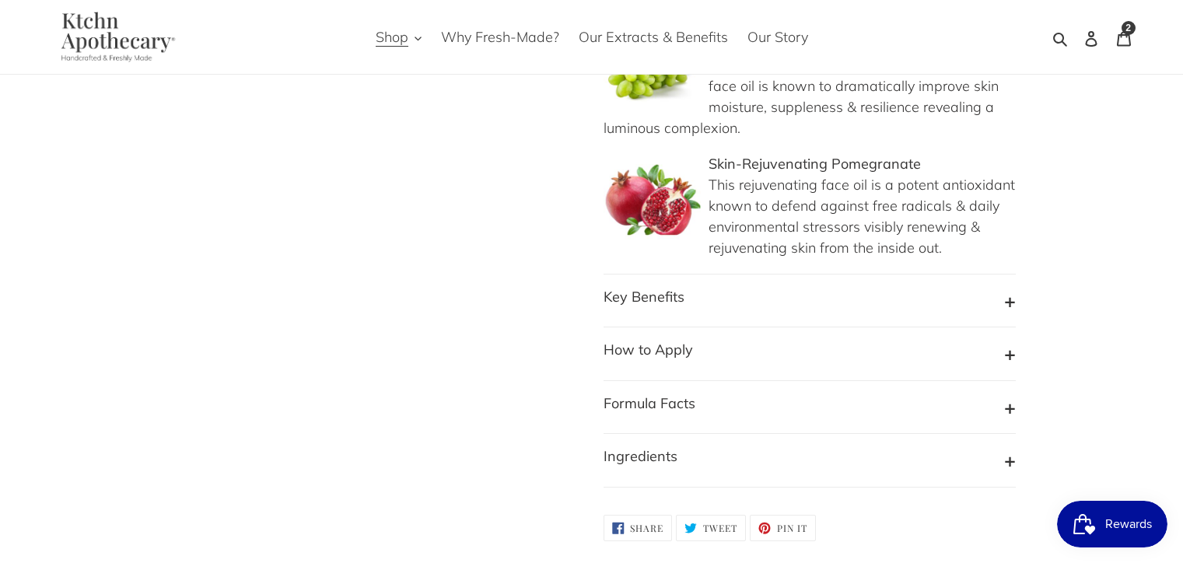
scroll to position [1731, 0]
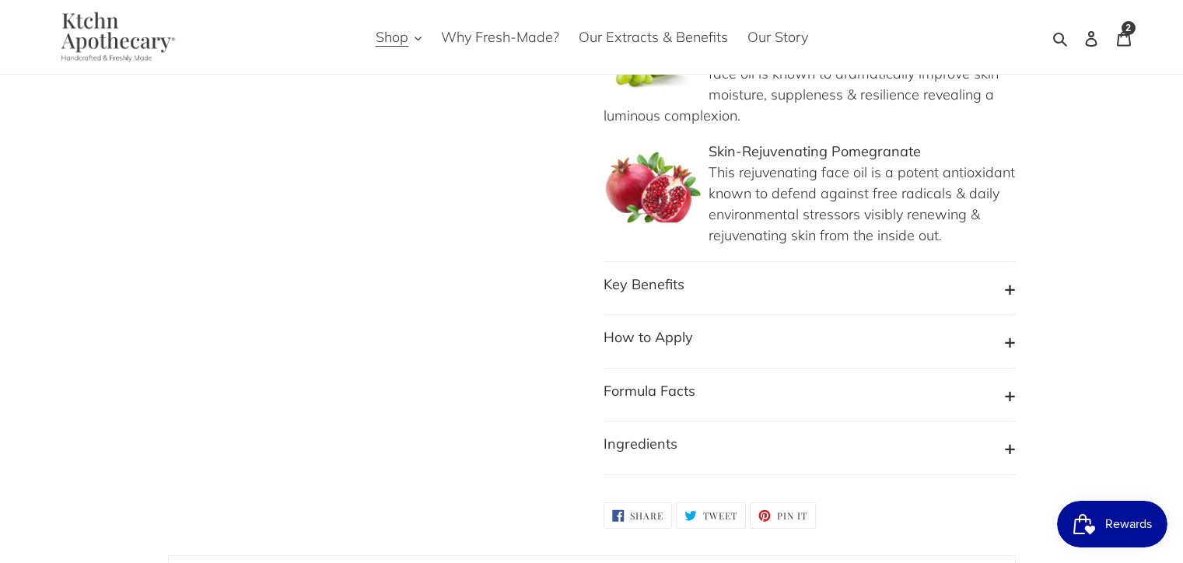
click at [708, 327] on button "How to Apply" at bounding box center [809, 342] width 412 height 30
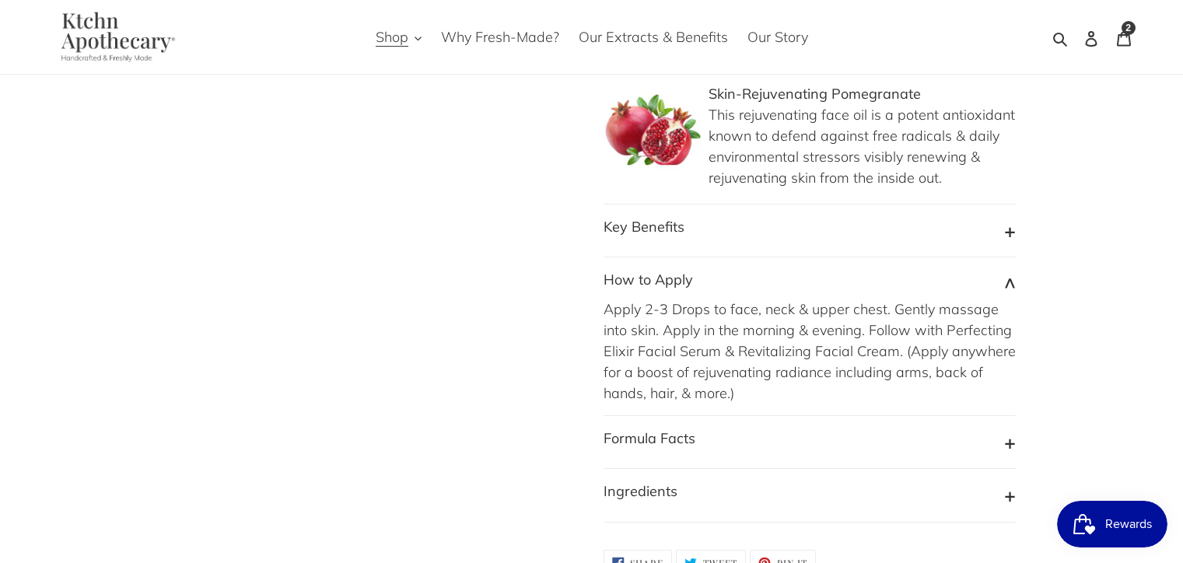
scroll to position [1796, 0]
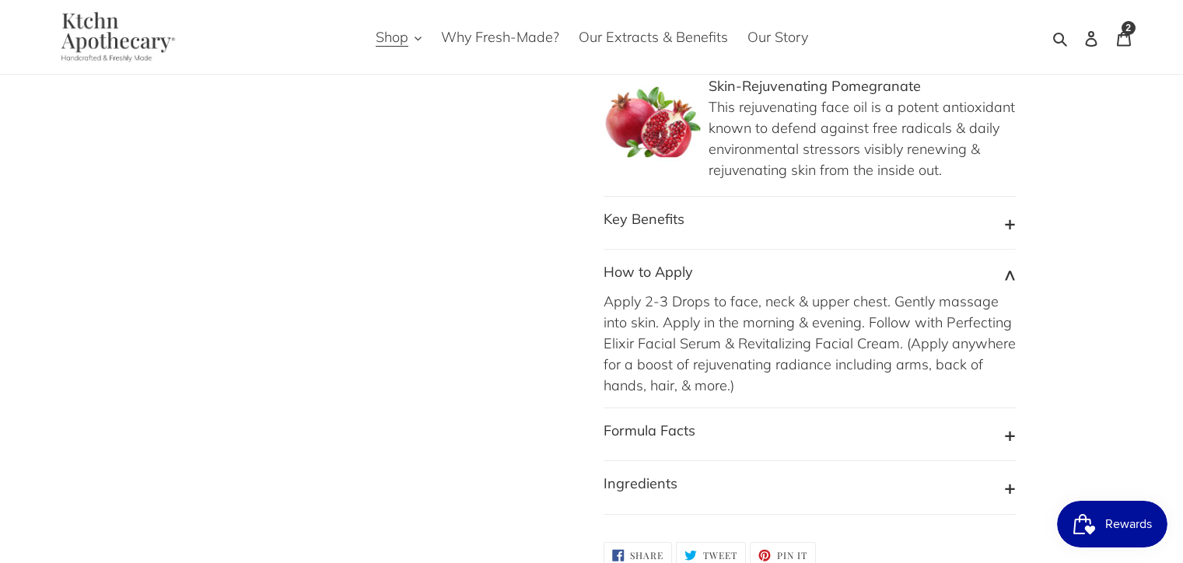
click at [809, 420] on button "Formula Facts" at bounding box center [809, 435] width 412 height 30
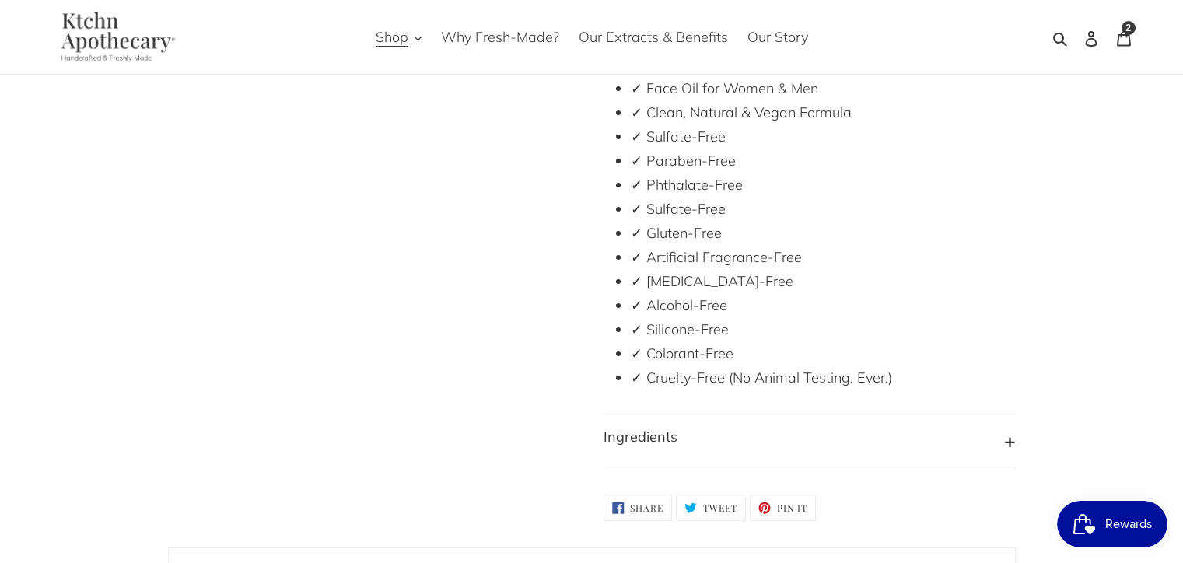
scroll to position [2203, 0]
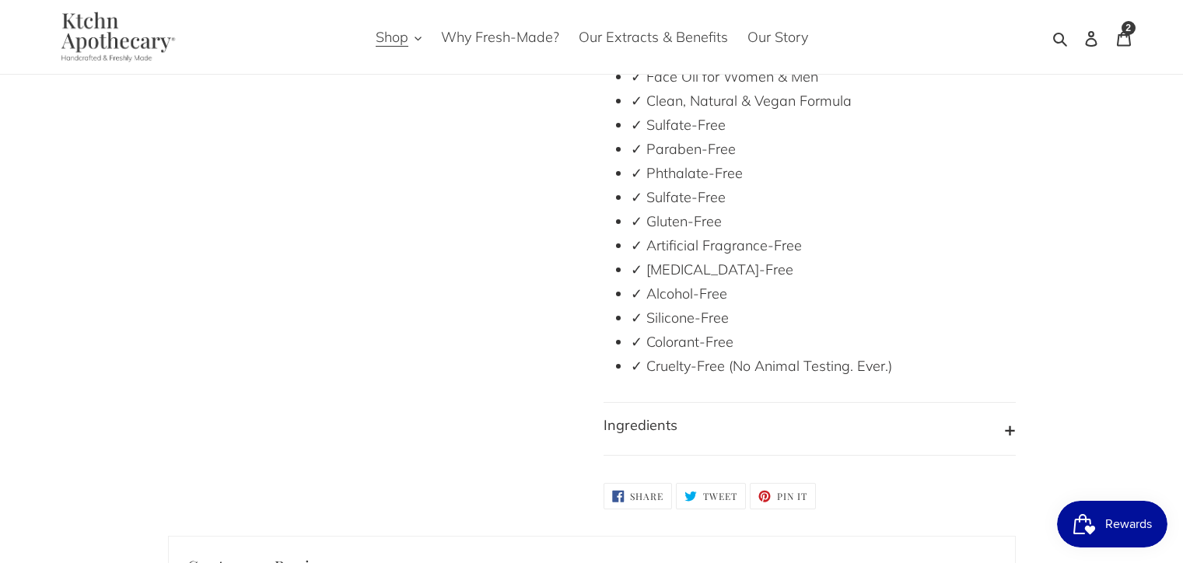
click at [781, 414] on button "Ingredients" at bounding box center [809, 429] width 412 height 30
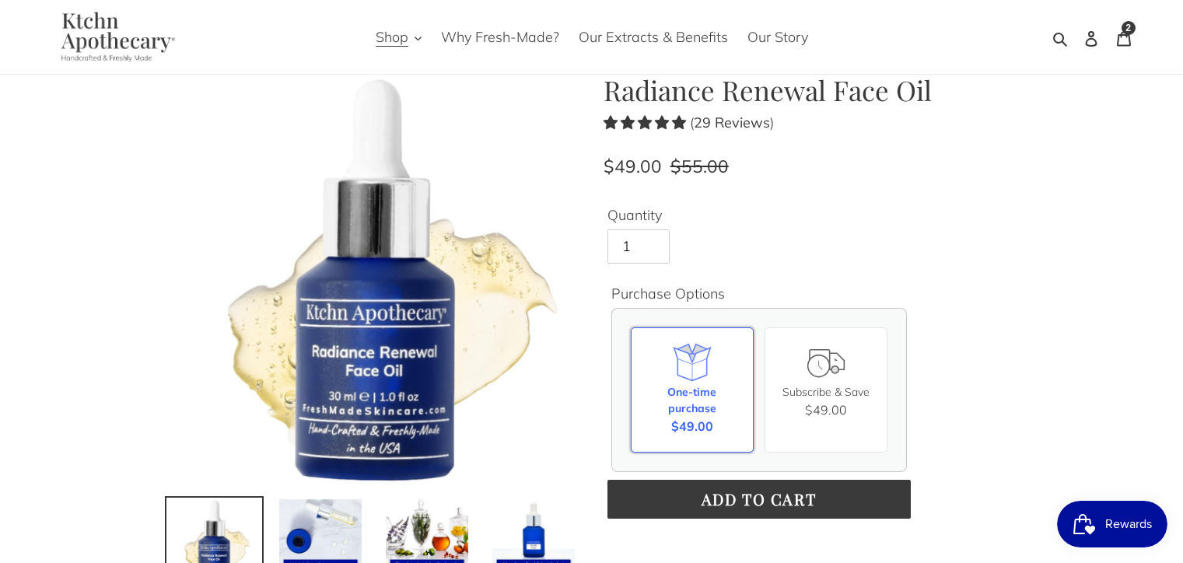
scroll to position [49, 0]
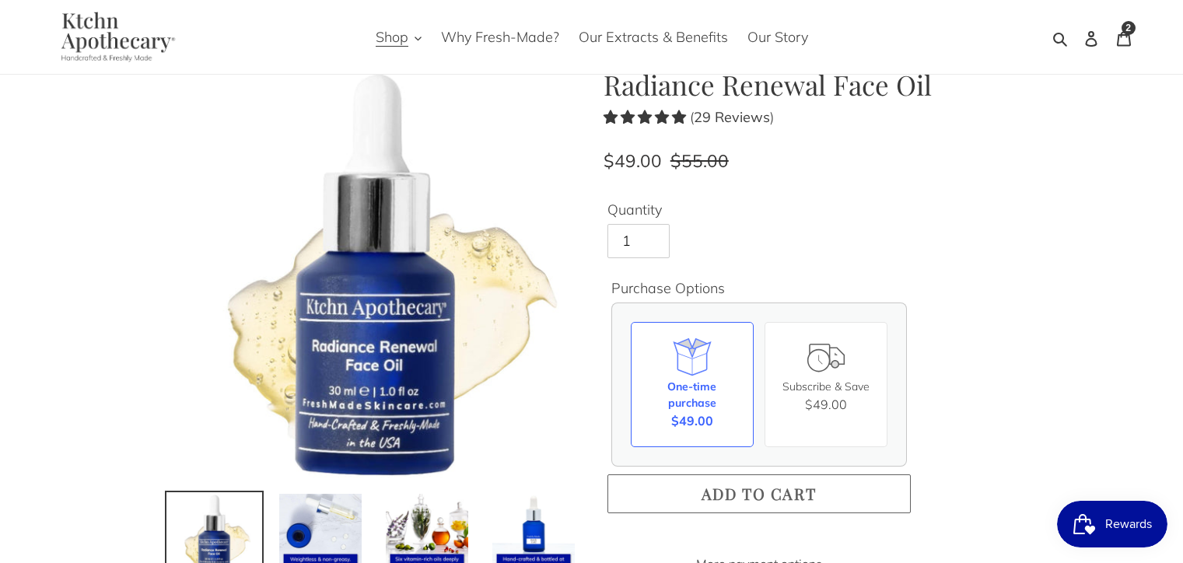
click at [683, 494] on button "Add to cart" at bounding box center [758, 493] width 303 height 39
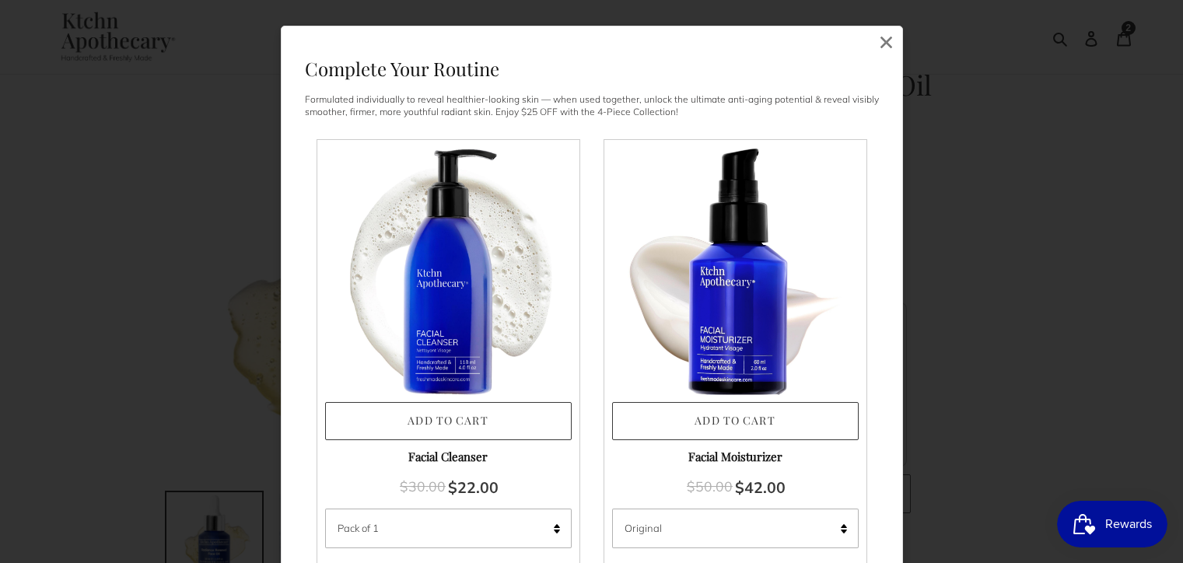
scroll to position [8, 0]
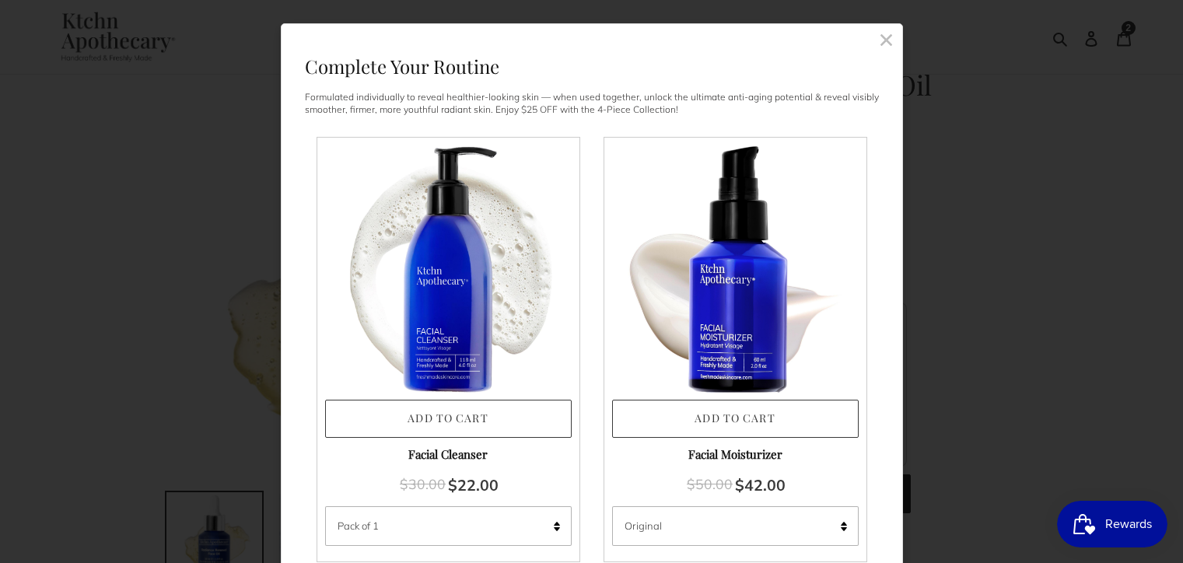
click at [882, 35] on rect at bounding box center [886, 40] width 14 height 14
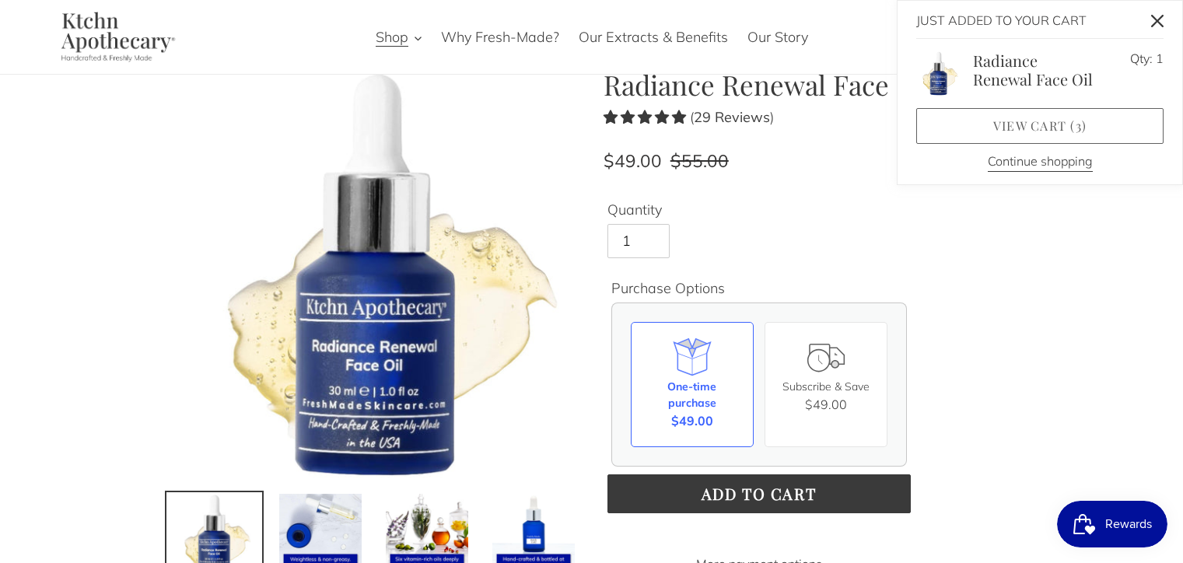
click at [946, 134] on link "View cart ( 3 )" at bounding box center [1039, 126] width 247 height 36
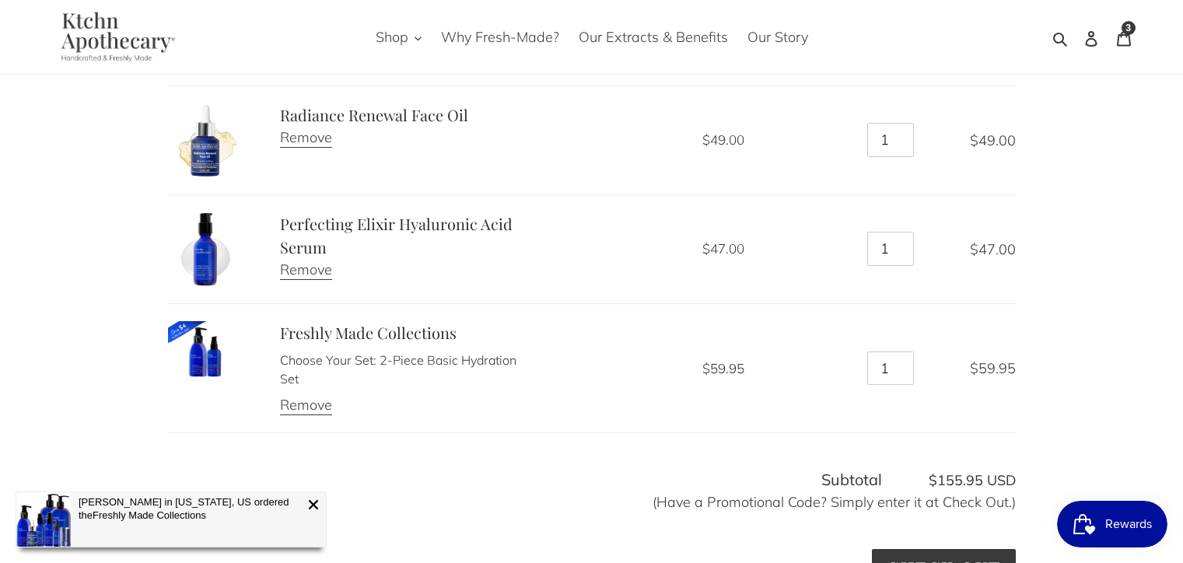
scroll to position [215, 0]
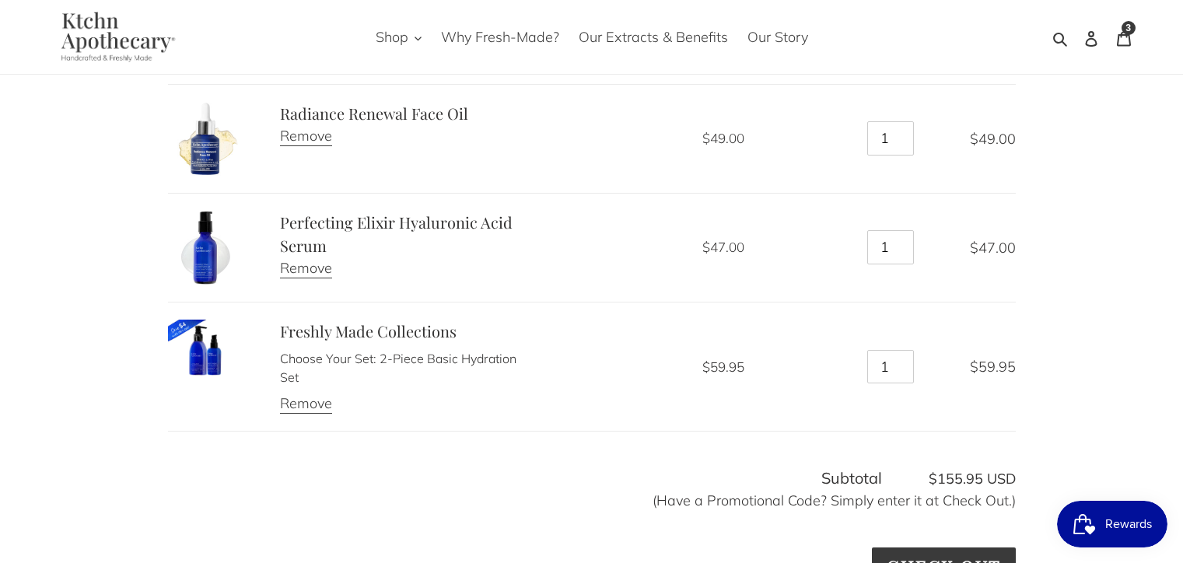
click at [194, 366] on img at bounding box center [205, 348] width 75 height 56
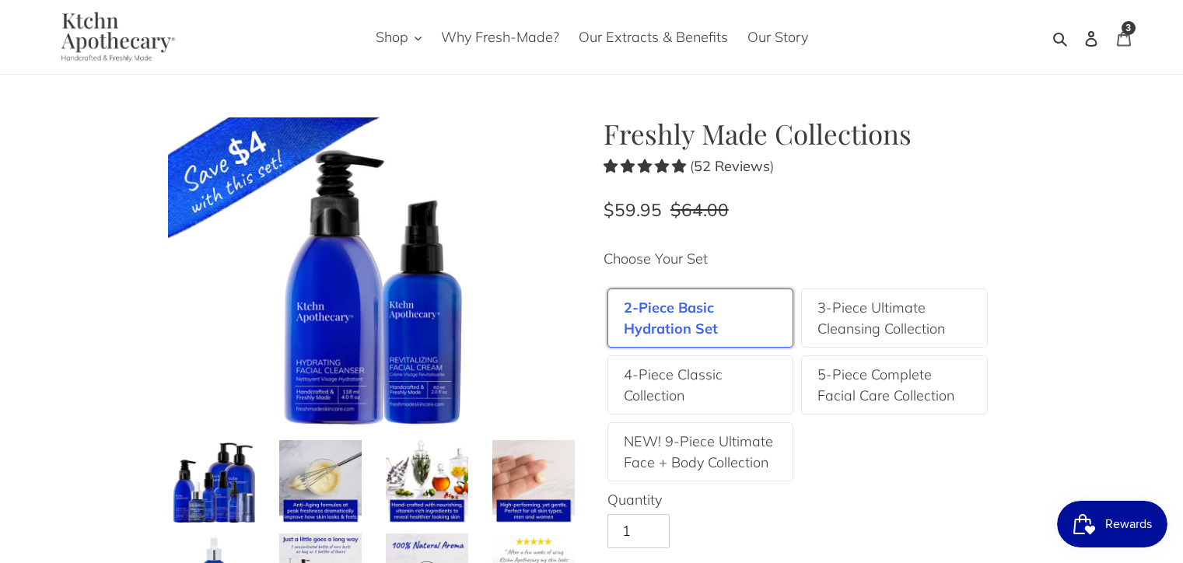
click at [1120, 40] on icon at bounding box center [1124, 39] width 16 height 16
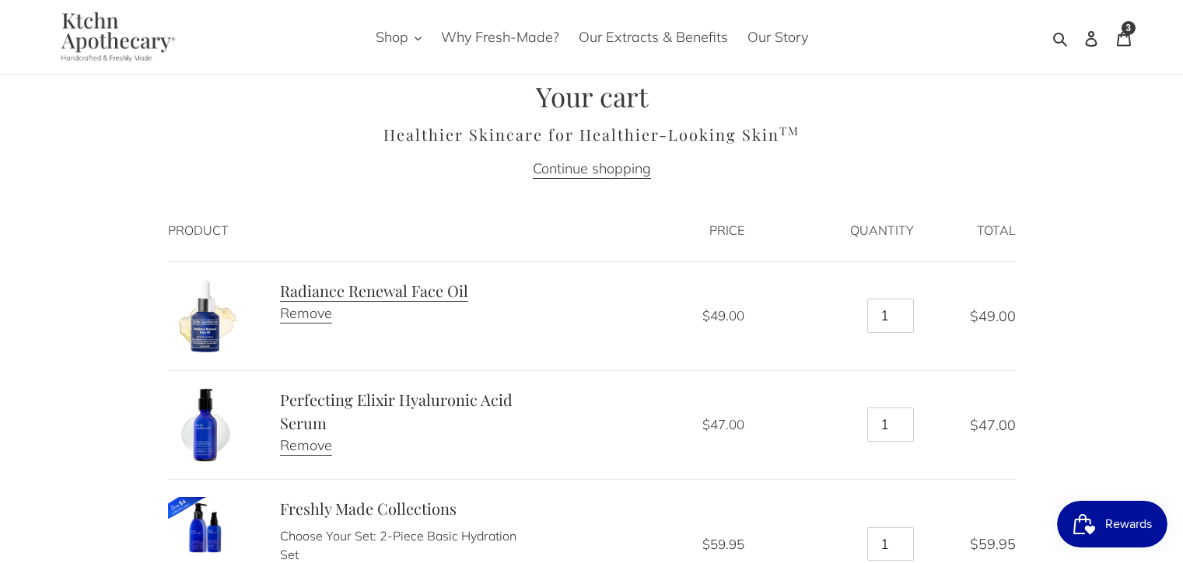
scroll to position [41, 0]
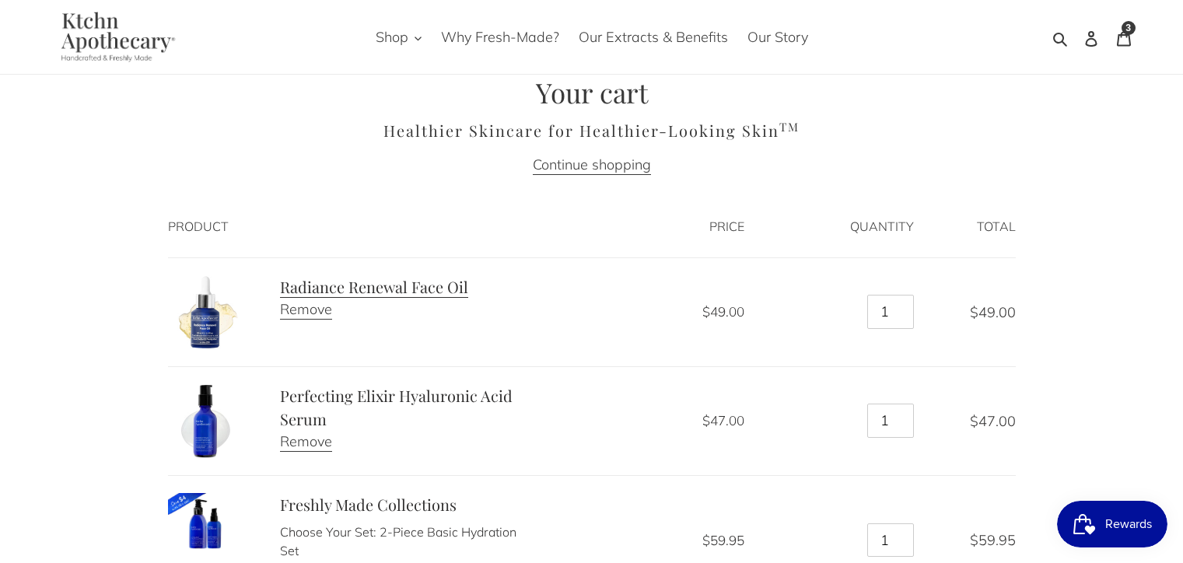
click at [427, 286] on link "Radiance Renewal Face Oil" at bounding box center [374, 287] width 188 height 22
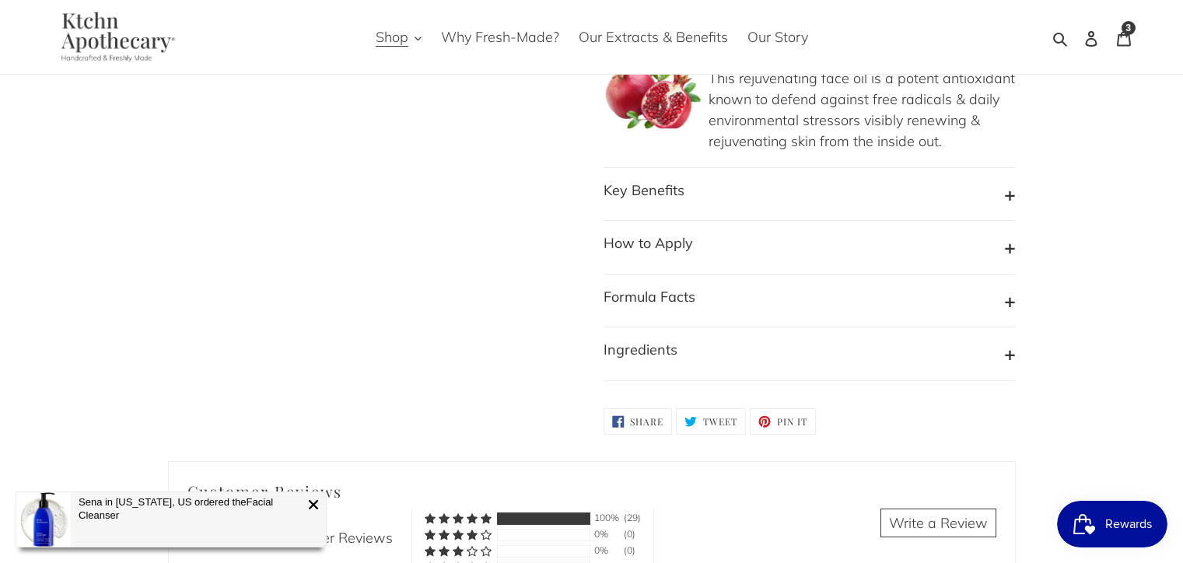
scroll to position [1828, 0]
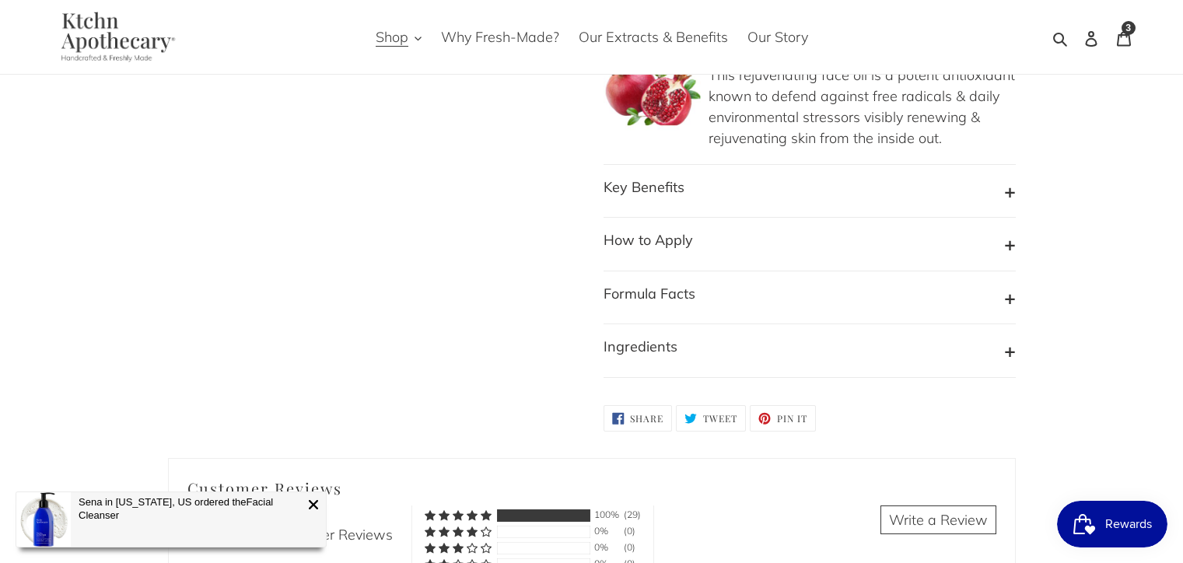
click at [718, 229] on button "How to Apply" at bounding box center [809, 244] width 412 height 30
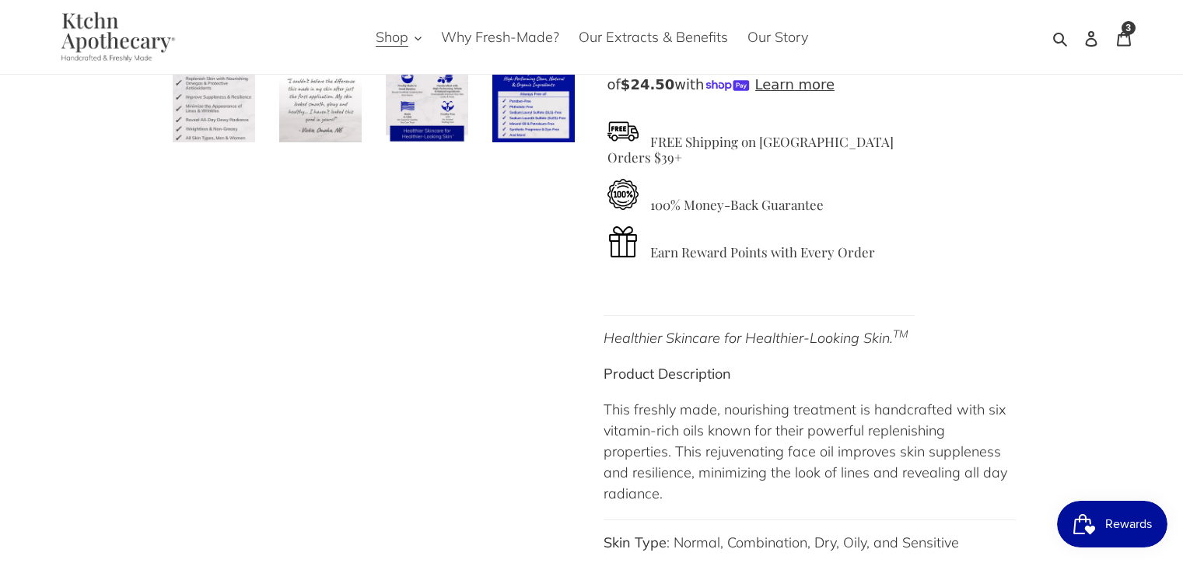
scroll to position [526, 0]
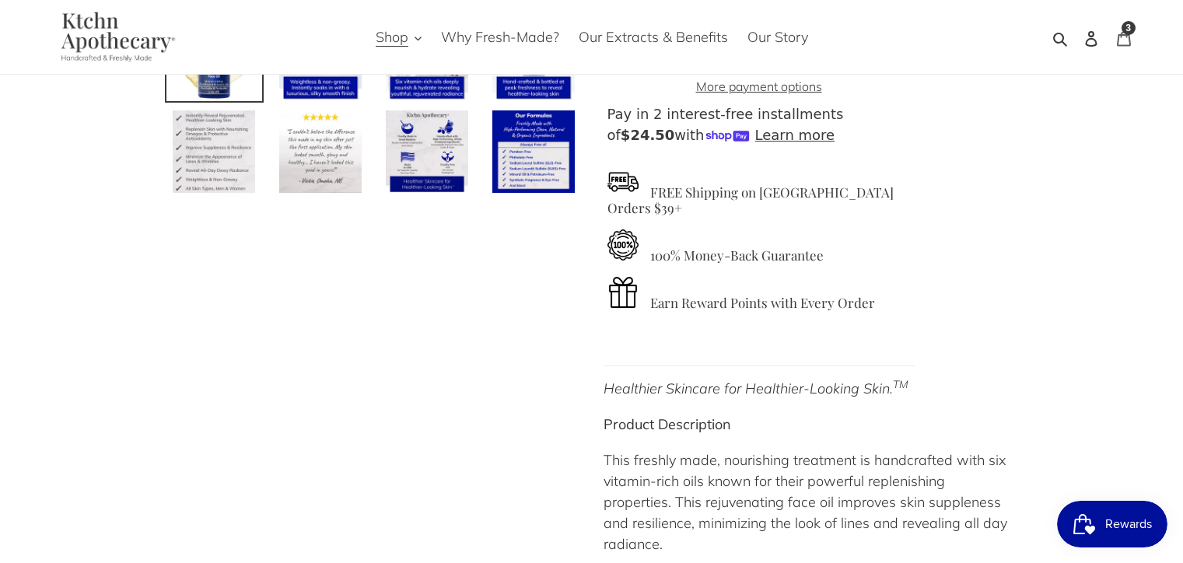
click at [1120, 37] on icon at bounding box center [1123, 38] width 14 height 15
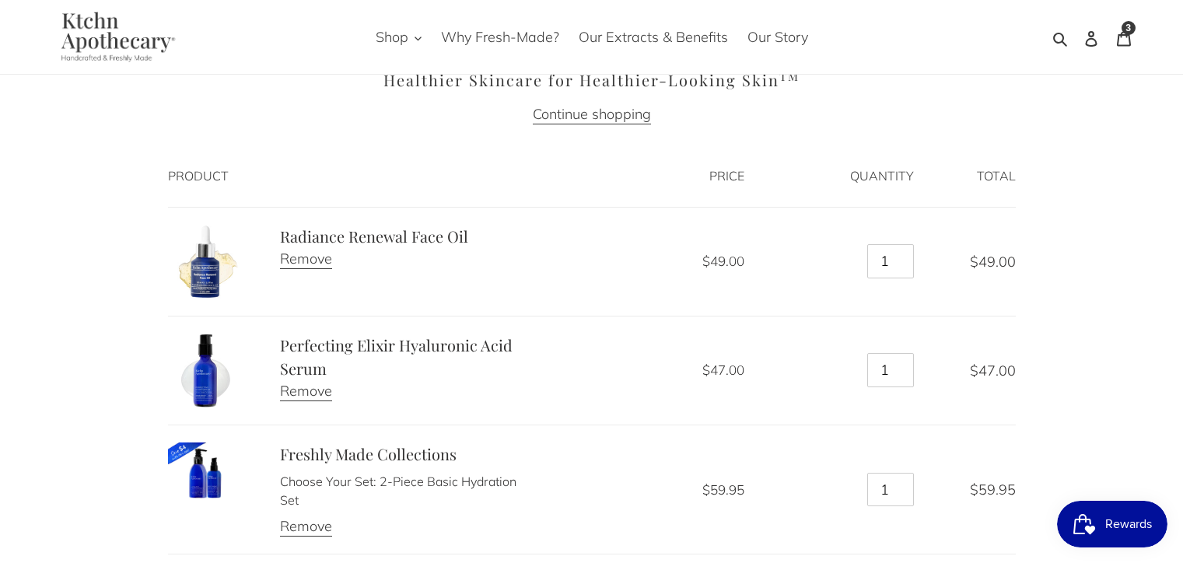
scroll to position [95, 0]
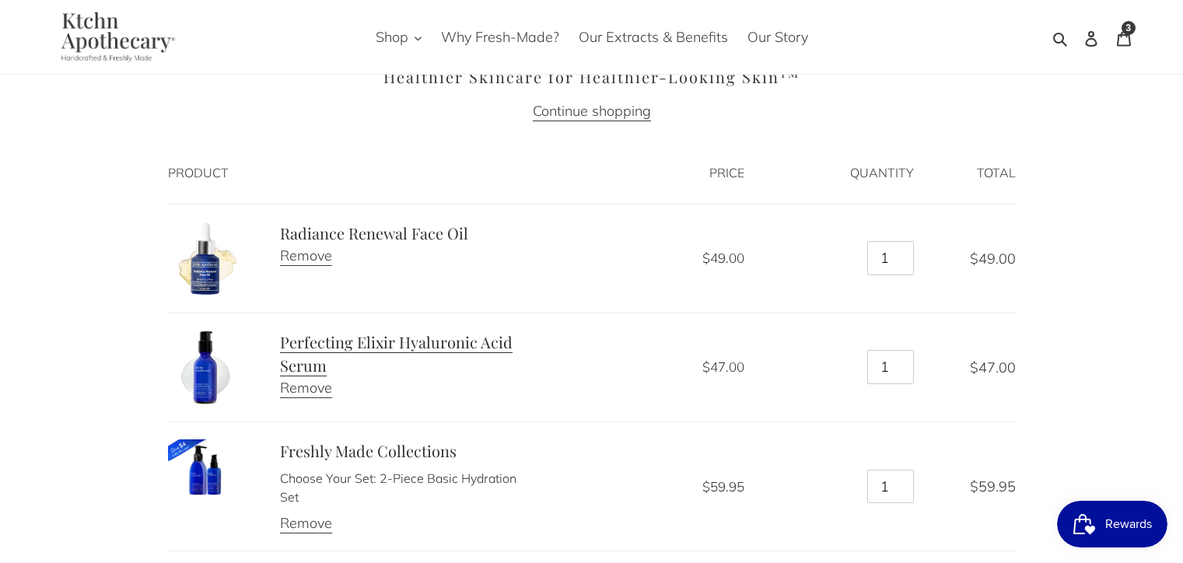
click at [357, 344] on link "Perfecting Elixir Hyaluronic Acid Serum" at bounding box center [396, 353] width 232 height 45
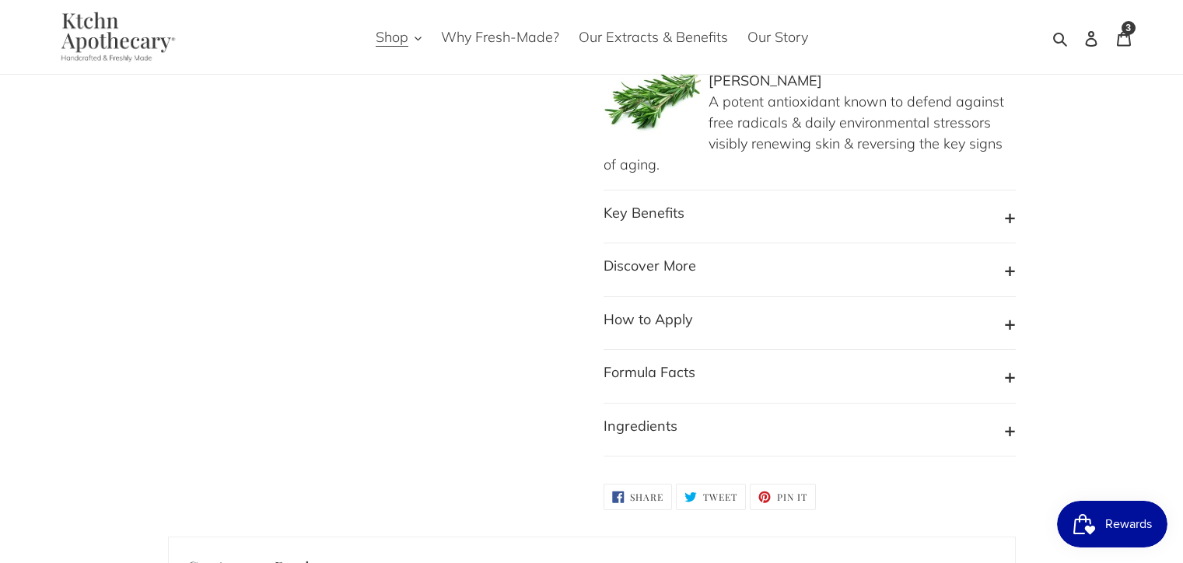
scroll to position [1648, 0]
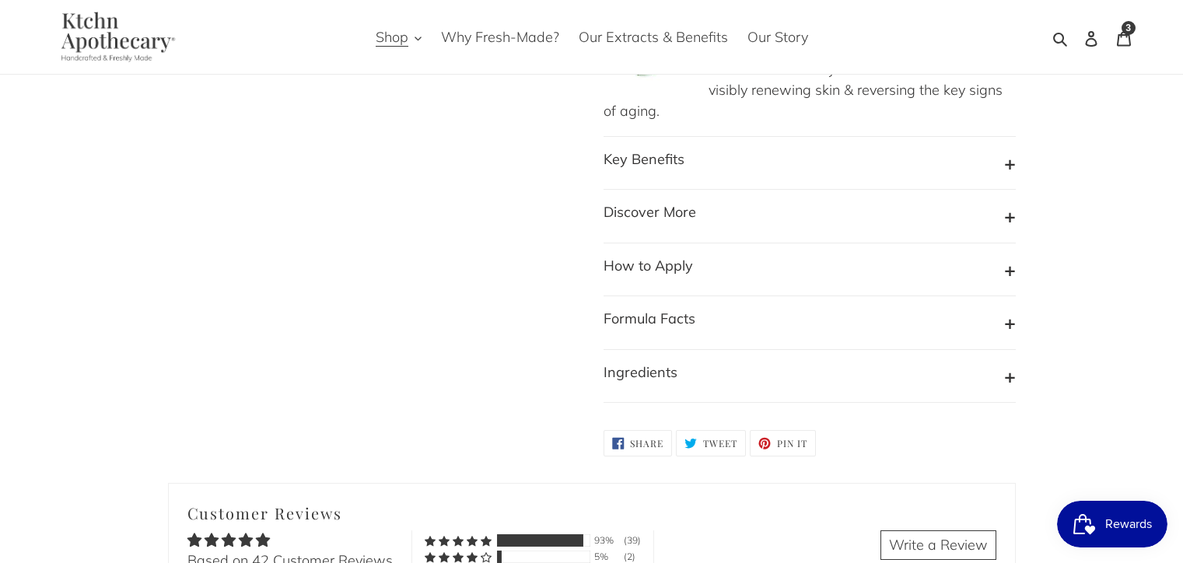
click at [729, 255] on button "How to Apply" at bounding box center [809, 270] width 412 height 30
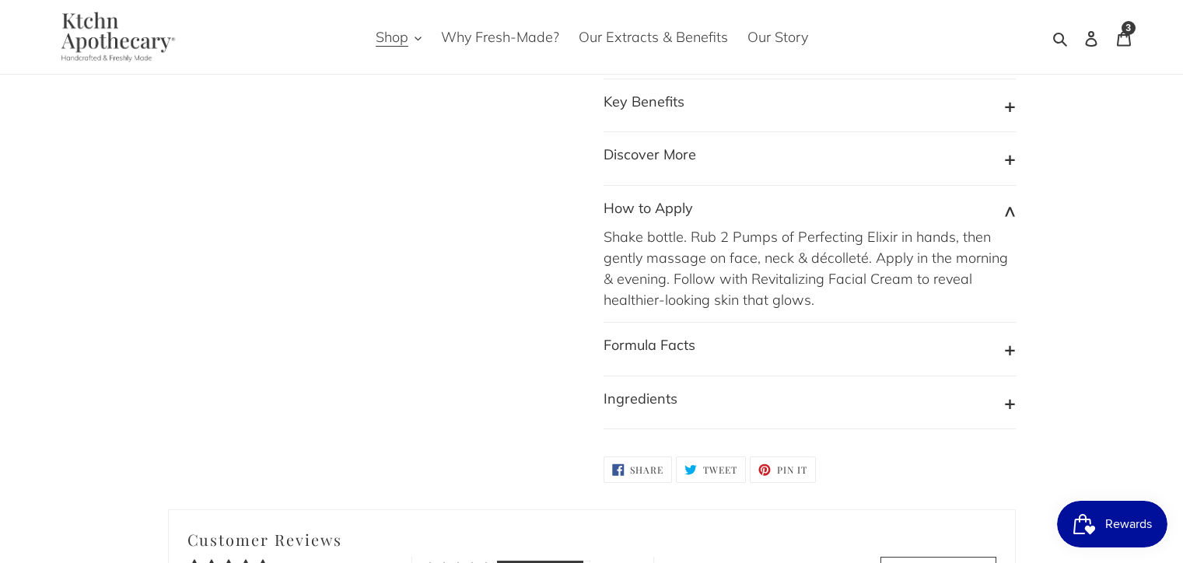
scroll to position [1709, 0]
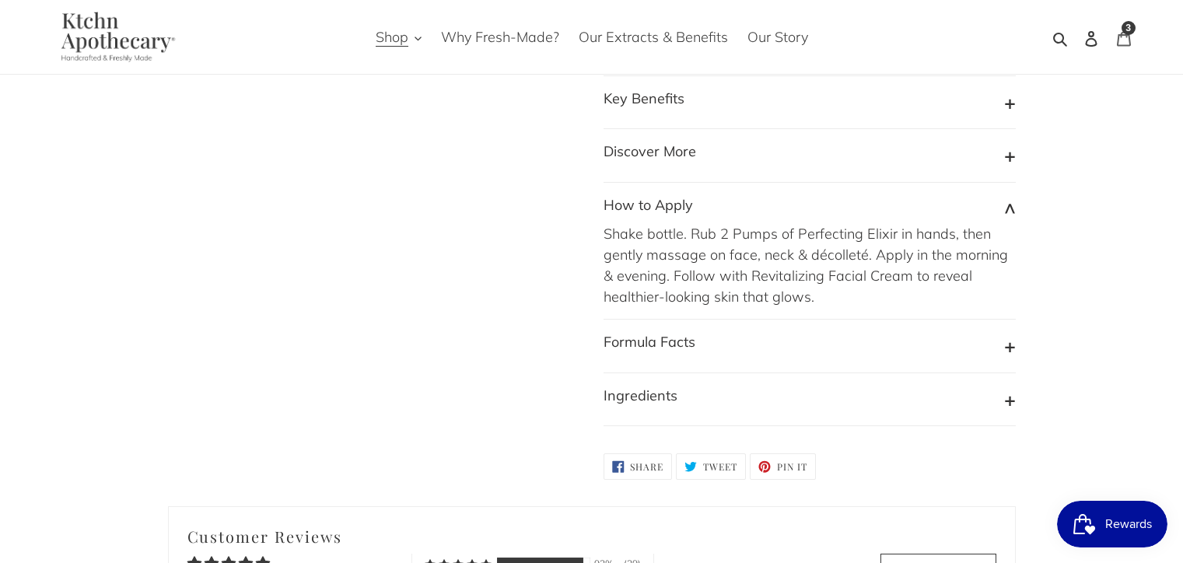
click at [1115, 46] on link "Cart 3 items" at bounding box center [1123, 37] width 33 height 37
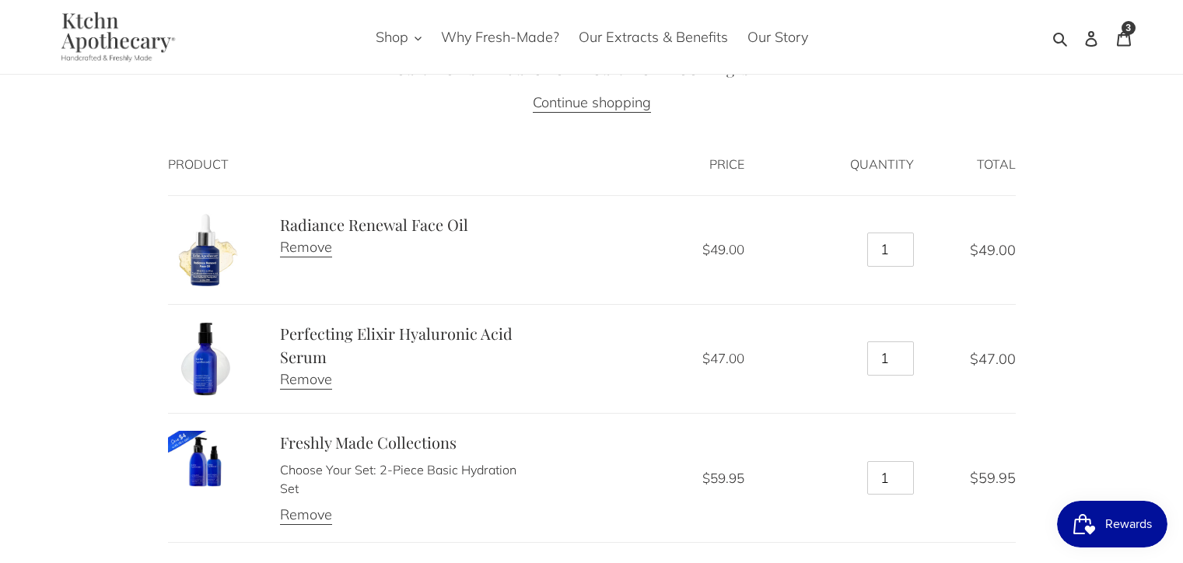
scroll to position [106, 0]
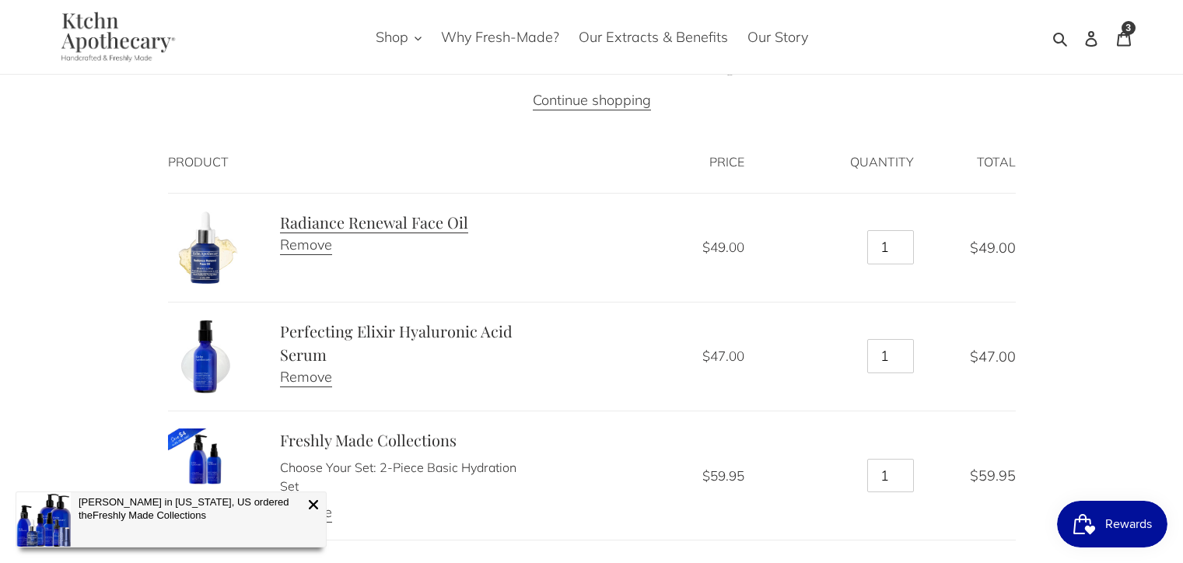
click at [362, 220] on link "Radiance Renewal Face Oil" at bounding box center [374, 222] width 188 height 22
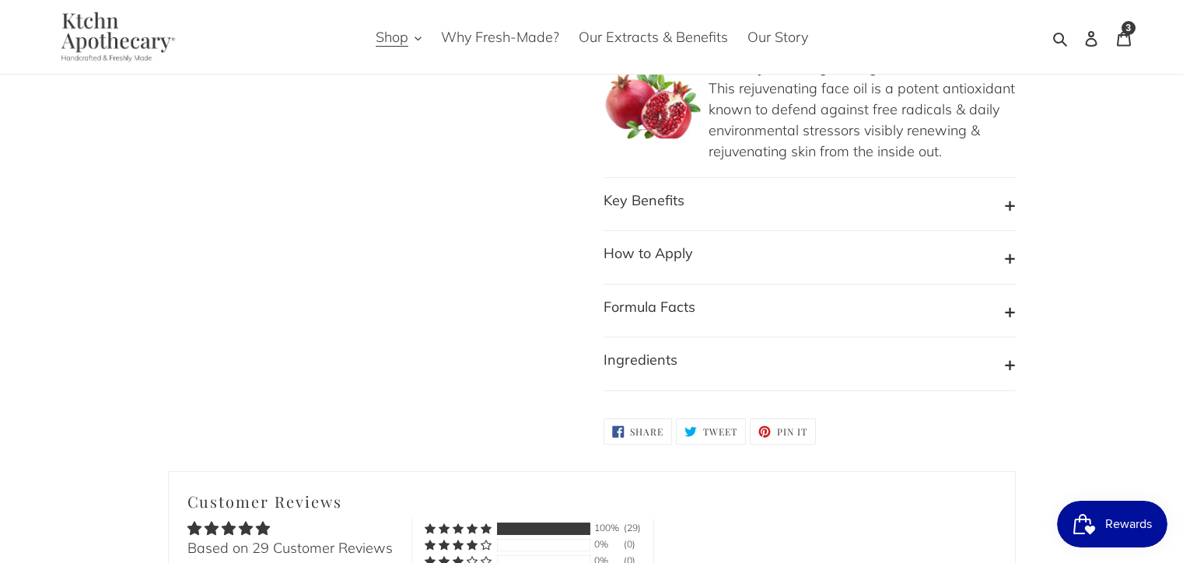
scroll to position [1819, 0]
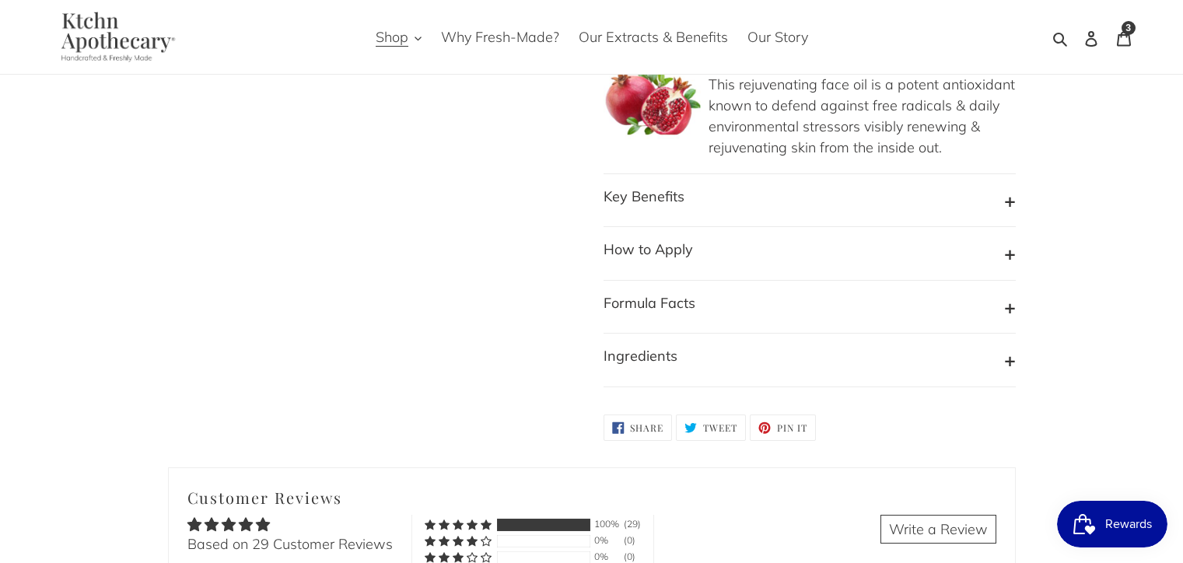
click at [696, 239] on button "How to Apply" at bounding box center [809, 254] width 412 height 30
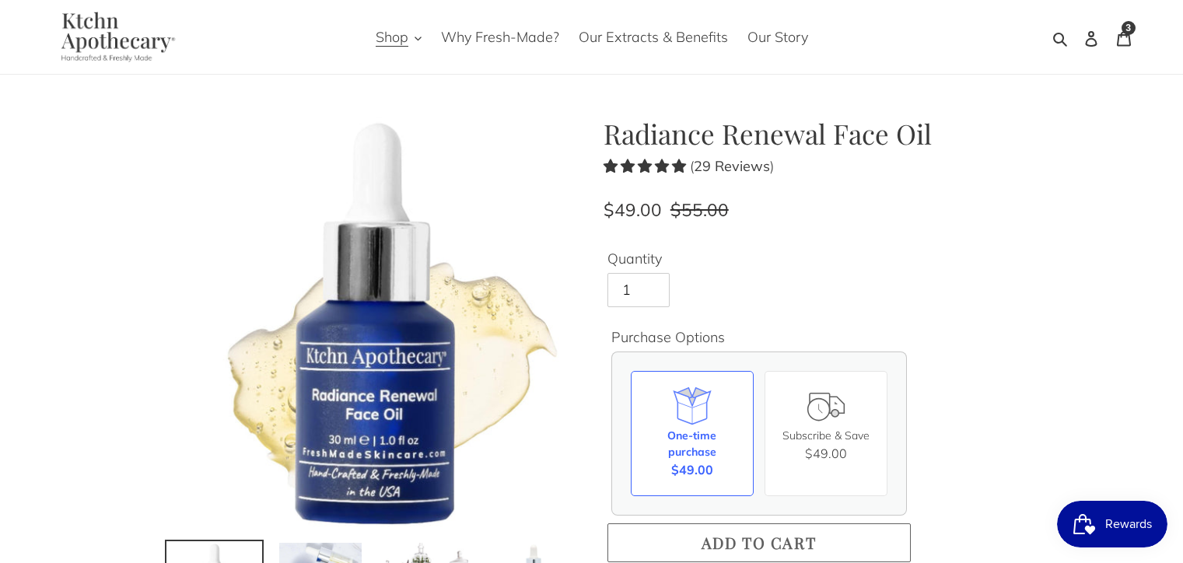
scroll to position [13, 0]
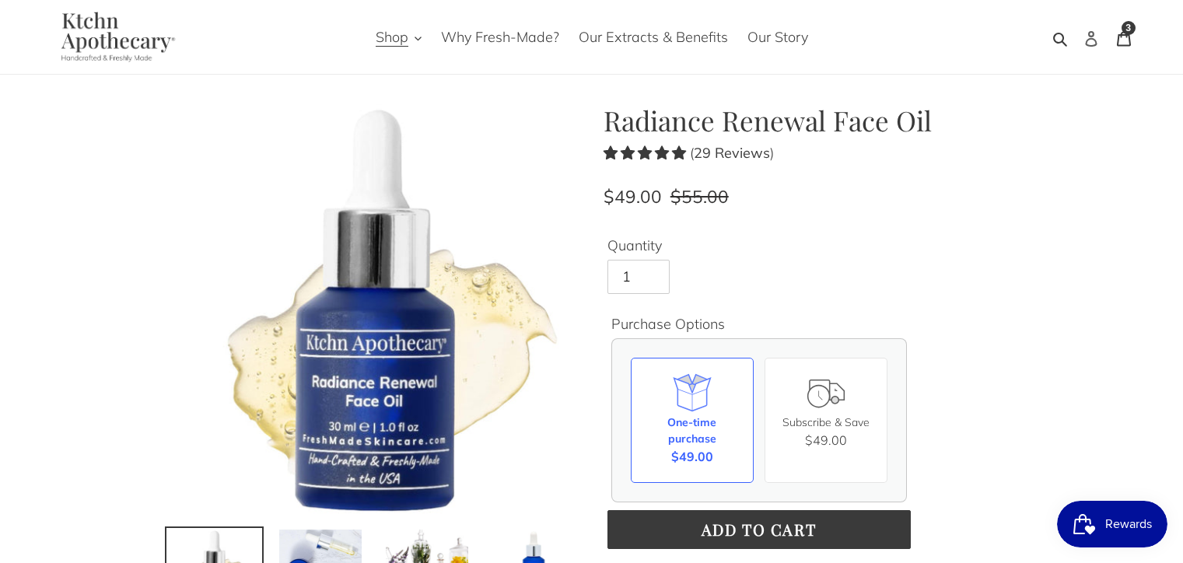
click at [1088, 39] on icon at bounding box center [1091, 39] width 12 height 16
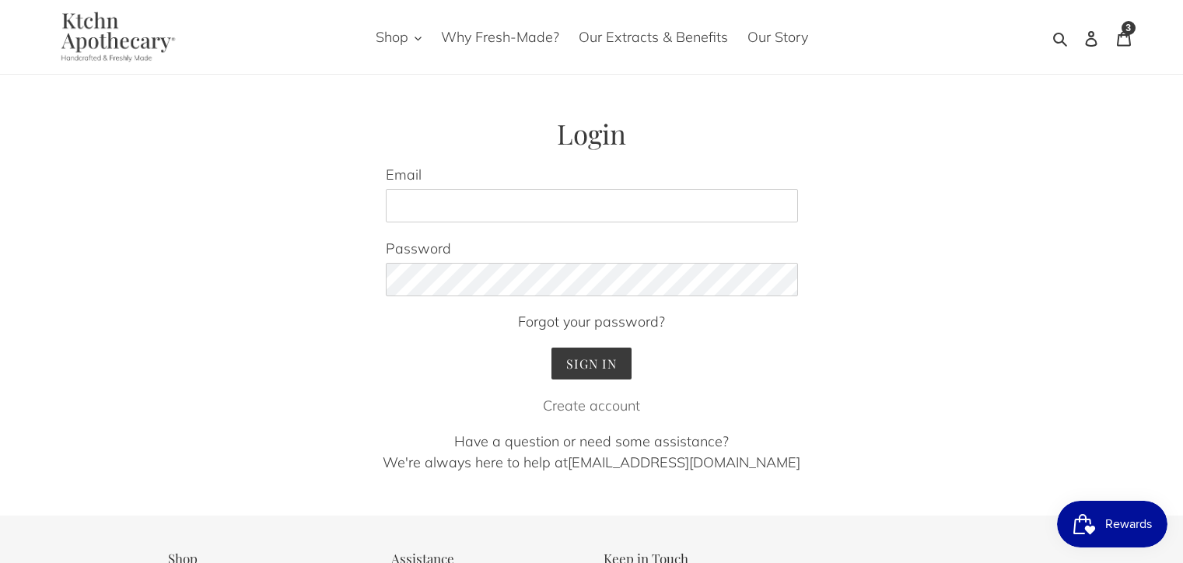
click at [584, 405] on link "Create account" at bounding box center [591, 406] width 97 height 18
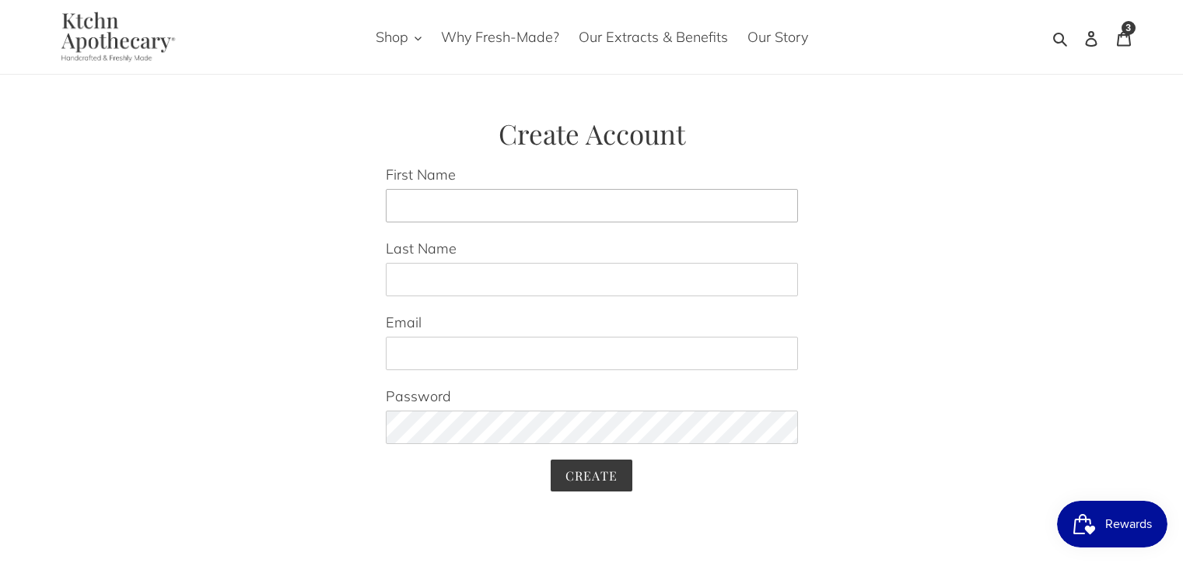
click at [544, 208] on input "First Name" at bounding box center [592, 206] width 412 height 34
type input "Lainie"
type input "Febles"
type input "l"
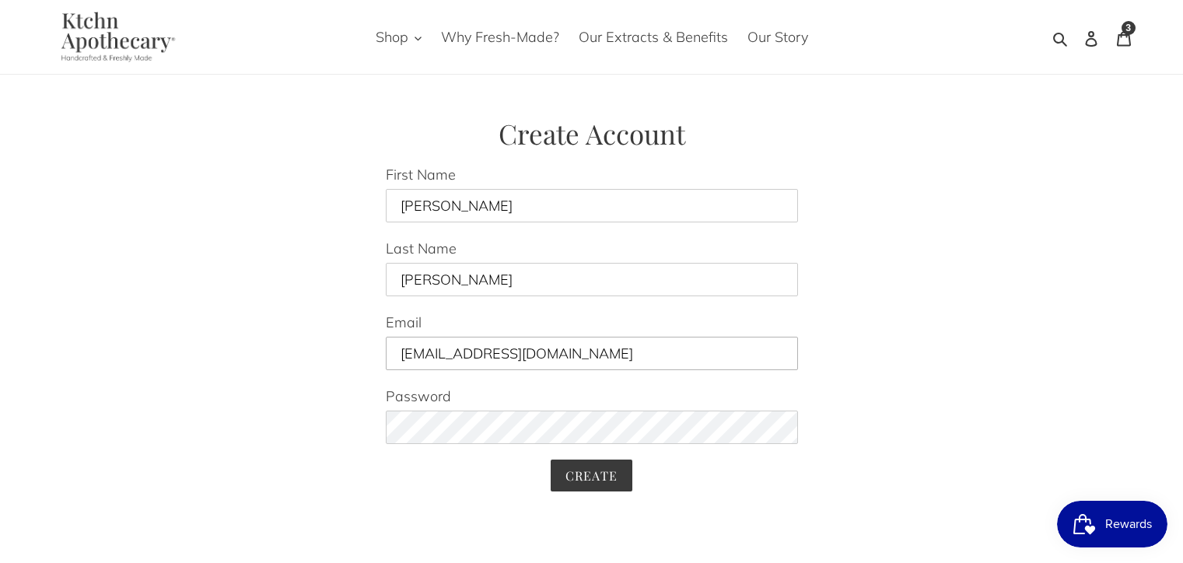
type input "febjunk7@gmail.com"
click at [598, 473] on input "Create" at bounding box center [591, 476] width 82 height 32
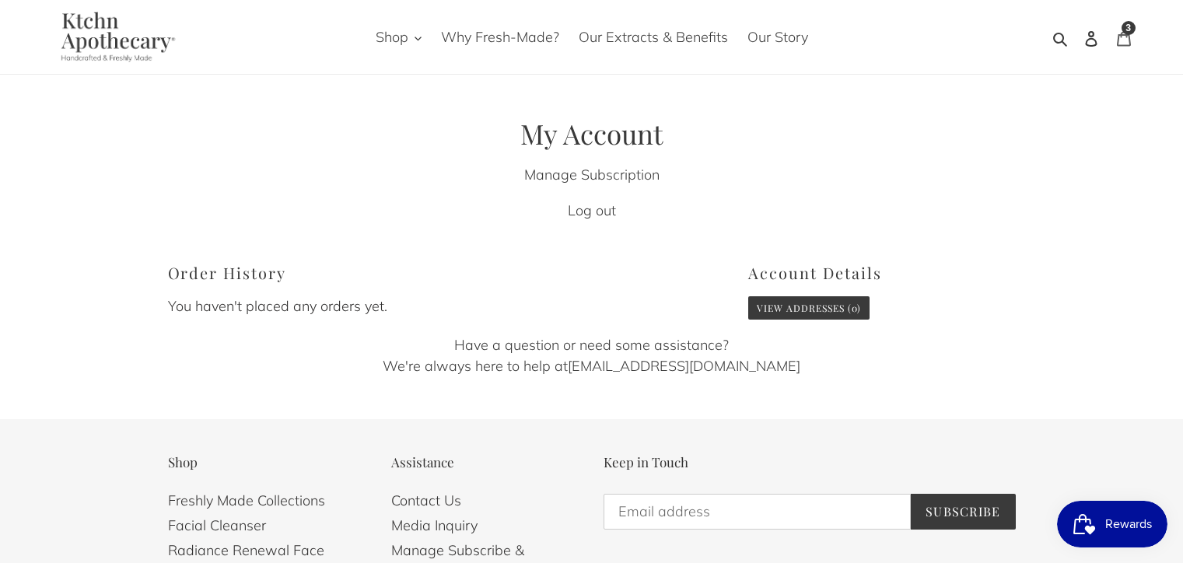
click at [1122, 41] on icon at bounding box center [1124, 39] width 16 height 16
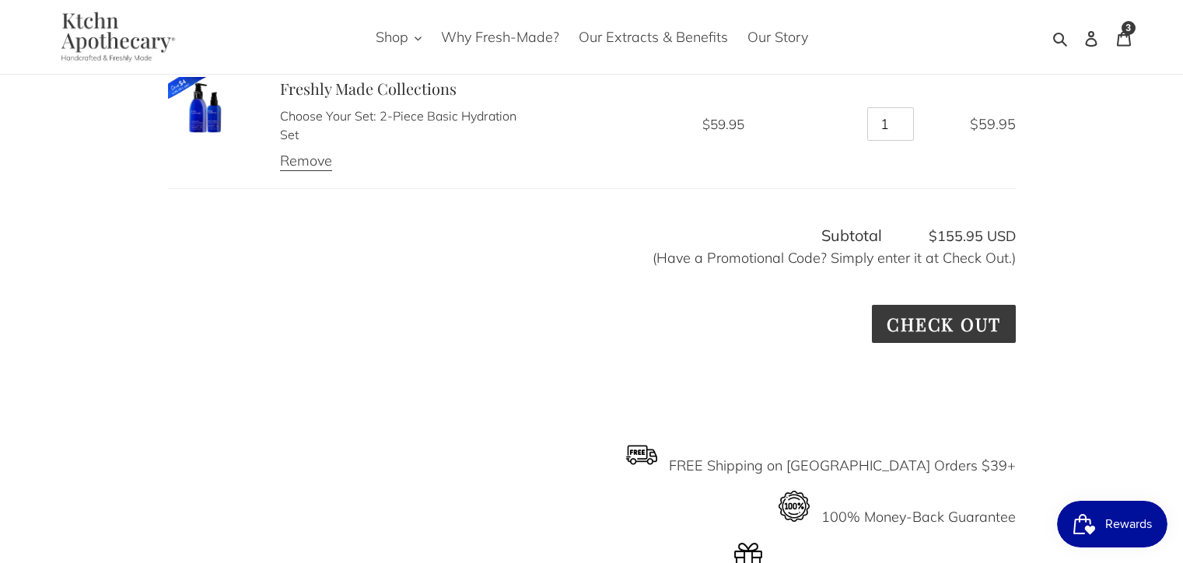
scroll to position [462, 0]
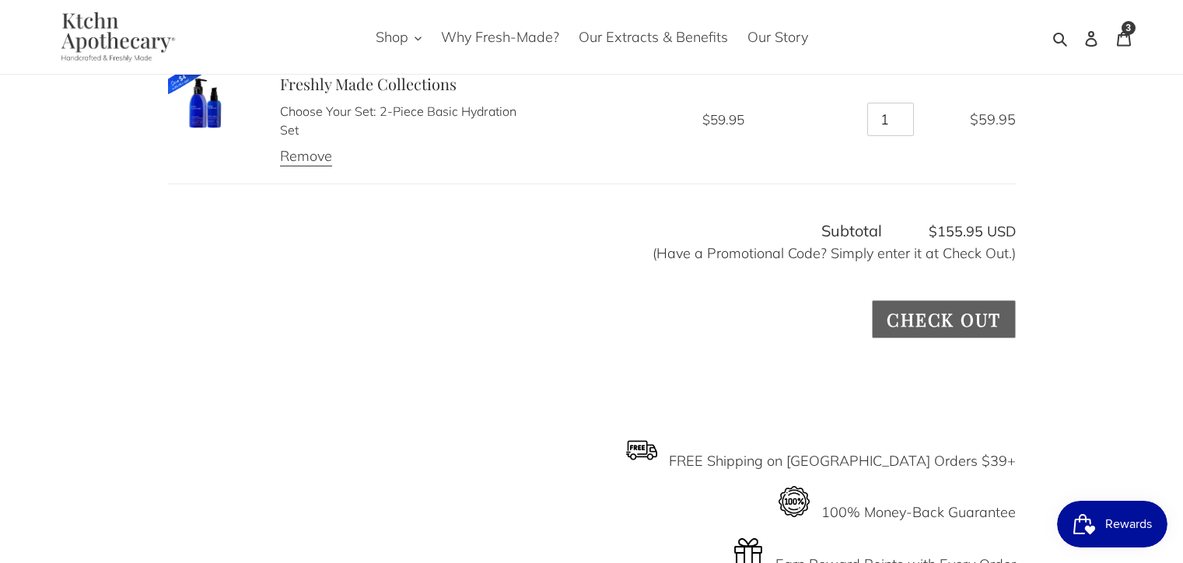
click at [903, 316] on input "Check out" at bounding box center [943, 319] width 143 height 38
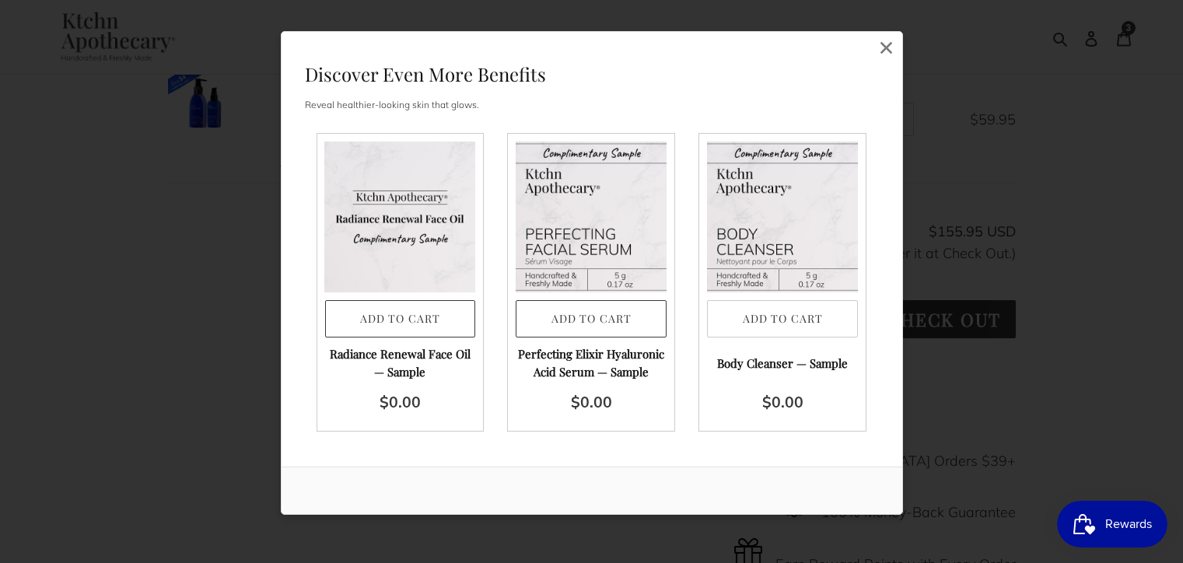
click at [771, 315] on button "Add to Cart" at bounding box center [782, 319] width 151 height 38
